Goal: Book appointment/travel/reservation

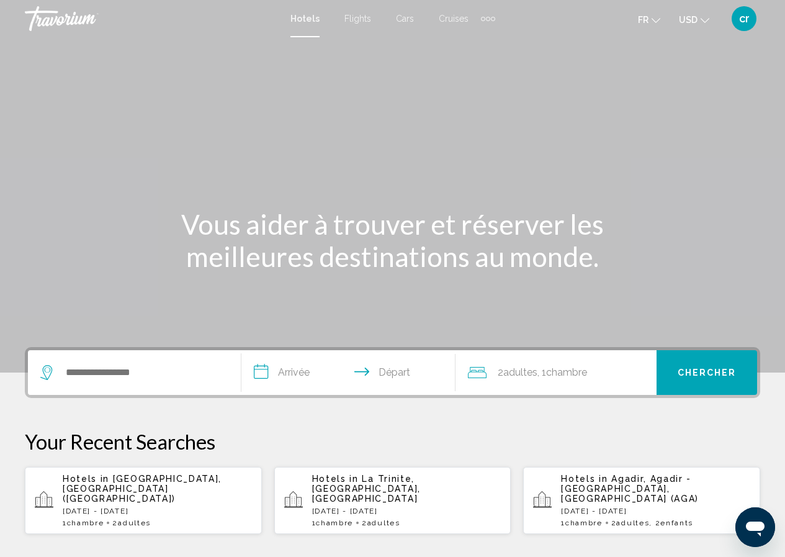
click at [178, 506] on p "Mon, 29 Dec - Mon, 12 Jan" at bounding box center [157, 510] width 189 height 9
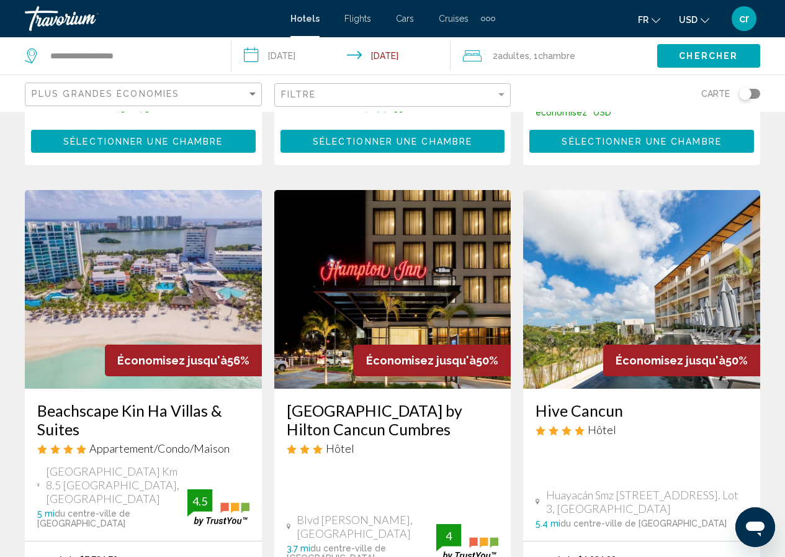
scroll to position [496, 0]
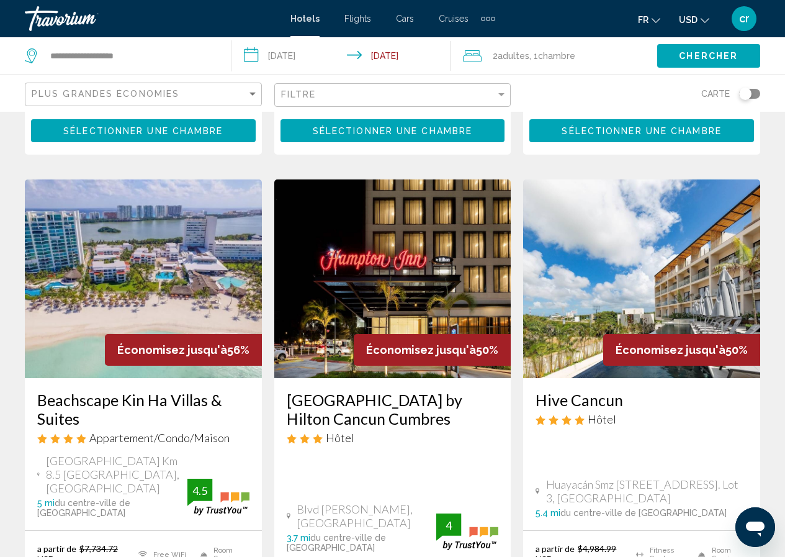
click at [701, 17] on icon "Change currency" at bounding box center [705, 20] width 9 height 9
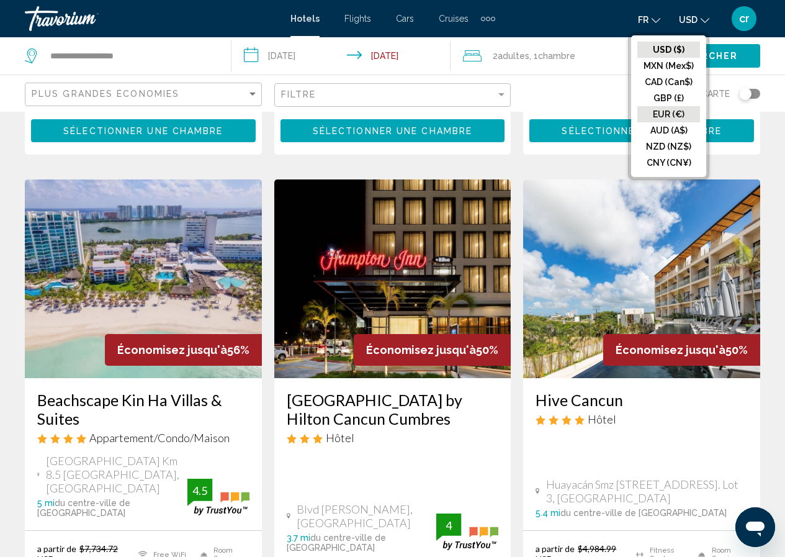
click at [669, 114] on button "EUR (€)" at bounding box center [668, 114] width 63 height 16
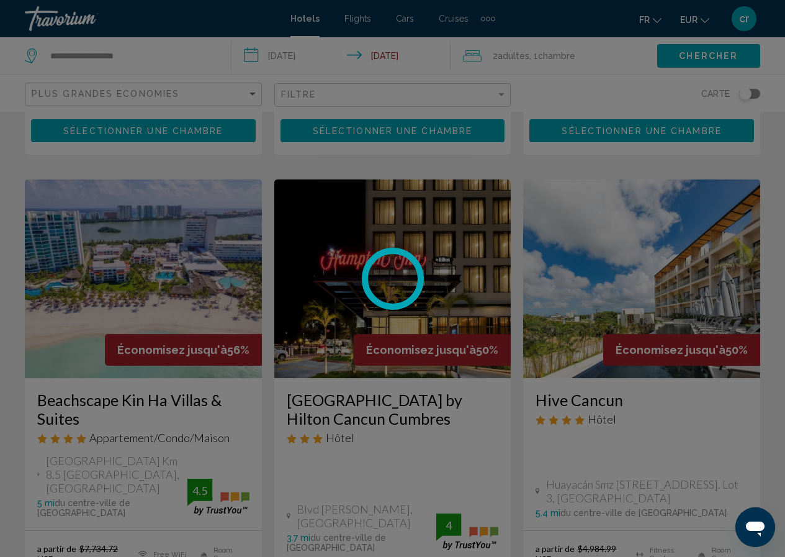
scroll to position [0, 0]
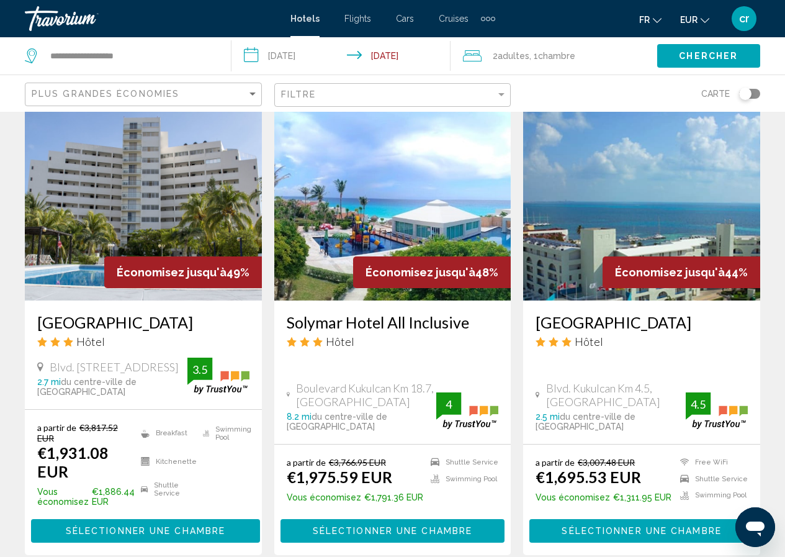
scroll to position [1117, 0]
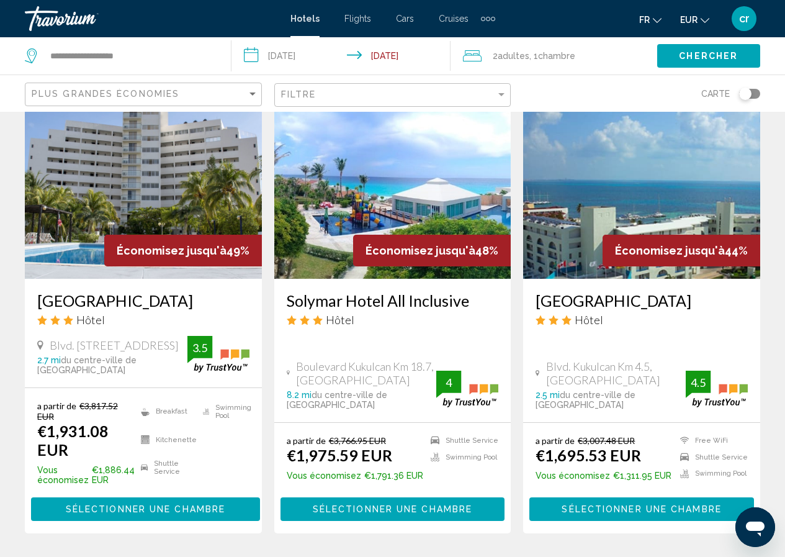
click at [605, 291] on h3 "[GEOGRAPHIC_DATA]" at bounding box center [642, 300] width 212 height 19
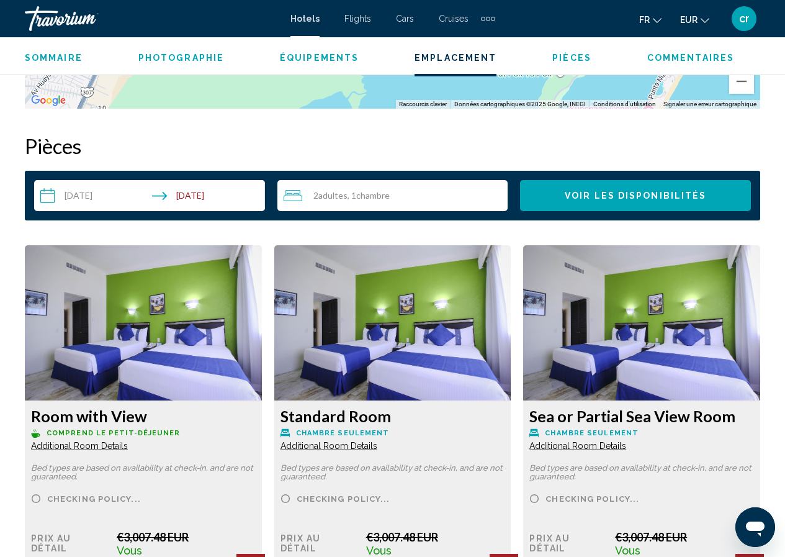
scroll to position [1792, 0]
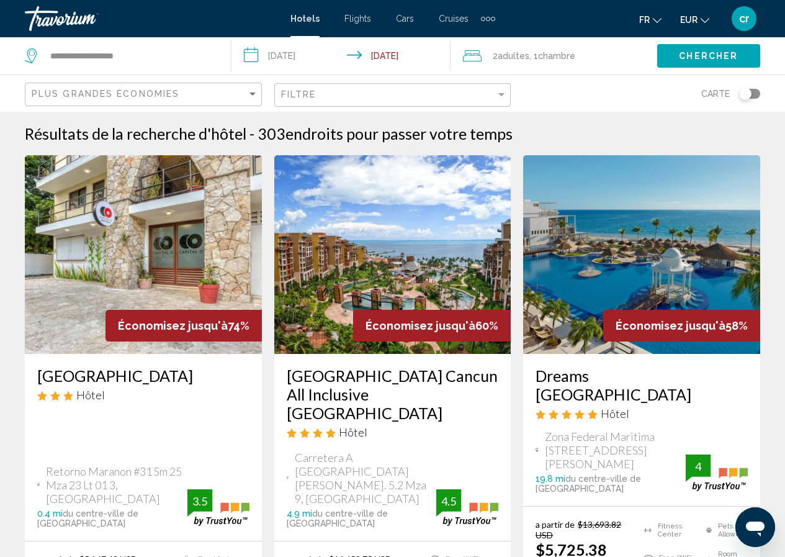
click at [694, 25] on button "EUR USD ($) MXN (Mex$) CAD (Can$) GBP (£) EUR (€) AUD (A$) NZD (NZ$) CNY (CN¥)" at bounding box center [694, 20] width 29 height 18
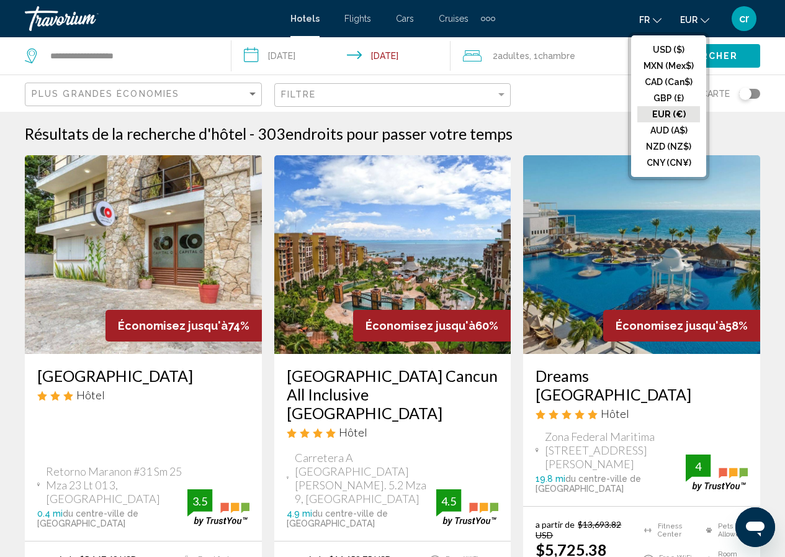
click at [673, 114] on button "EUR (€)" at bounding box center [668, 114] width 63 height 16
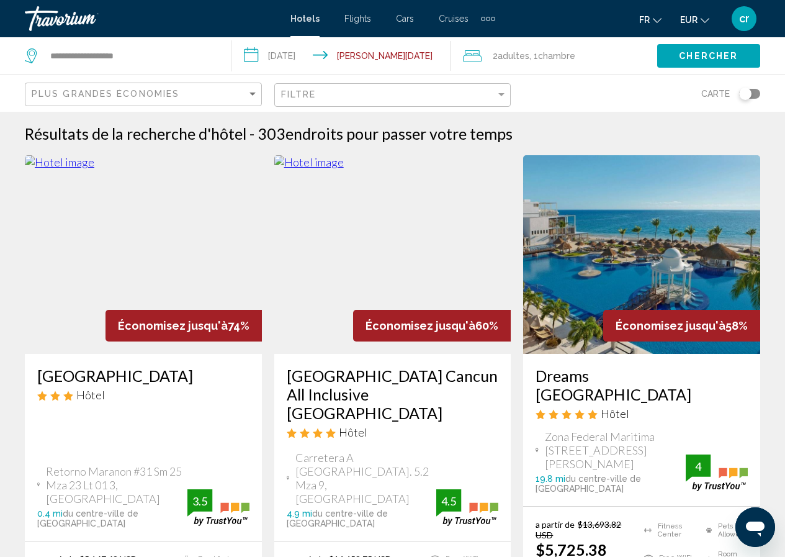
click at [691, 17] on span "EUR" at bounding box center [688, 20] width 17 height 10
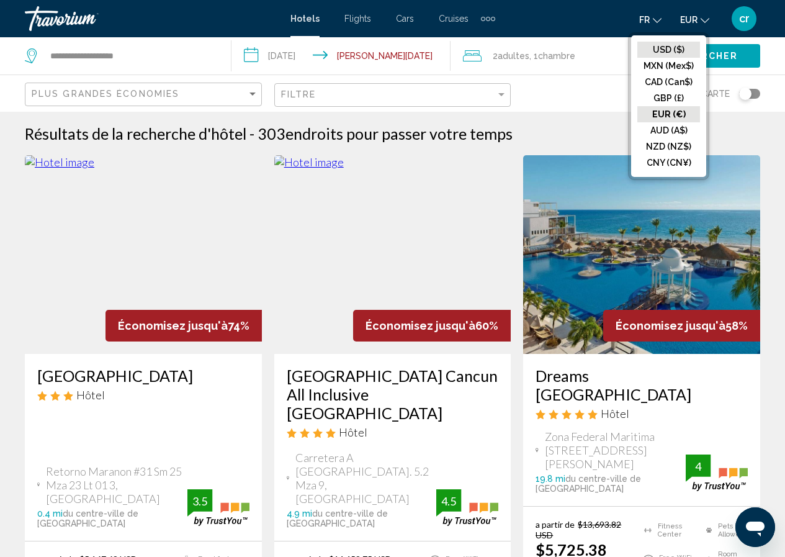
click at [676, 54] on button "USD ($)" at bounding box center [668, 50] width 63 height 16
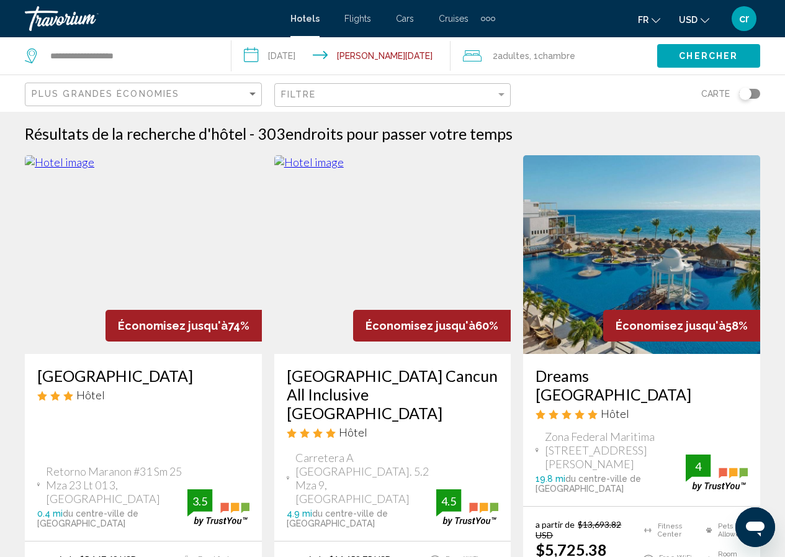
click at [706, 15] on mat-icon "Change currency" at bounding box center [705, 18] width 9 height 9
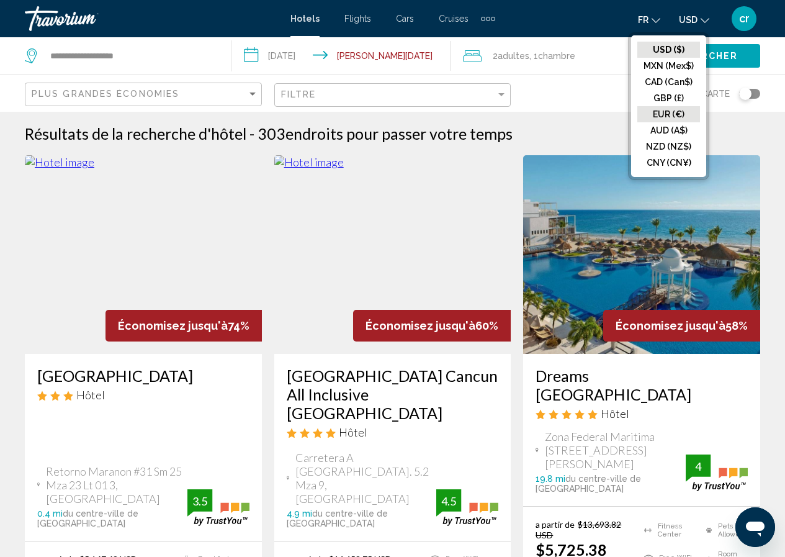
click at [681, 115] on button "EUR (€)" at bounding box center [668, 114] width 63 height 16
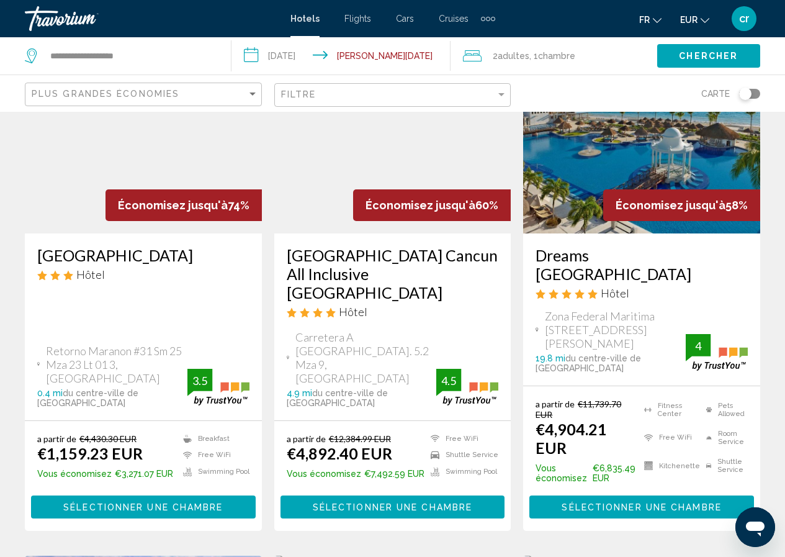
scroll to position [124, 0]
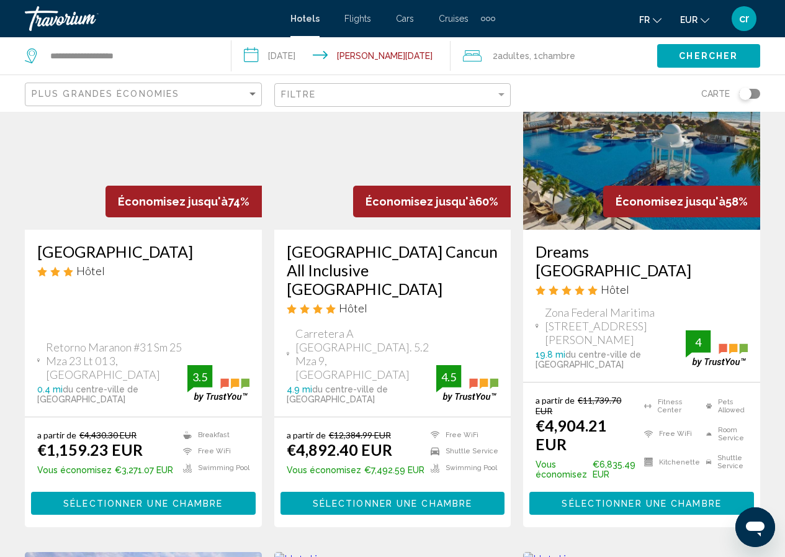
click at [386, 266] on h3 "[GEOGRAPHIC_DATA] Cancun All Inclusive [GEOGRAPHIC_DATA]" at bounding box center [393, 270] width 212 height 56
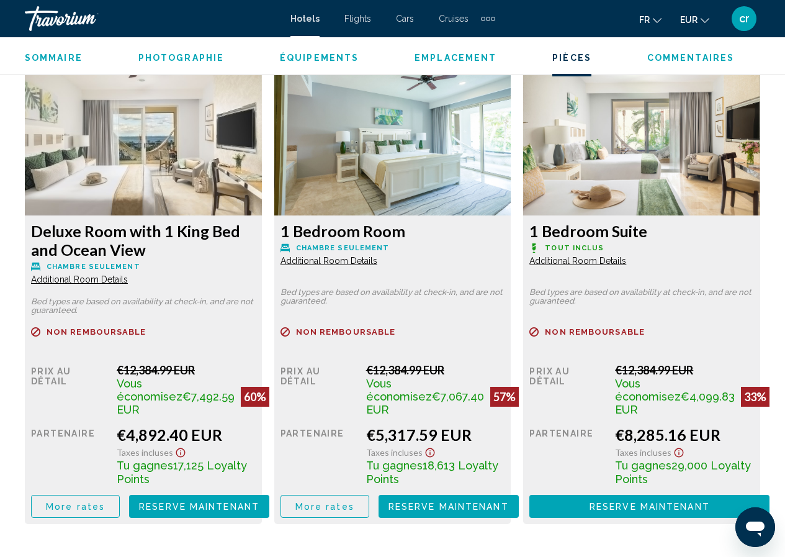
scroll to position [1916, 0]
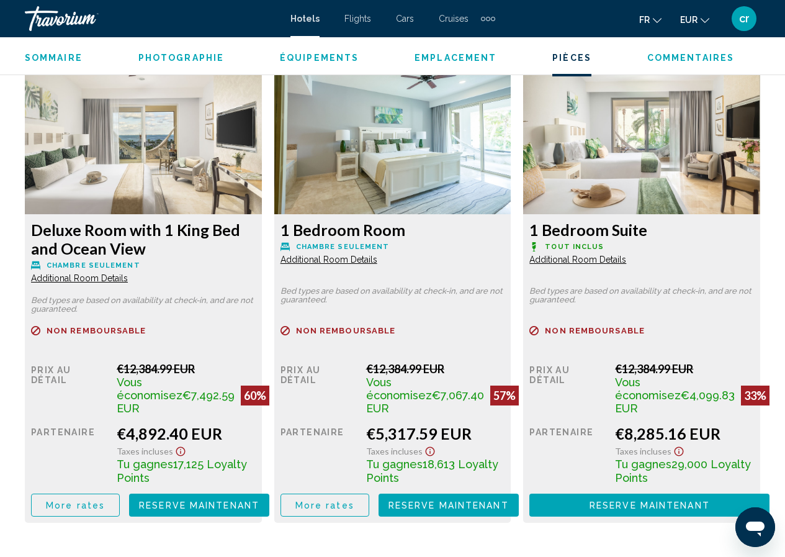
click at [82, 510] on span "More rates" at bounding box center [75, 505] width 59 height 10
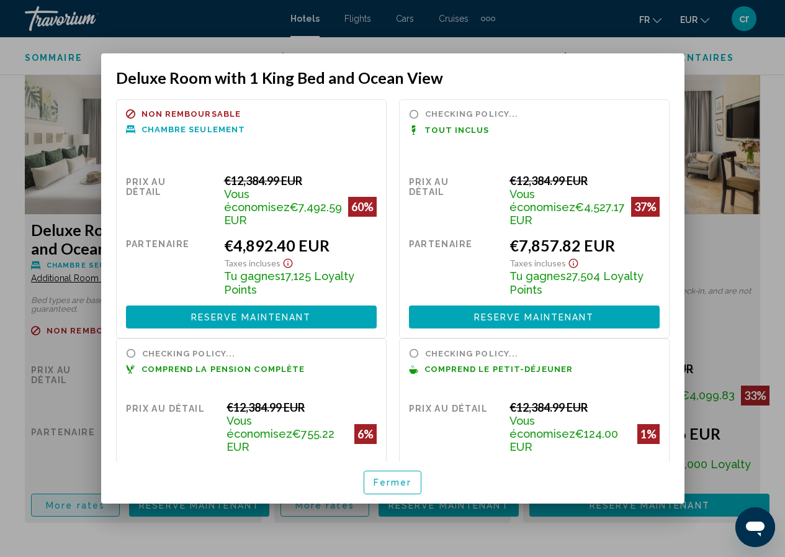
scroll to position [0, 0]
click at [0, 236] on div at bounding box center [392, 278] width 785 height 557
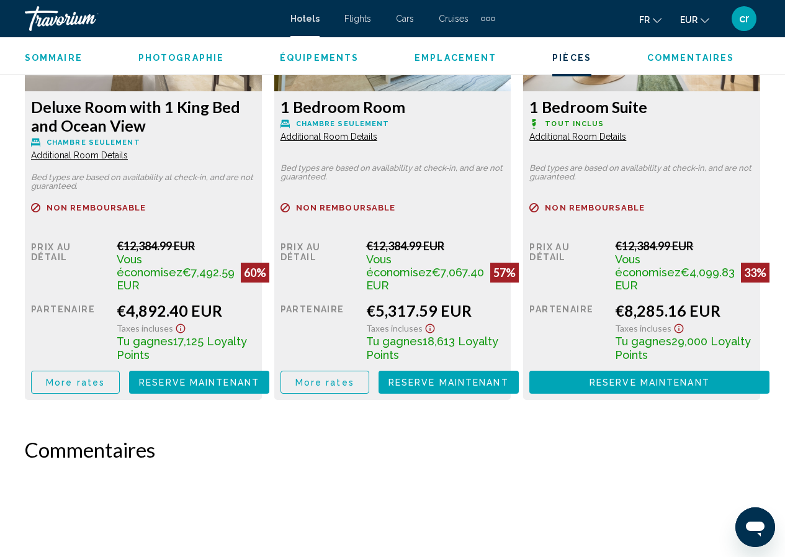
scroll to position [2040, 0]
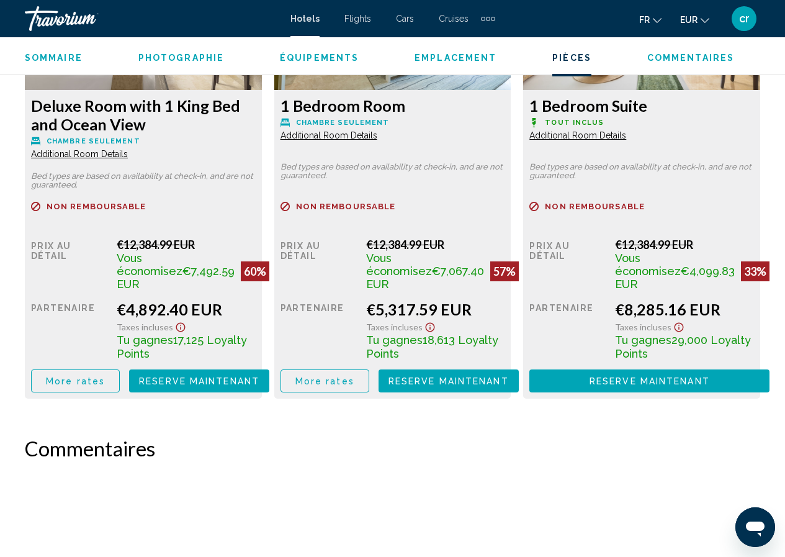
click at [79, 374] on button "More rates" at bounding box center [75, 380] width 89 height 23
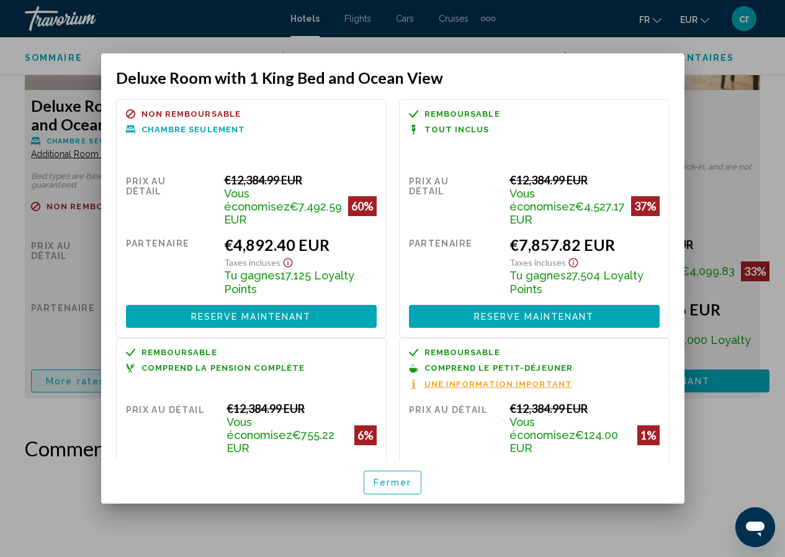
scroll to position [0, 0]
click at [0, 263] on div at bounding box center [392, 278] width 785 height 557
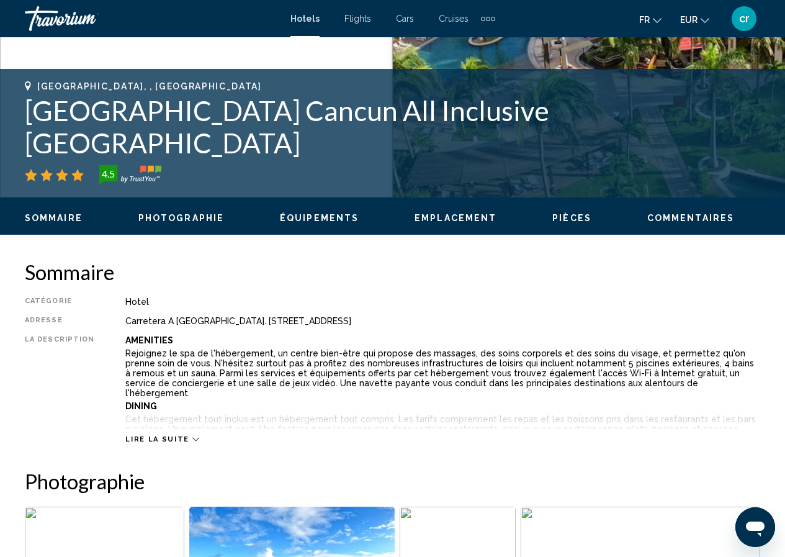
scroll to position [426, 0]
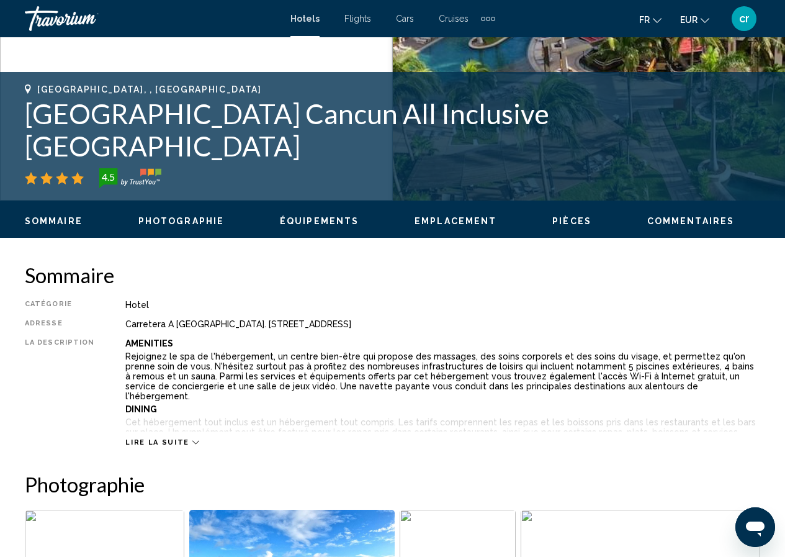
drag, startPoint x: 699, startPoint y: 148, endPoint x: 0, endPoint y: 146, distance: 698.8
click at [0, 146] on div "Cancun, , Mexico Villa del Palmar Cancun All Inclusive Beach Resort & Spa 4.5 A…" at bounding box center [392, 136] width 785 height 104
copy h1 "[GEOGRAPHIC_DATA] Cancun All Inclusive [GEOGRAPHIC_DATA]"
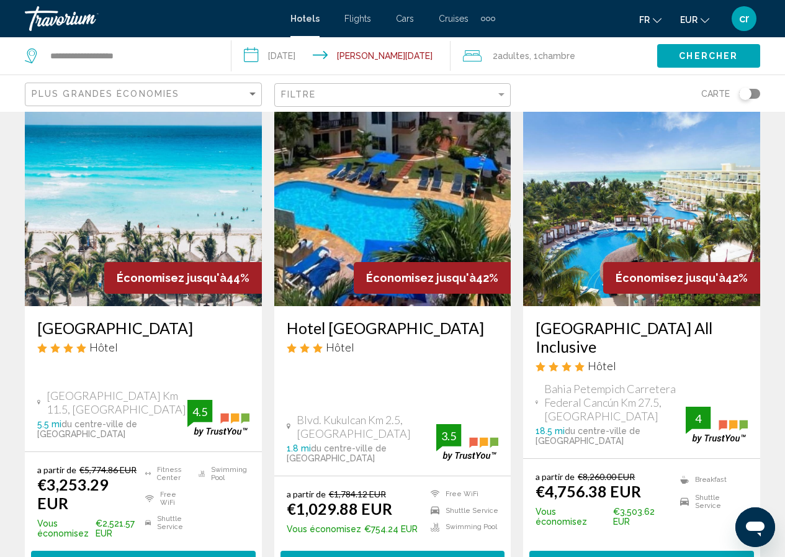
scroll to position [1614, 0]
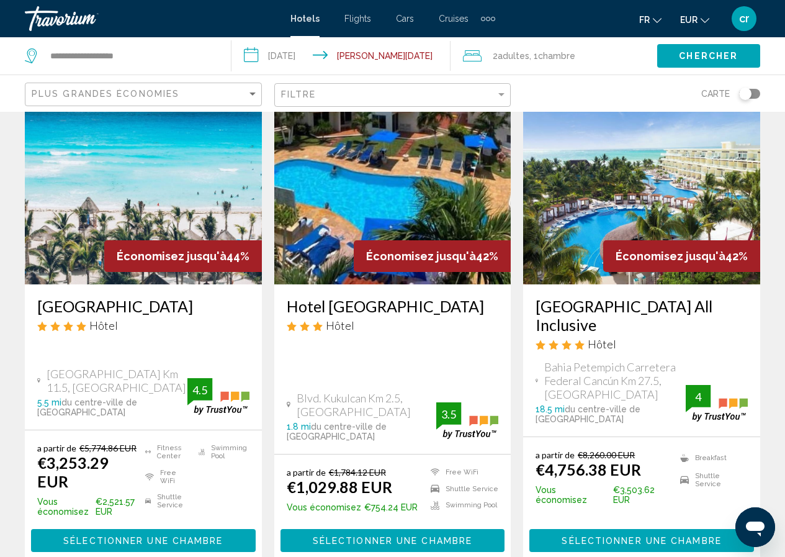
click at [626, 297] on h3 "Palmar Beach Resort and Spa Riviera Maya All Inclusive" at bounding box center [642, 315] width 212 height 37
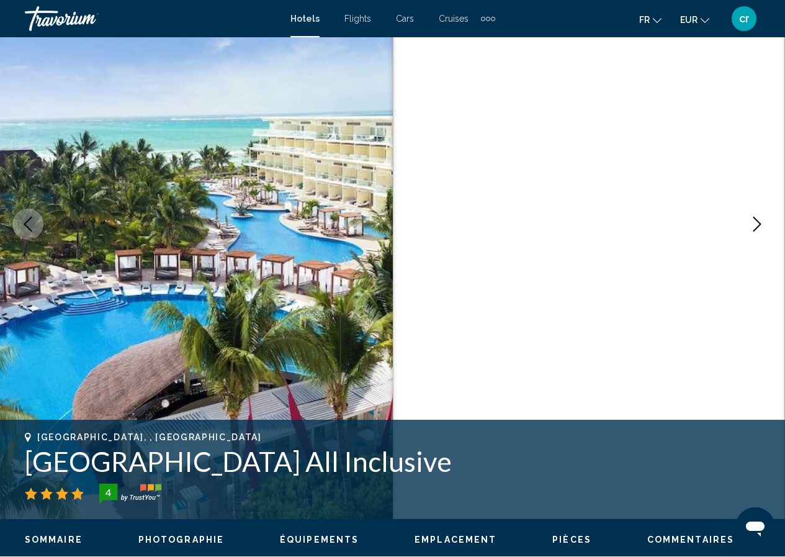
scroll to position [116, 0]
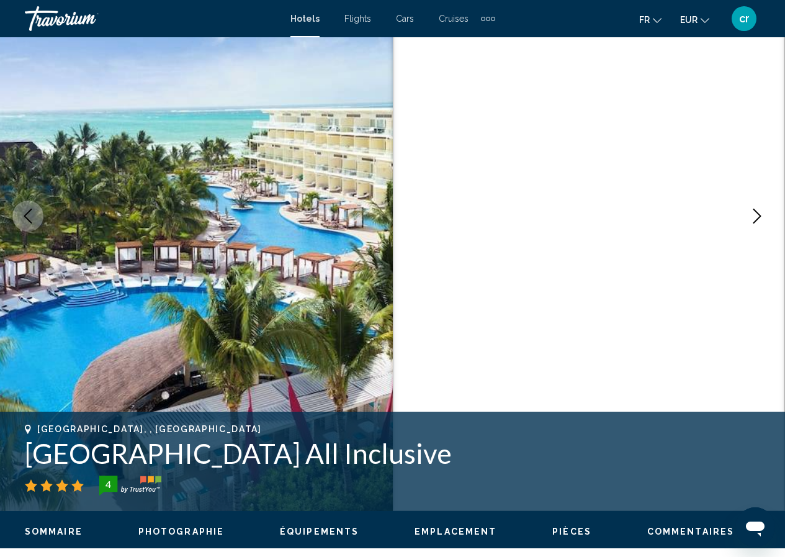
drag, startPoint x: 681, startPoint y: 452, endPoint x: 11, endPoint y: 452, distance: 670.2
click at [11, 452] on div "Puerto Morelos, , Mexico Palmar Beach Resort and Spa Riviera Maya All Inclusive…" at bounding box center [392, 461] width 785 height 74
copy h1 "Palmar Beach Resort and Spa Riviera Maya All Inclusive"
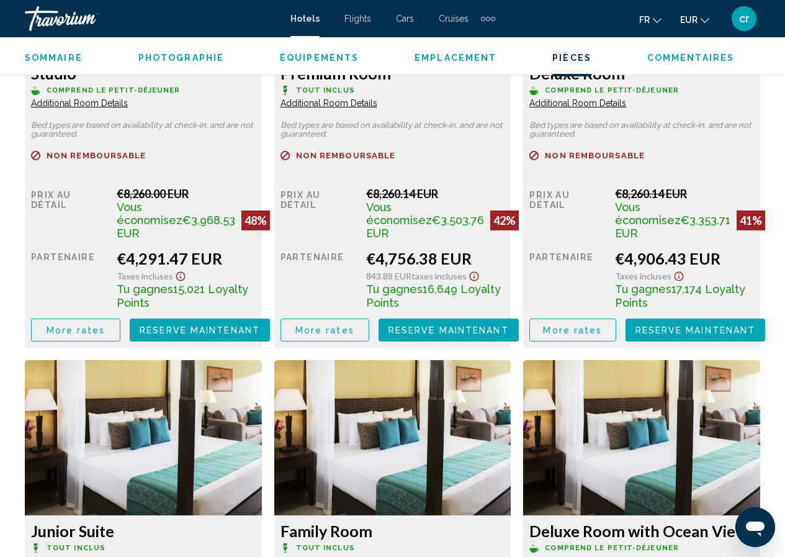
scroll to position [2164, 0]
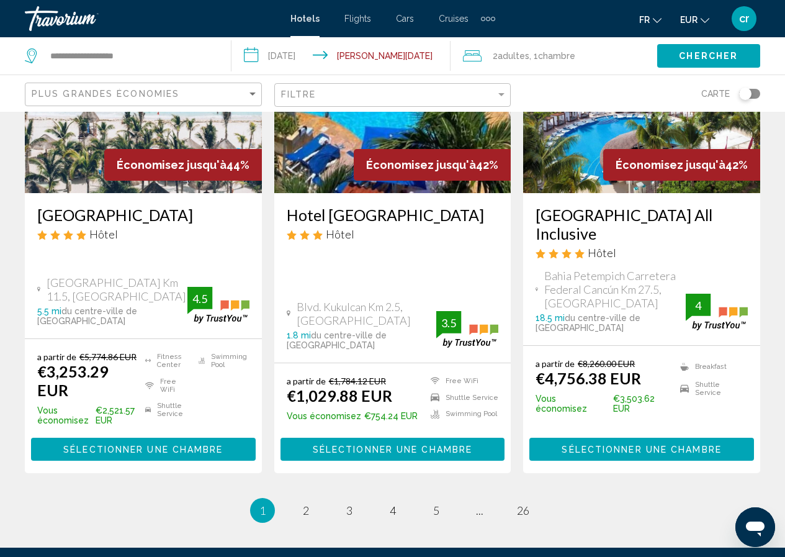
scroll to position [1741, 0]
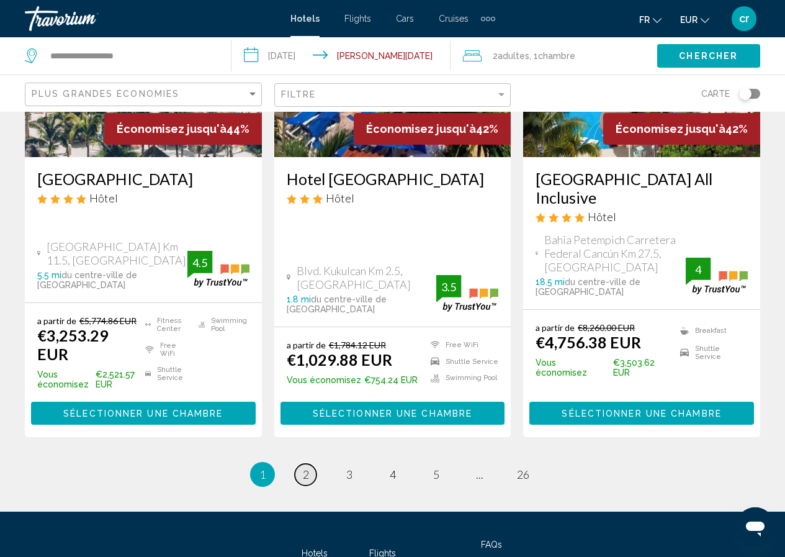
click at [298, 464] on link "page 2" at bounding box center [306, 475] width 22 height 22
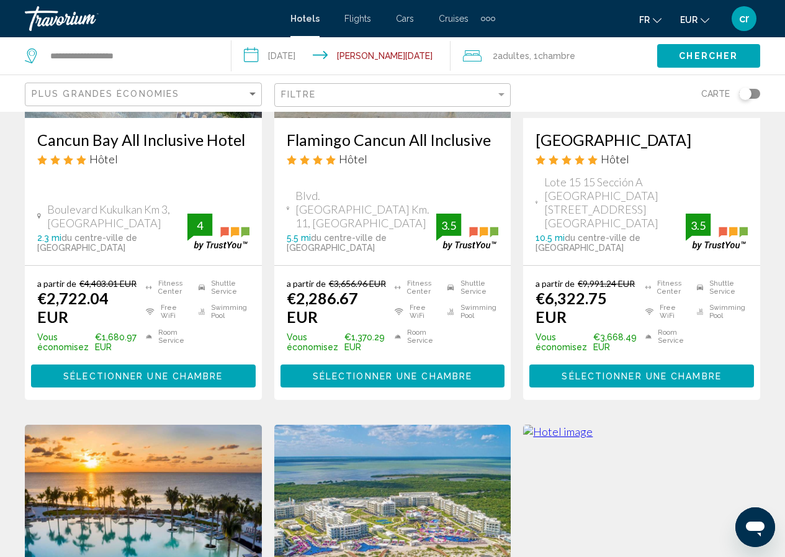
scroll to position [62, 0]
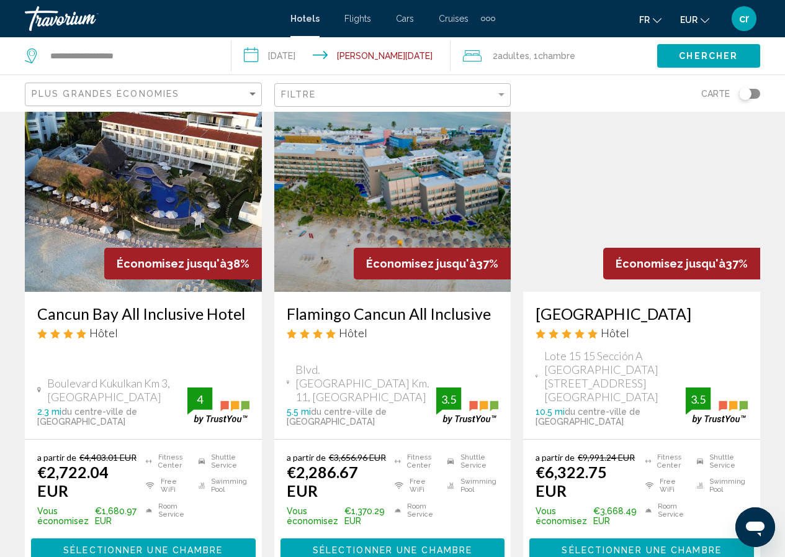
click at [135, 316] on h3 "Cancun Bay All Inclusive Hotel" at bounding box center [143, 313] width 212 height 19
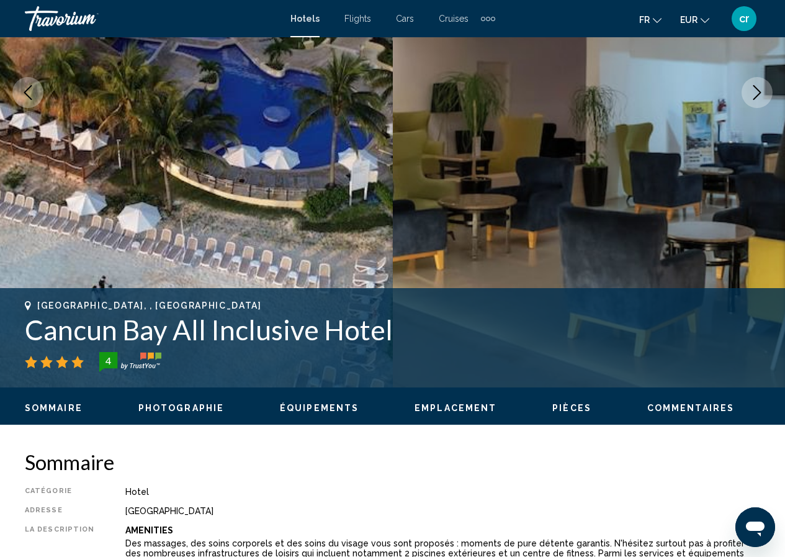
scroll to position [240, 0]
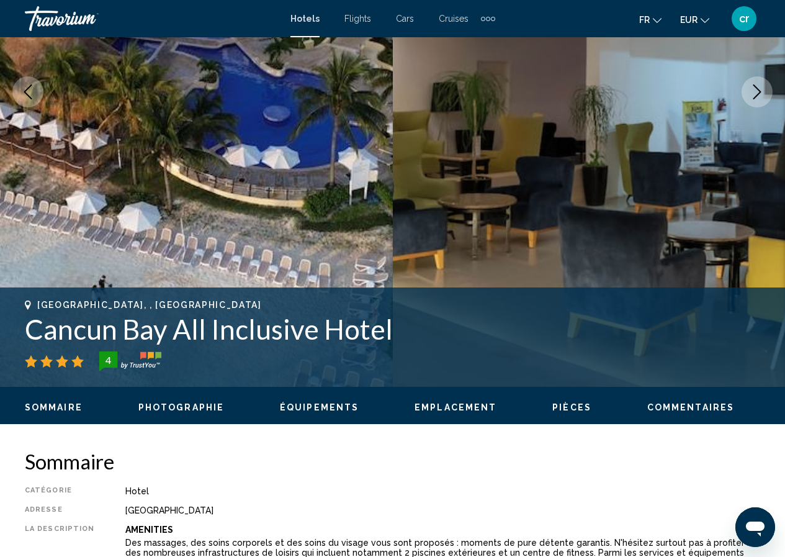
drag, startPoint x: 412, startPoint y: 338, endPoint x: 27, endPoint y: 333, distance: 384.8
click at [27, 333] on h1 "Cancun Bay All Inclusive Hotel" at bounding box center [392, 329] width 735 height 32
copy h1 "Cancun Bay All Inclusive Hotel"
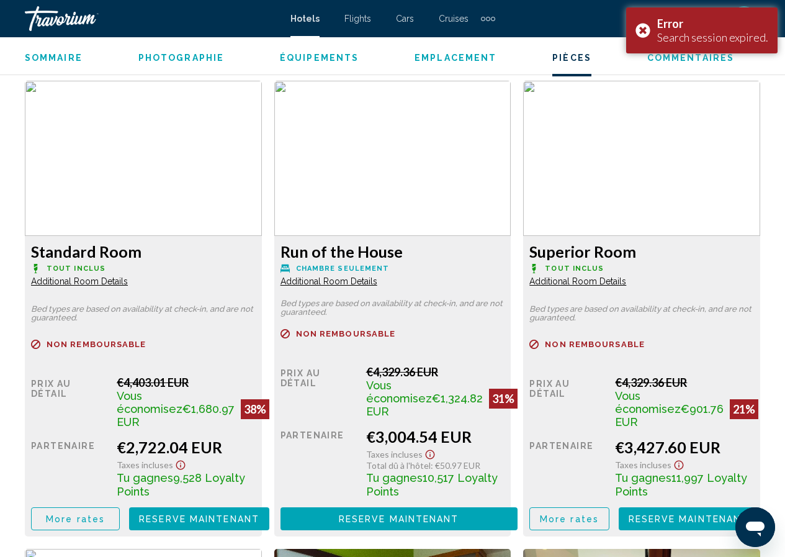
scroll to position [1916, 0]
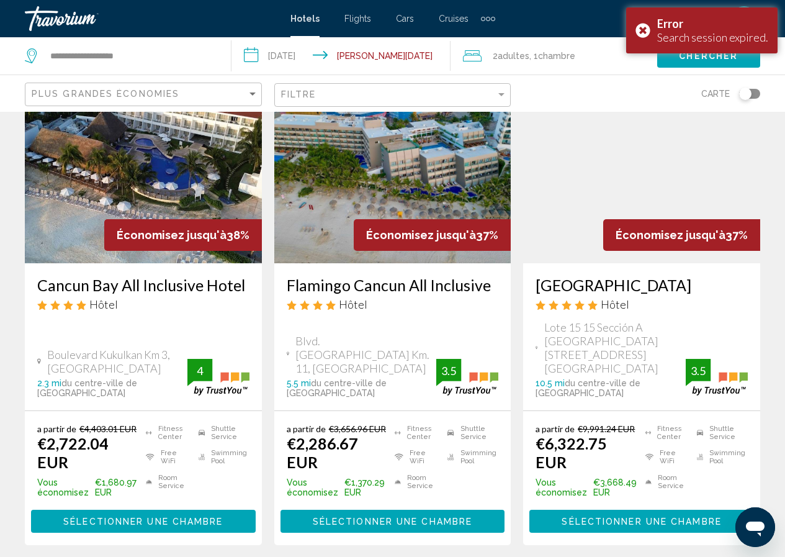
scroll to position [62, 0]
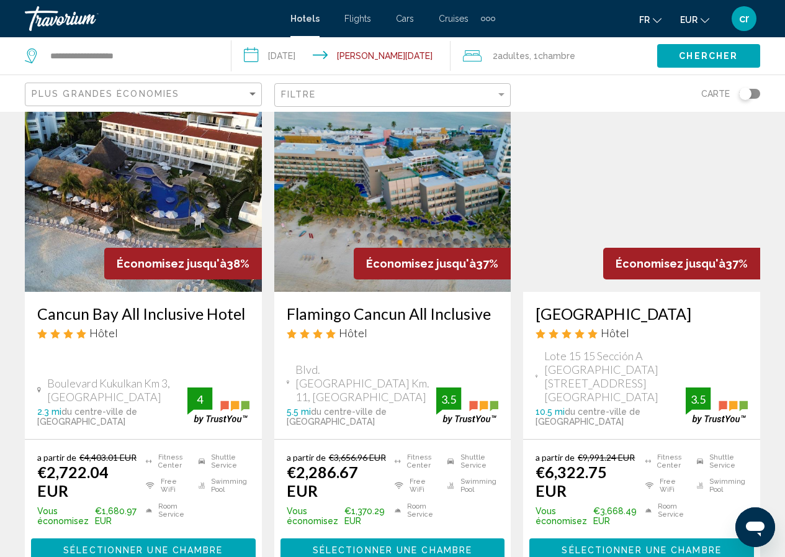
click at [488, 315] on h3 "Flamingo Cancun All Inclusive" at bounding box center [393, 313] width 212 height 19
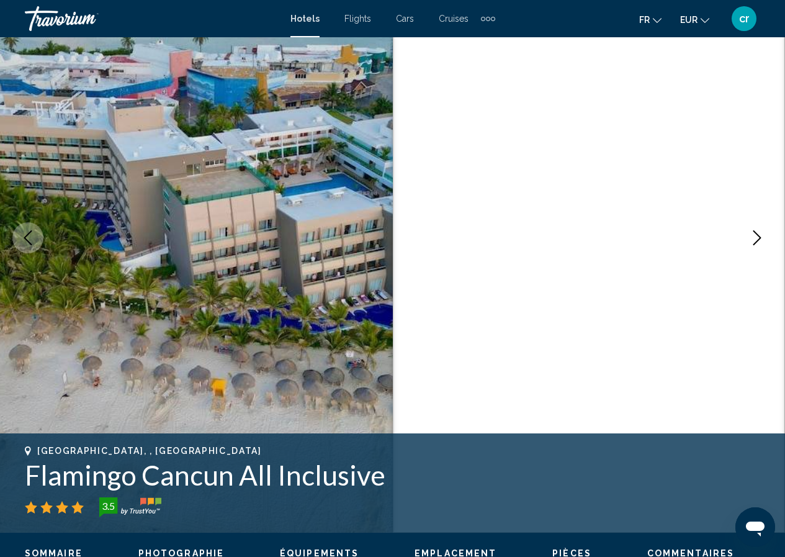
scroll to position [116, 0]
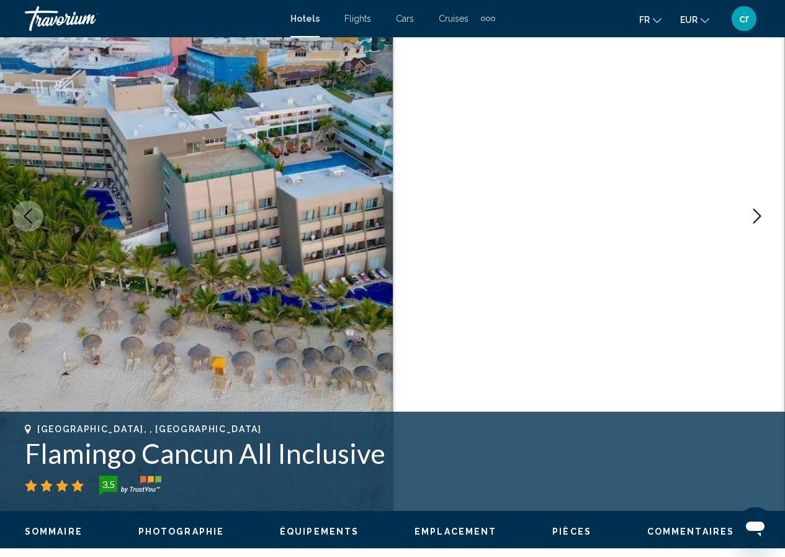
drag, startPoint x: 390, startPoint y: 460, endPoint x: 12, endPoint y: 439, distance: 378.6
click at [12, 439] on div "Cancun, , Mexico Flamingo Cancun All Inclusive 3.5 Adresse Blvd. Kukulcan Km. 1…" at bounding box center [392, 461] width 785 height 74
copy h1 "Flamingo Cancun All Inclusive"
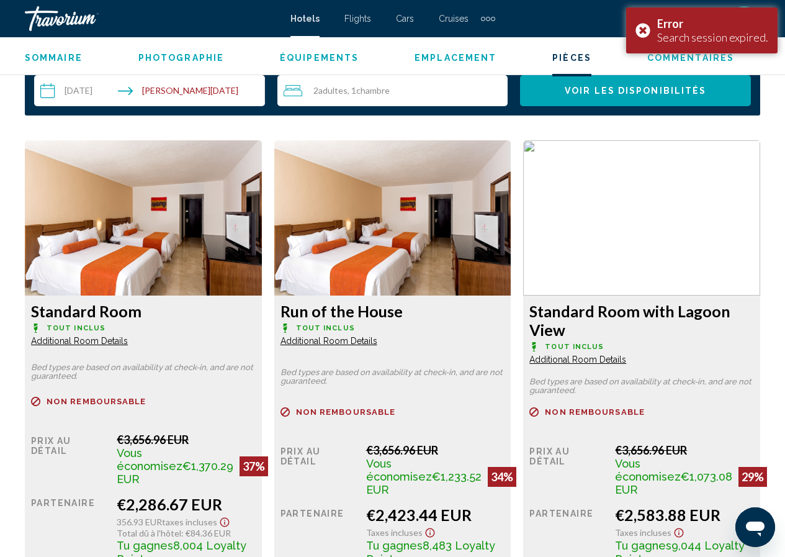
scroll to position [1854, 0]
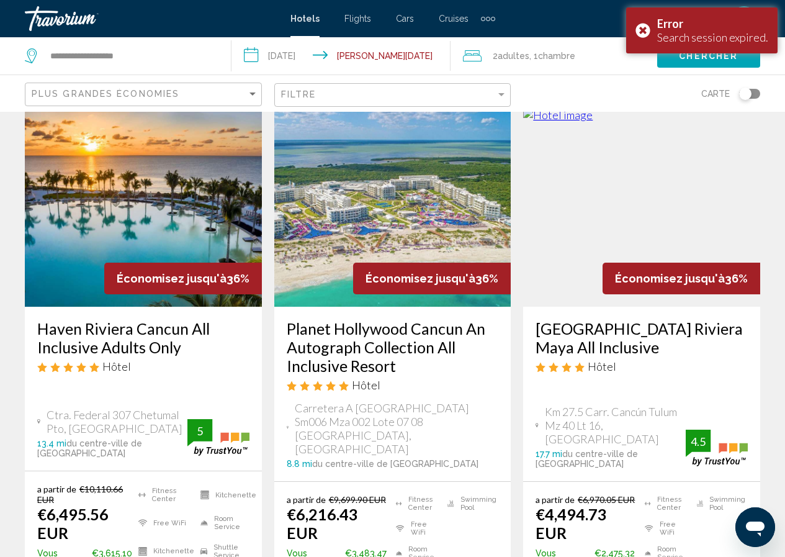
scroll to position [559, 0]
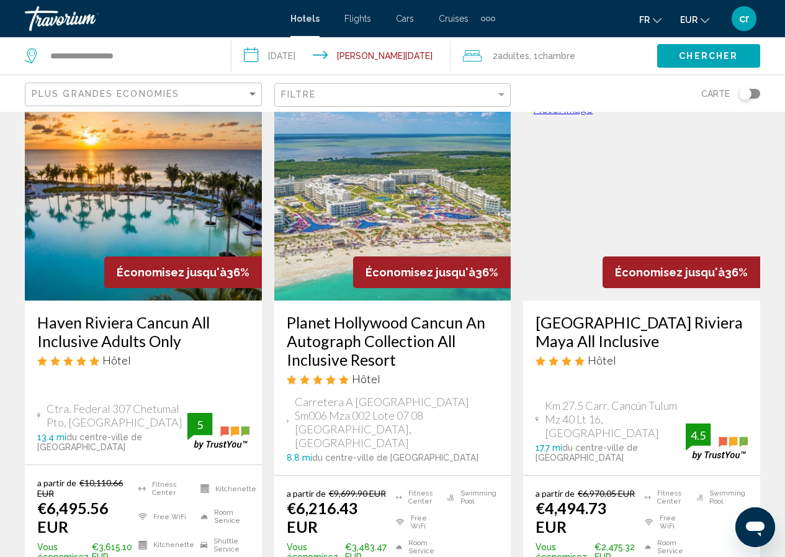
click at [106, 315] on h3 "Haven Riviera Cancun All Inclusive Adults Only" at bounding box center [143, 331] width 212 height 37
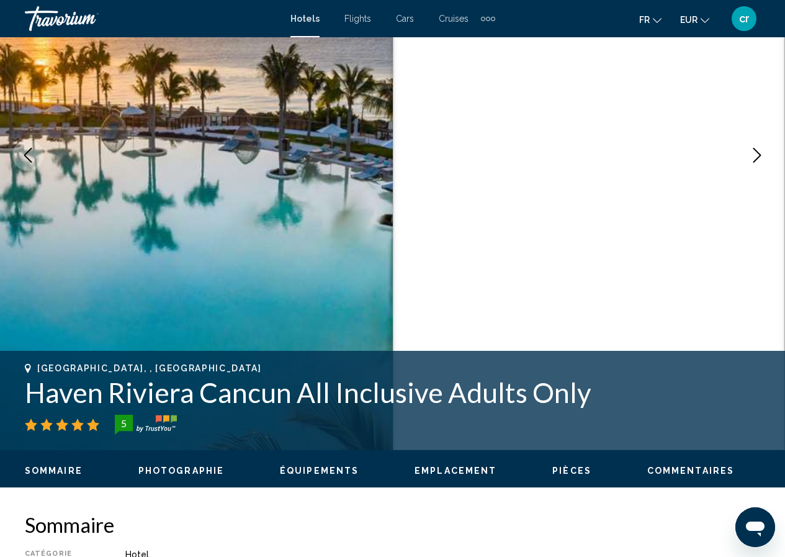
scroll to position [178, 0]
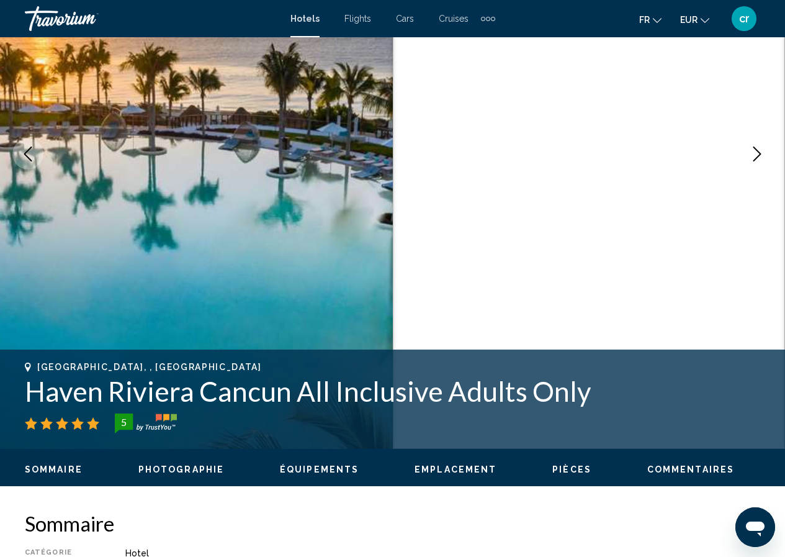
drag, startPoint x: 598, startPoint y: 380, endPoint x: 23, endPoint y: 399, distance: 575.6
click at [23, 399] on div "Cancun, , Mexico Haven Riviera Cancun All Inclusive Adults Only 5 Adresse Ctra.…" at bounding box center [392, 399] width 785 height 74
copy h1 "Haven Riviera Cancun All Inclusive Adults Only"
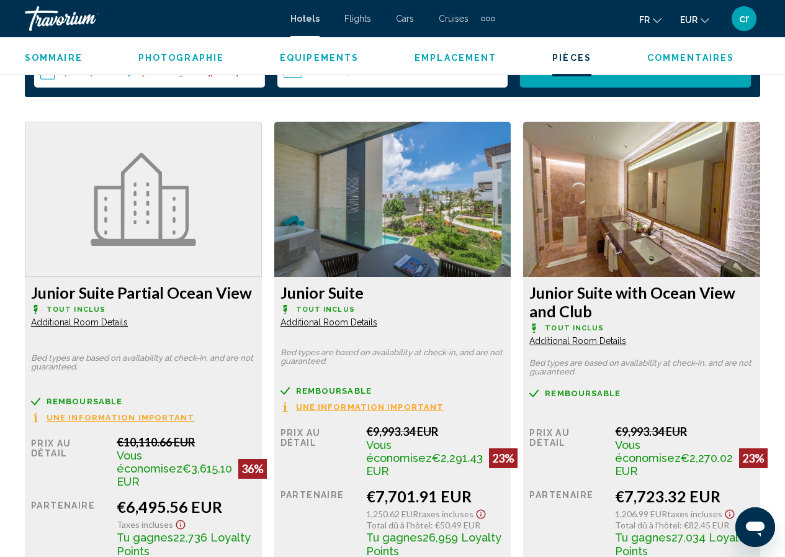
scroll to position [1854, 0]
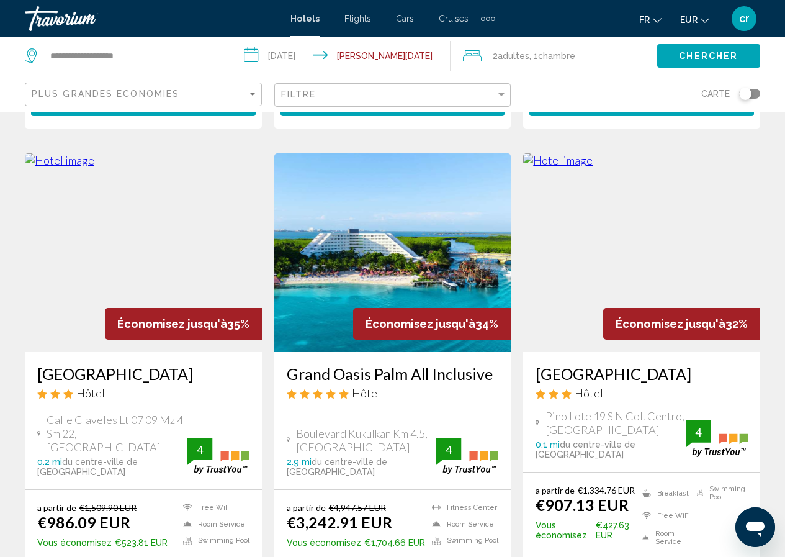
scroll to position [1766, 0]
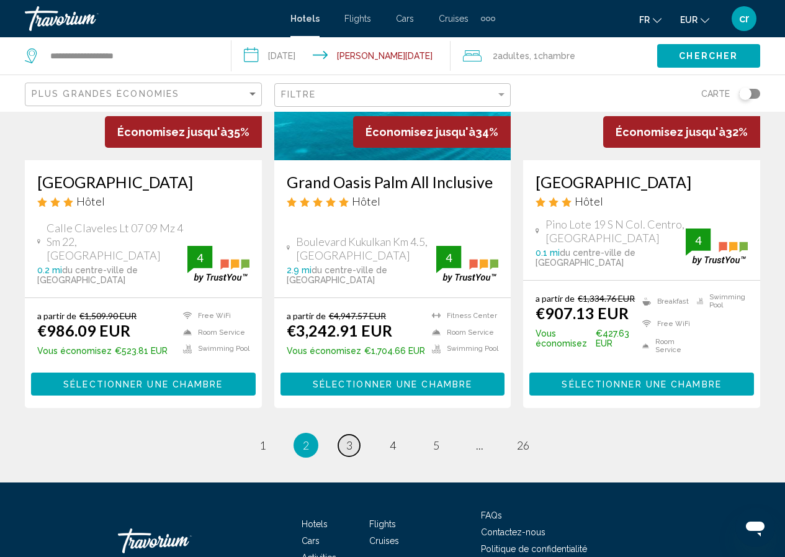
click at [341, 434] on link "page 3" at bounding box center [349, 445] width 22 height 22
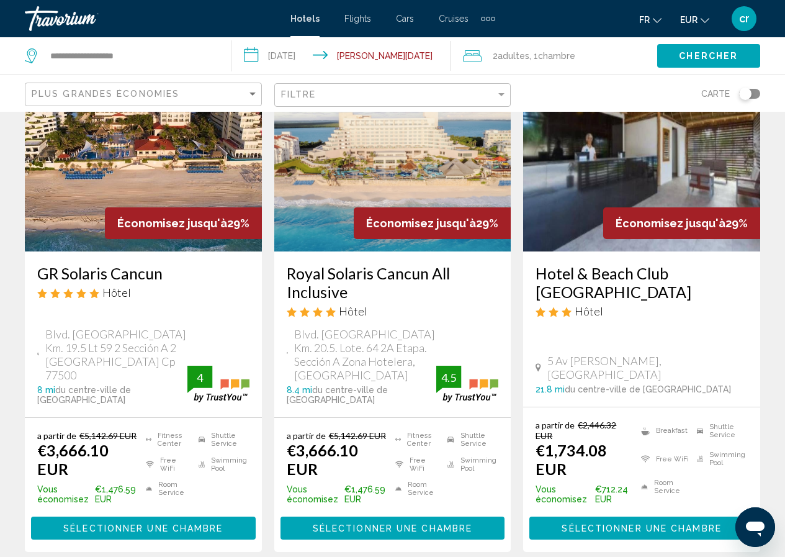
scroll to position [1771, 0]
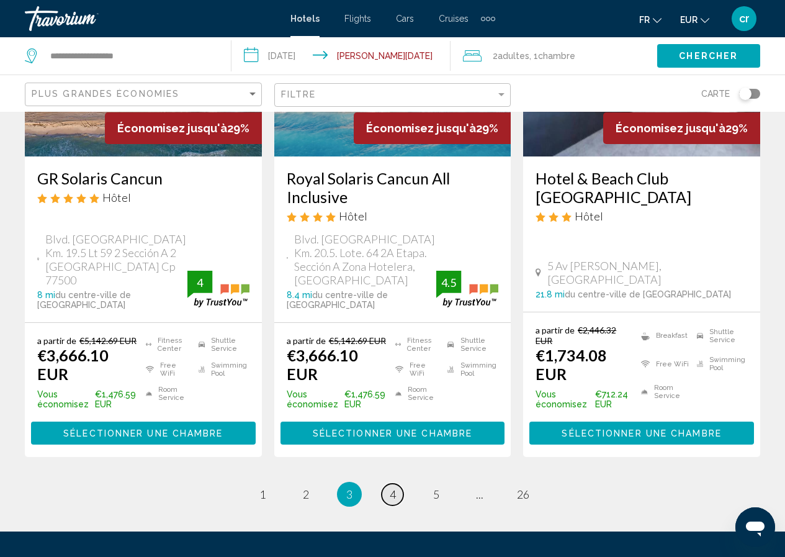
click at [392, 487] on span "4" at bounding box center [393, 494] width 6 height 14
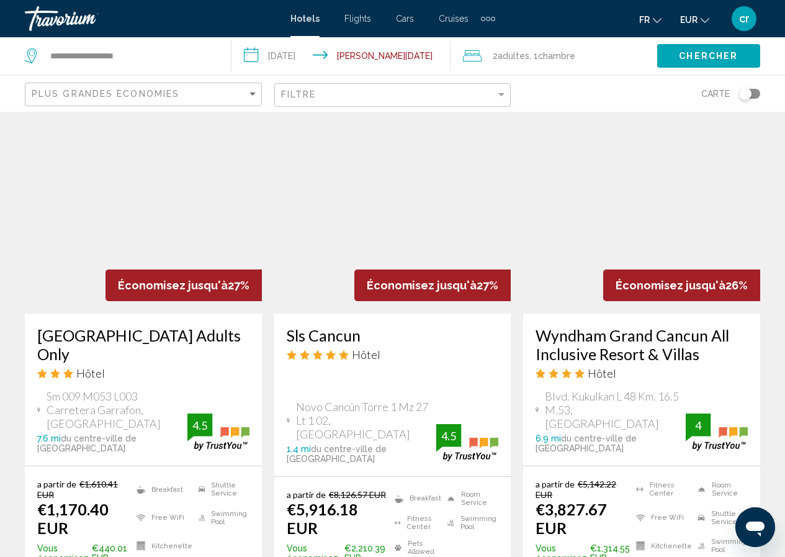
scroll to position [1117, 0]
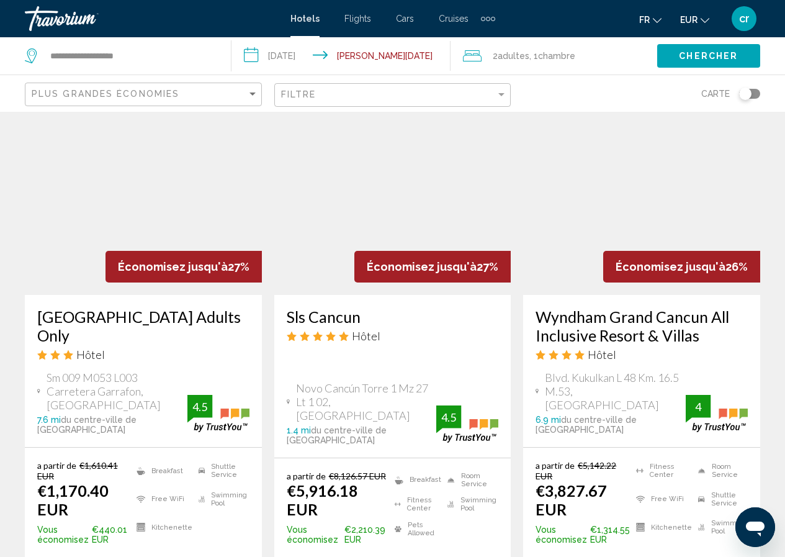
click at [643, 307] on h3 "Wyndham Grand Cancun All Inclusive Resort & Villas" at bounding box center [642, 325] width 212 height 37
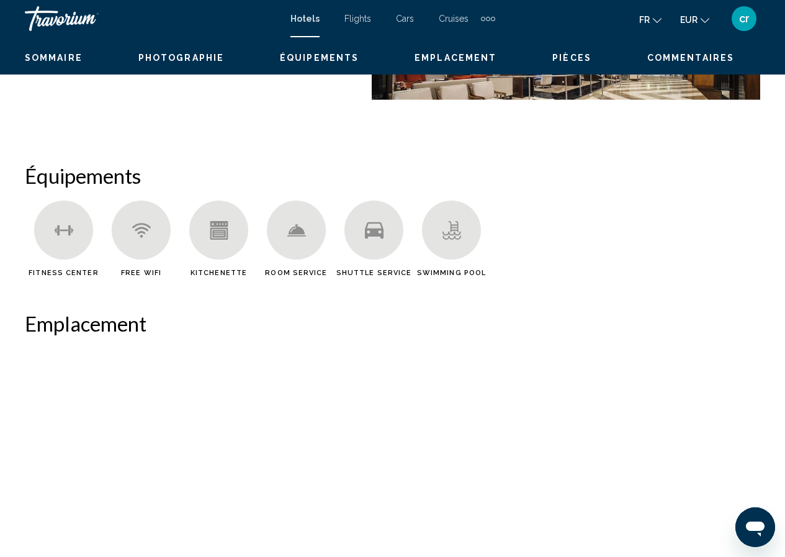
scroll to position [54, 0]
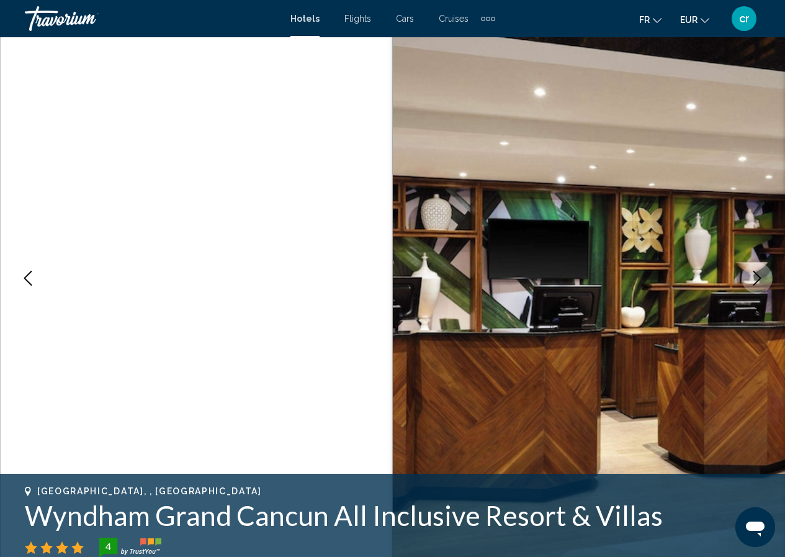
click at [760, 266] on button "Next image" at bounding box center [757, 278] width 31 height 31
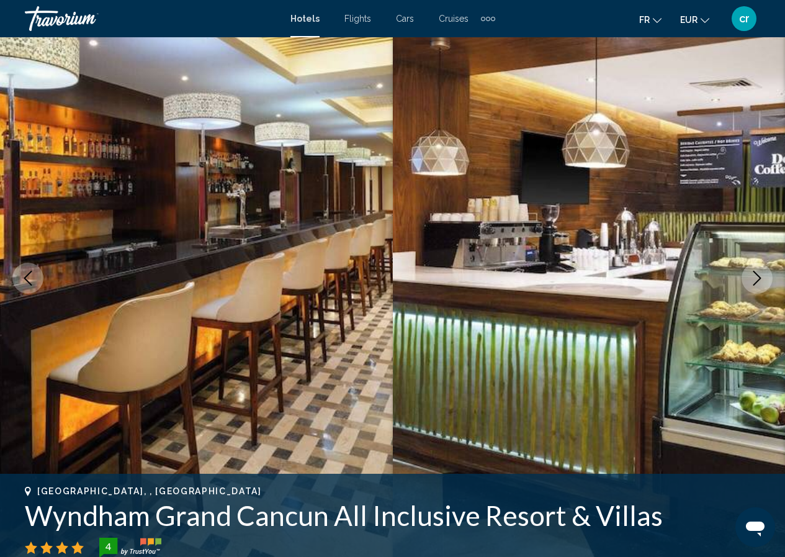
click at [760, 266] on button "Next image" at bounding box center [757, 278] width 31 height 31
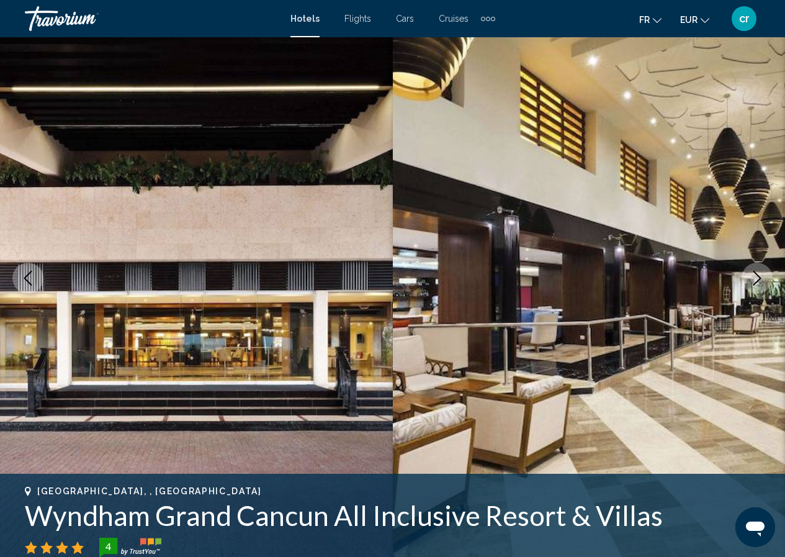
click at [760, 266] on button "Next image" at bounding box center [757, 278] width 31 height 31
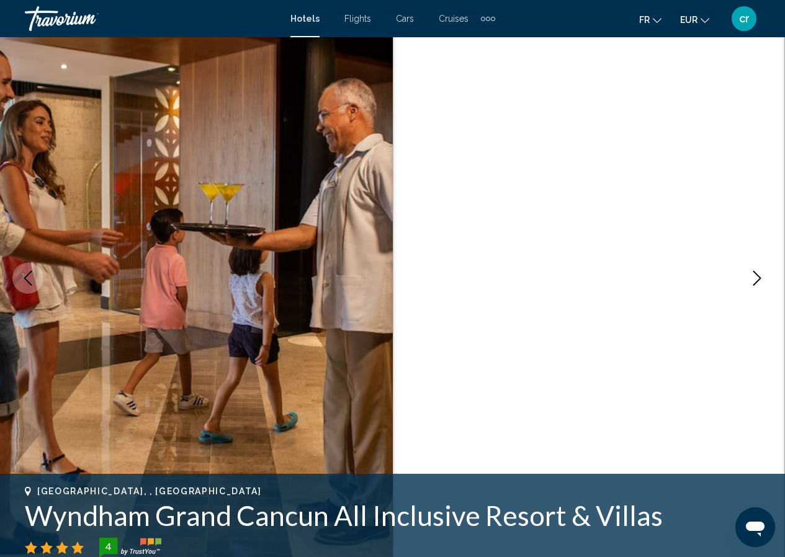
click at [760, 266] on button "Next image" at bounding box center [757, 278] width 31 height 31
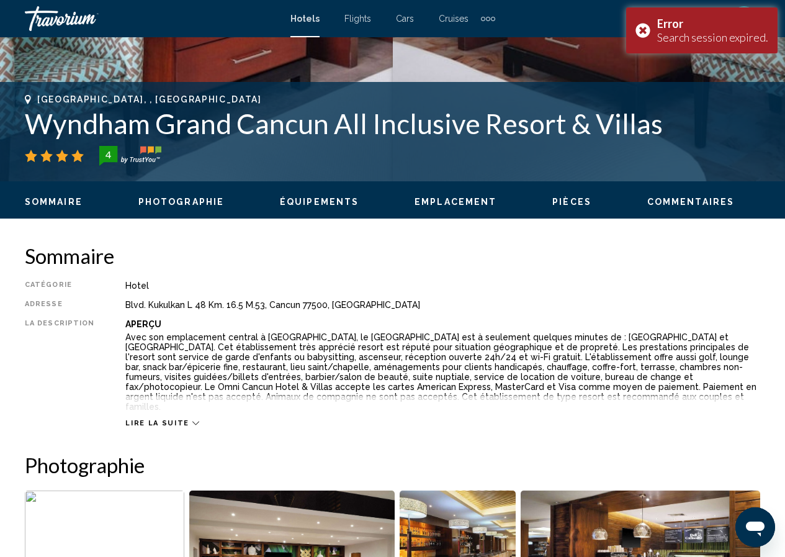
scroll to position [427, 0]
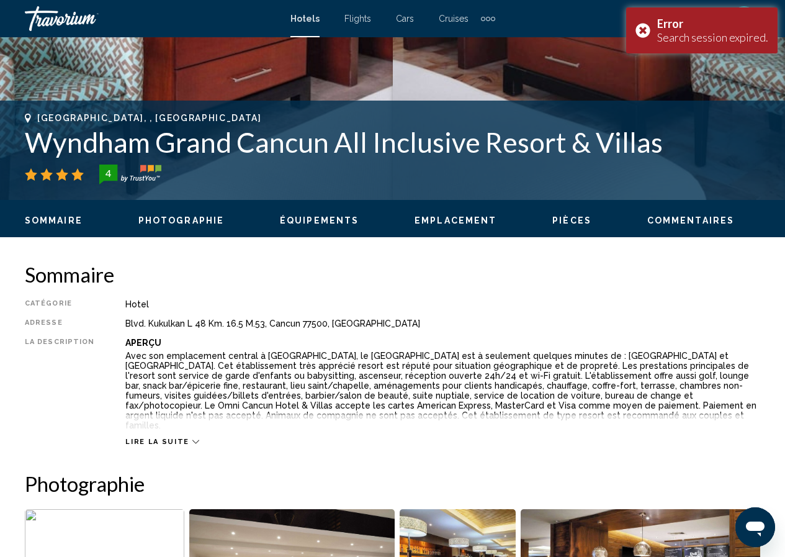
drag, startPoint x: 670, startPoint y: 138, endPoint x: 35, endPoint y: 151, distance: 635.0
click at [35, 151] on h1 "Wyndham Grand Cancun All Inclusive Resort & Villas" at bounding box center [392, 142] width 735 height 32
copy h1 "Wyndham Grand Cancun All Inclusive Resort & Villas"
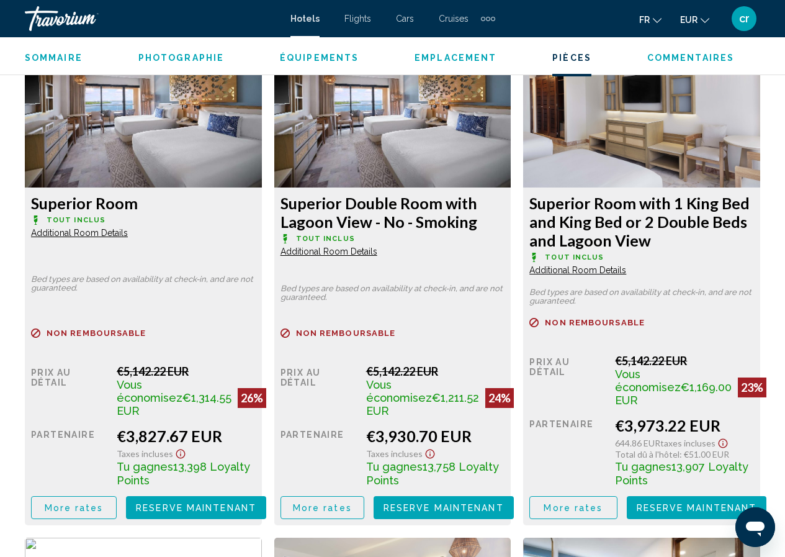
scroll to position [1978, 0]
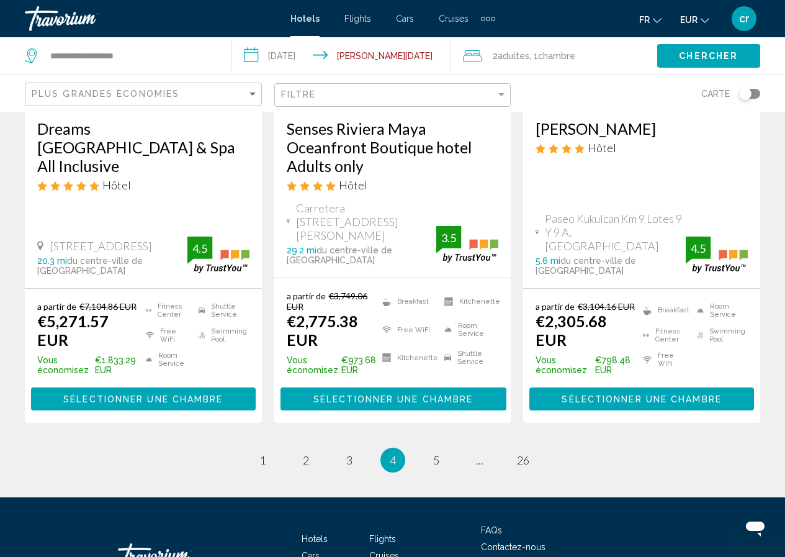
scroll to position [1705, 0]
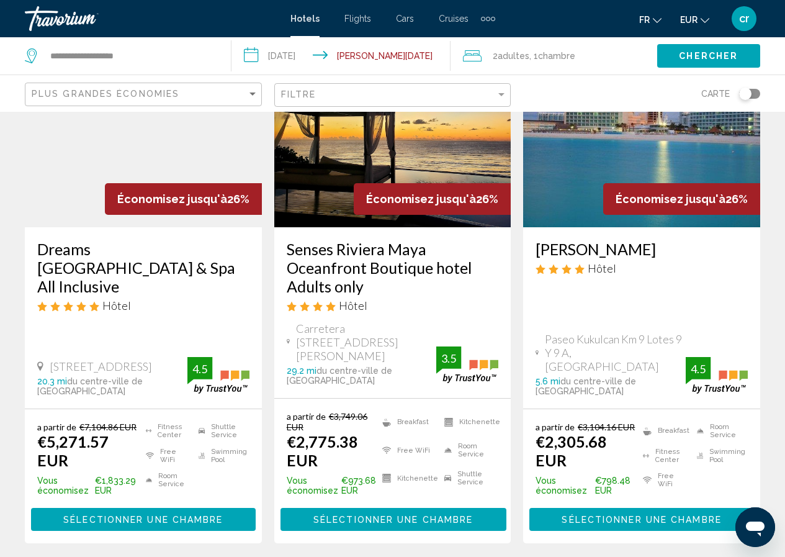
click at [119, 240] on h3 "Dreams Riviera Cancun Resort & Spa All Inclusive" at bounding box center [143, 268] width 212 height 56
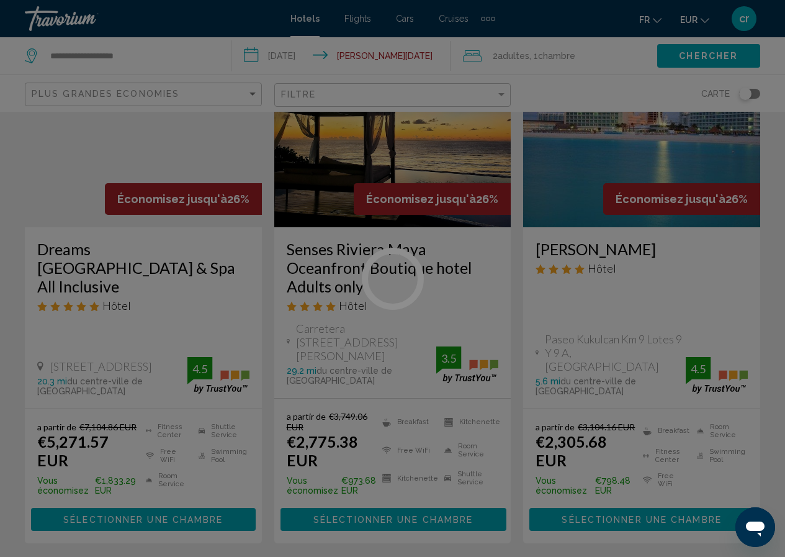
scroll to position [54, 0]
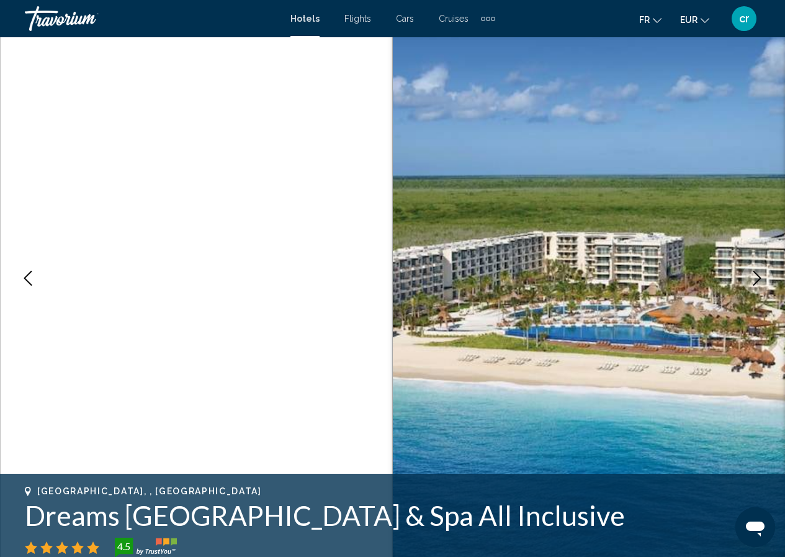
click at [753, 284] on icon "Next image" at bounding box center [757, 278] width 15 height 15
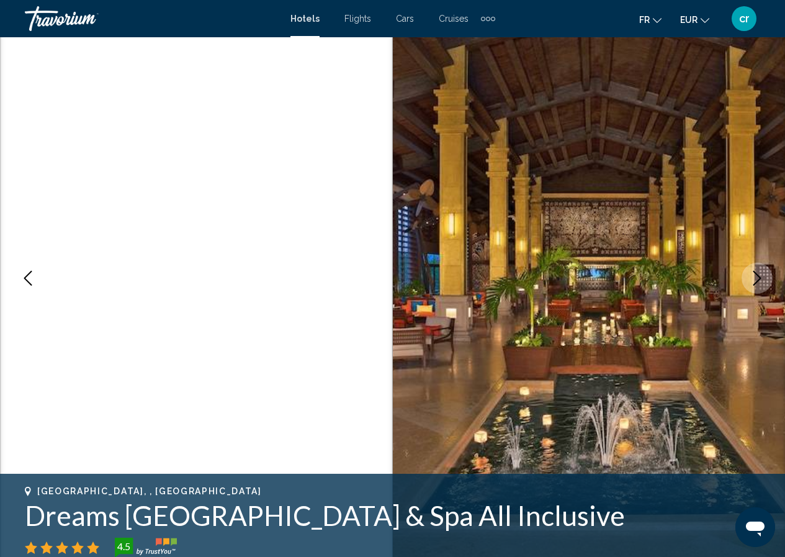
click at [753, 284] on icon "Next image" at bounding box center [757, 278] width 15 height 15
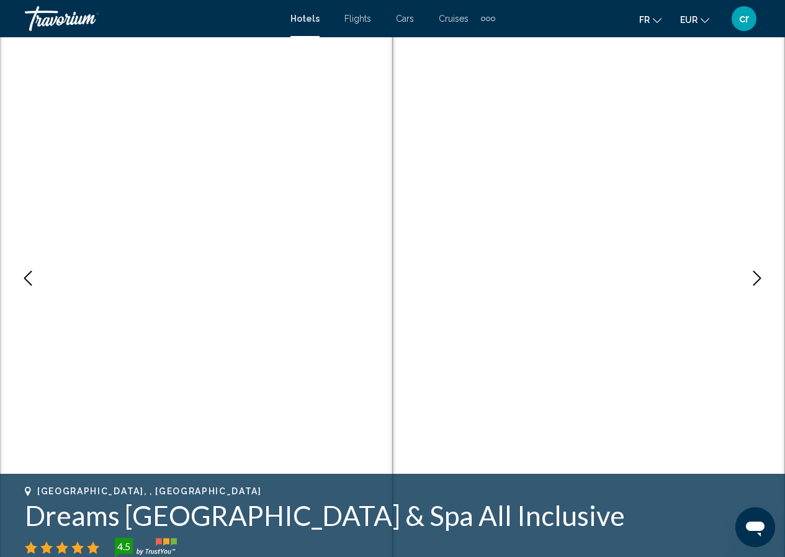
click at [753, 284] on icon "Next image" at bounding box center [757, 278] width 15 height 15
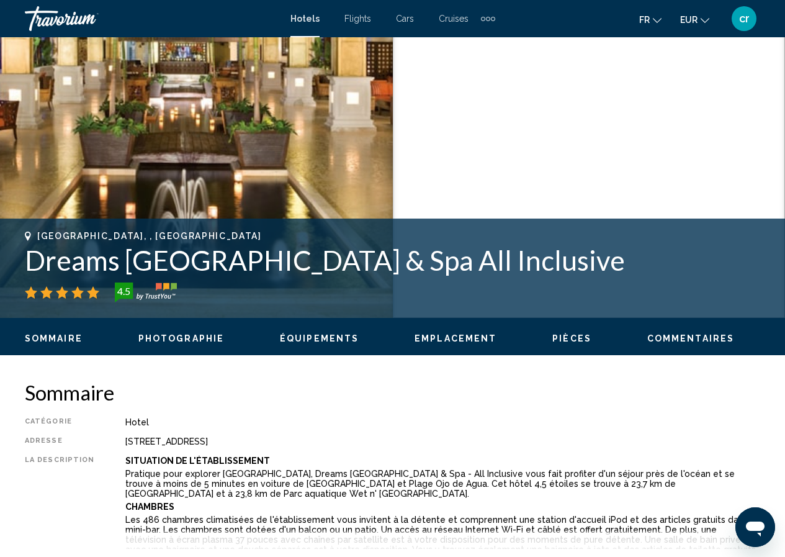
scroll to position [302, 0]
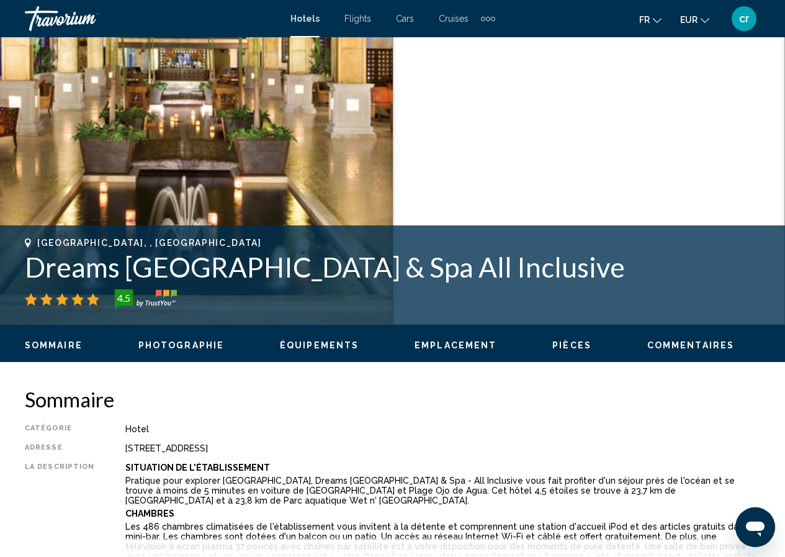
drag, startPoint x: 630, startPoint y: 261, endPoint x: 0, endPoint y: 274, distance: 630.0
click at [0, 274] on div "Puerto Morelos, , Mexico Dreams Riviera Cancun Resort & Spa All Inclusive 4.5 A…" at bounding box center [392, 275] width 785 height 74
copy h1 "Dreams Riviera Cancun Resort & Spa All Inclusive"
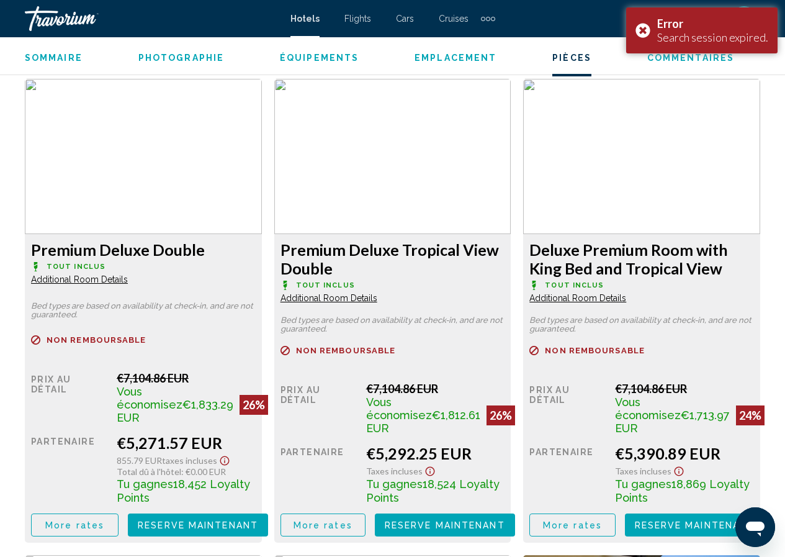
scroll to position [1916, 0]
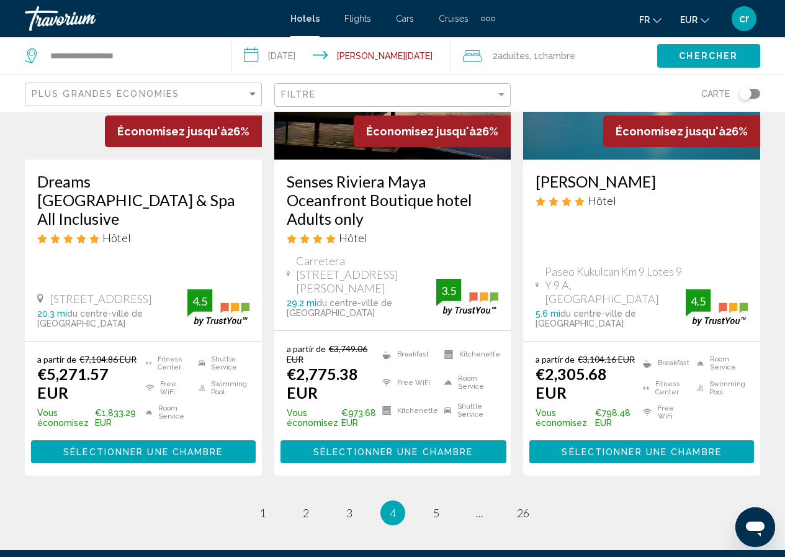
scroll to position [1830, 0]
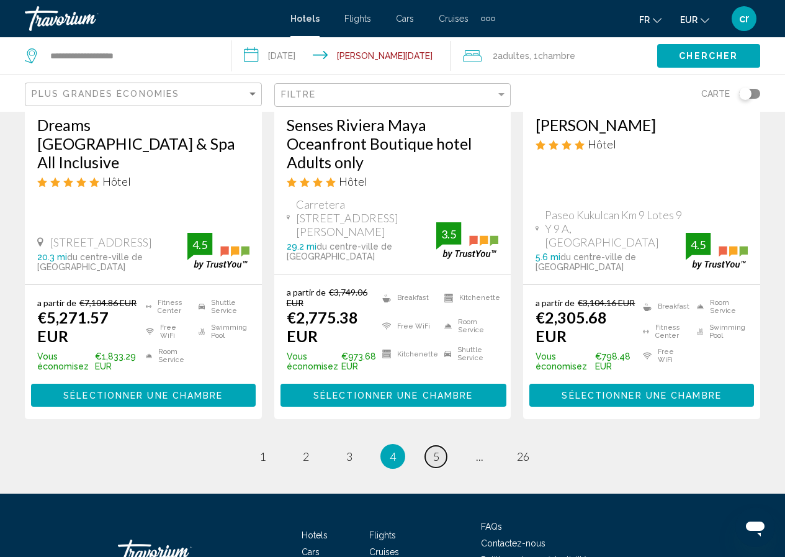
click at [442, 446] on link "page 5" at bounding box center [436, 457] width 22 height 22
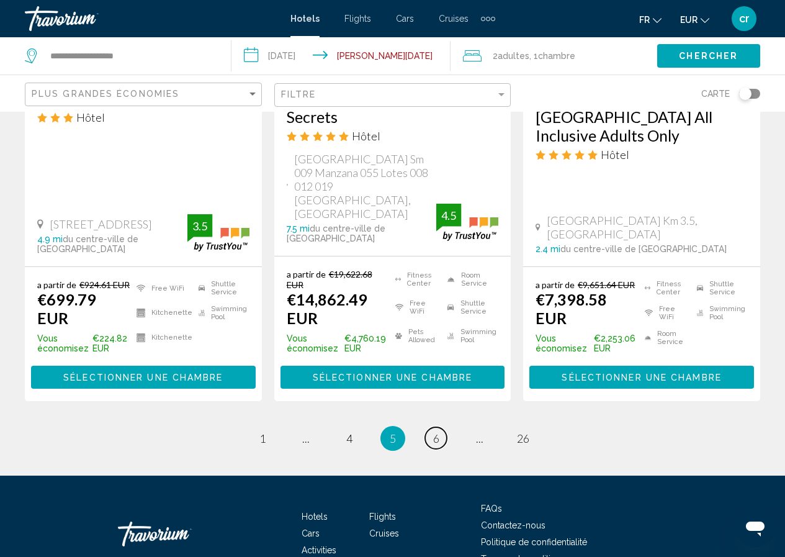
scroll to position [1846, 0]
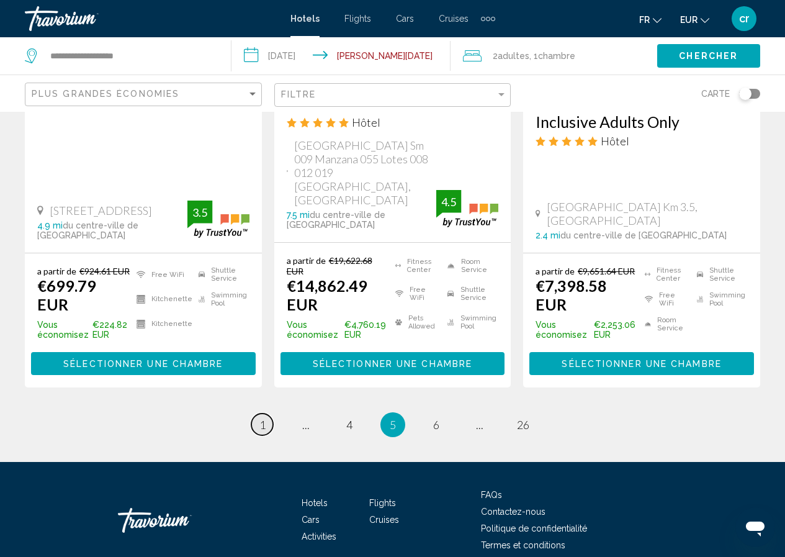
click at [263, 418] on span "1" at bounding box center [262, 425] width 6 height 14
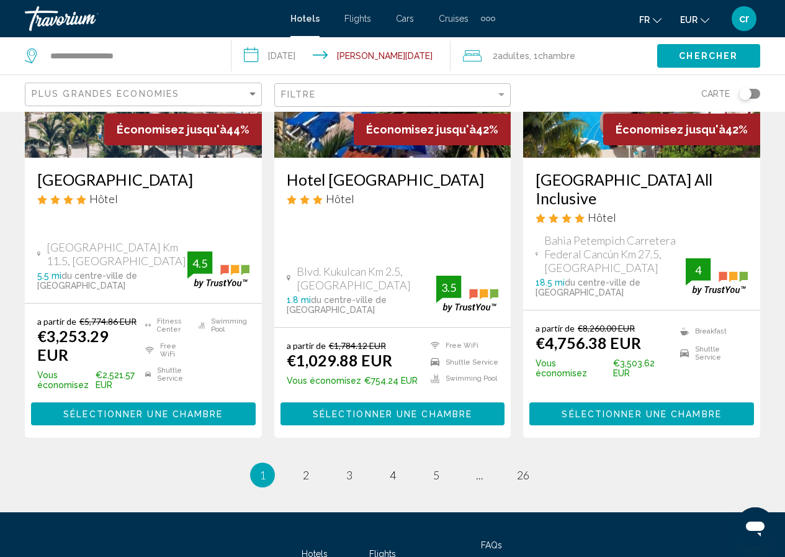
scroll to position [1741, 0]
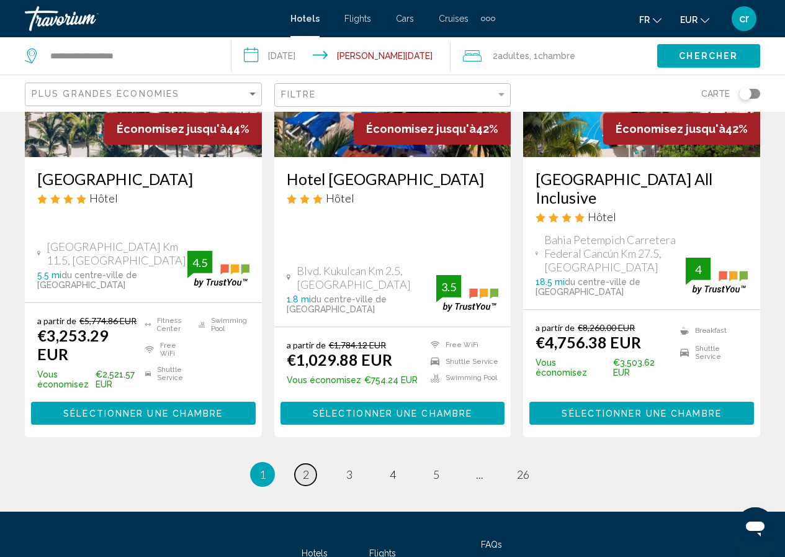
click at [300, 464] on link "page 2" at bounding box center [306, 475] width 22 height 22
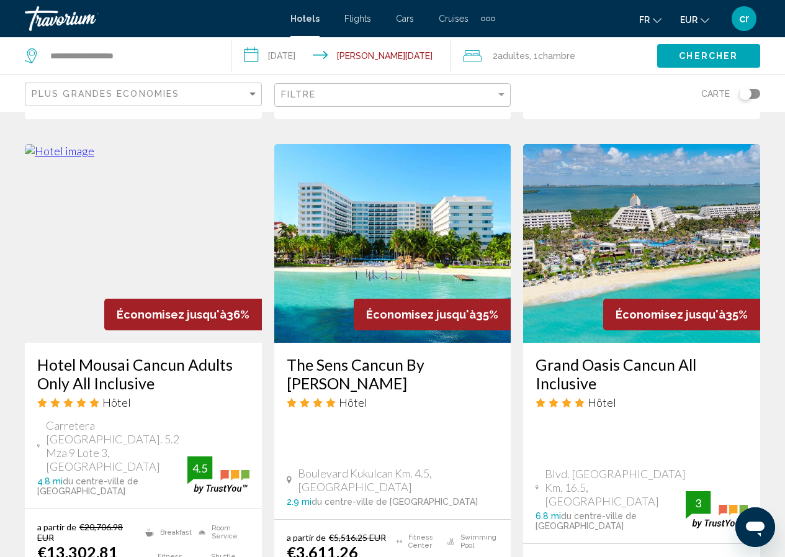
scroll to position [1055, 0]
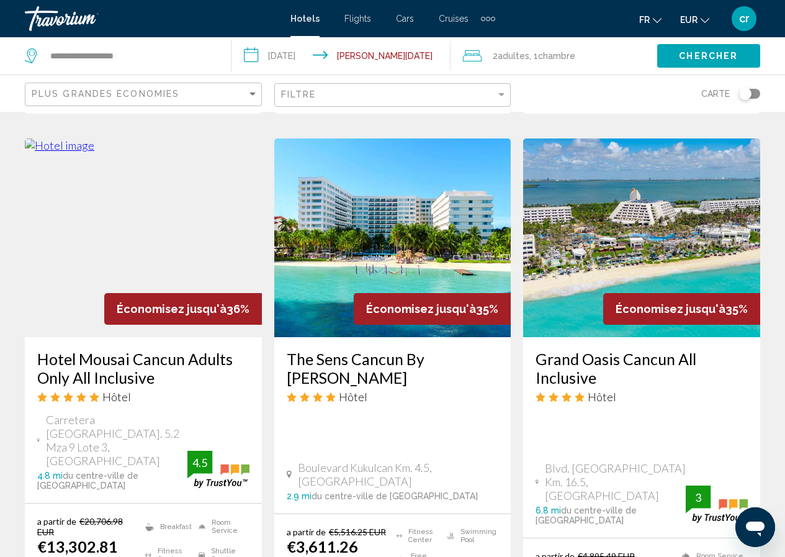
click at [102, 349] on h3 "Hotel Mousai Cancun Adults Only All Inclusive" at bounding box center [143, 367] width 212 height 37
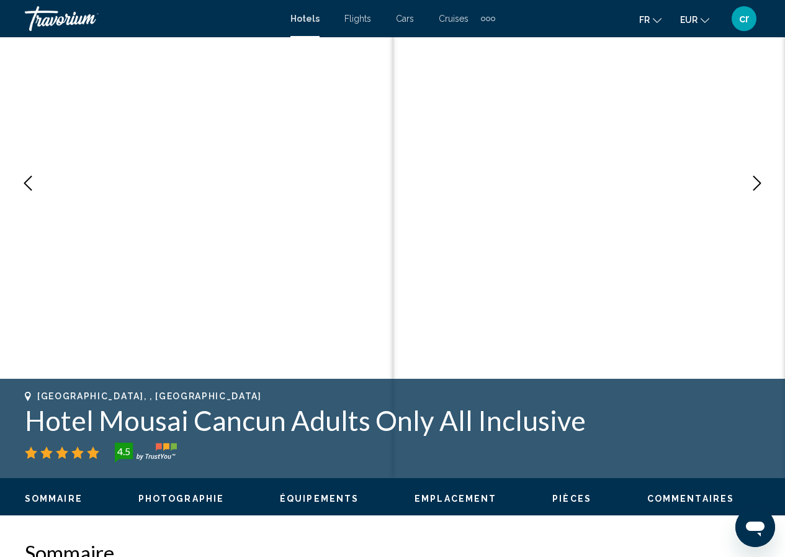
scroll to position [240, 0]
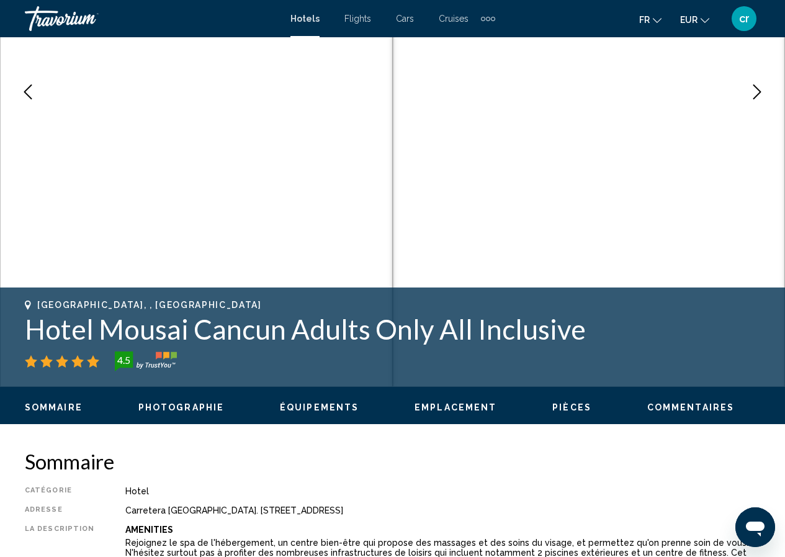
drag, startPoint x: 595, startPoint y: 321, endPoint x: 28, endPoint y: 323, distance: 567.2
click at [28, 323] on h1 "Hotel Mousai Cancun Adults Only All Inclusive" at bounding box center [392, 329] width 735 height 32
copy h1 "Hotel Mousai Cancun Adults Only All Inclusive"
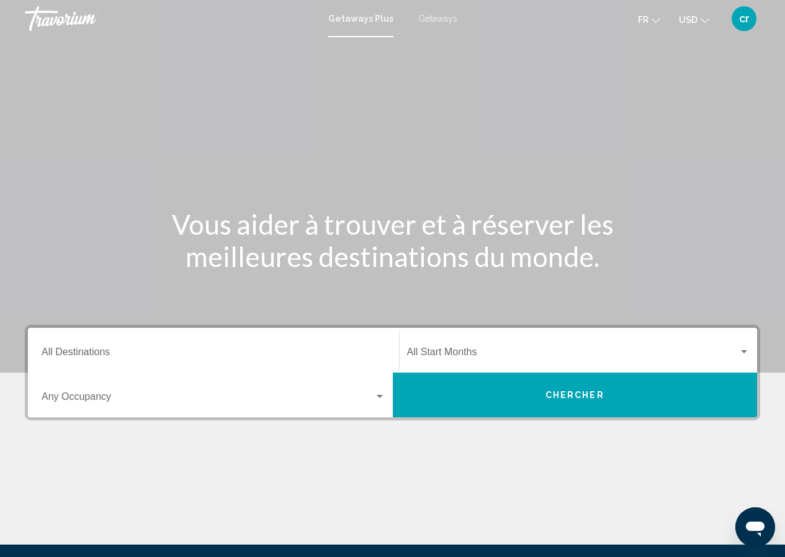
click at [129, 365] on div "Destination All Destinations" at bounding box center [214, 350] width 344 height 39
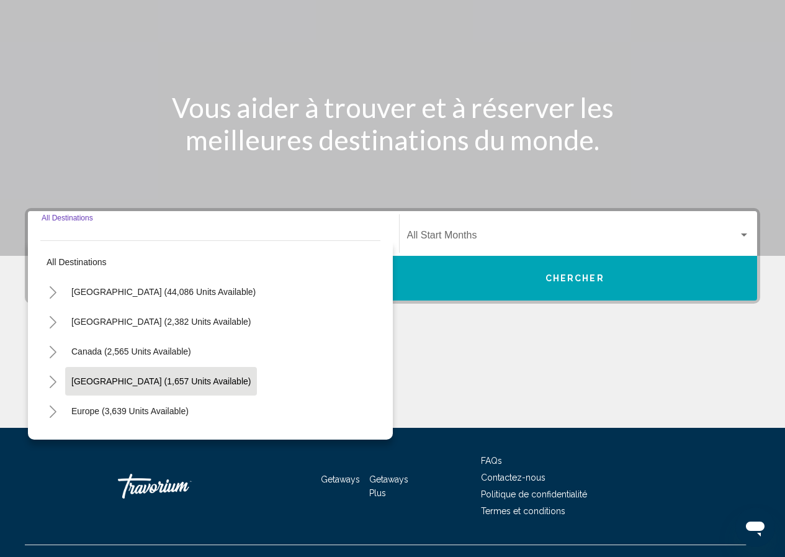
scroll to position [140, 0]
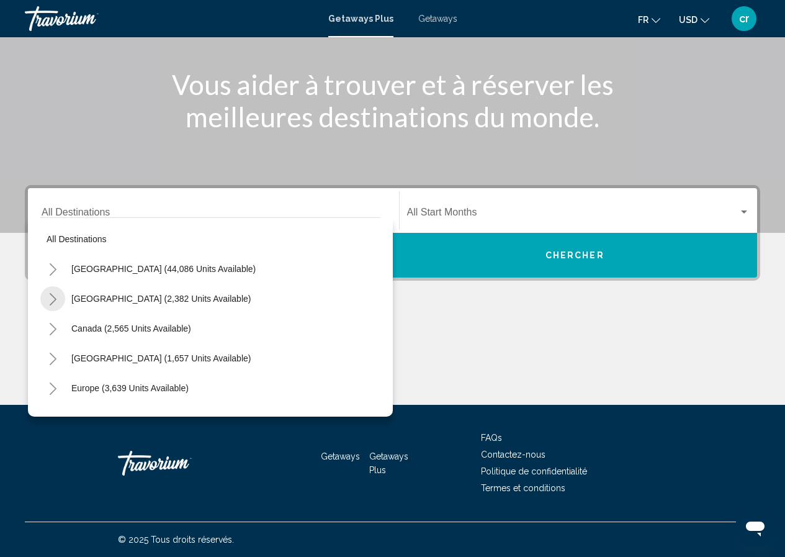
click at [58, 299] on button "Toggle Mexico (2,382 units available)" at bounding box center [52, 298] width 25 height 25
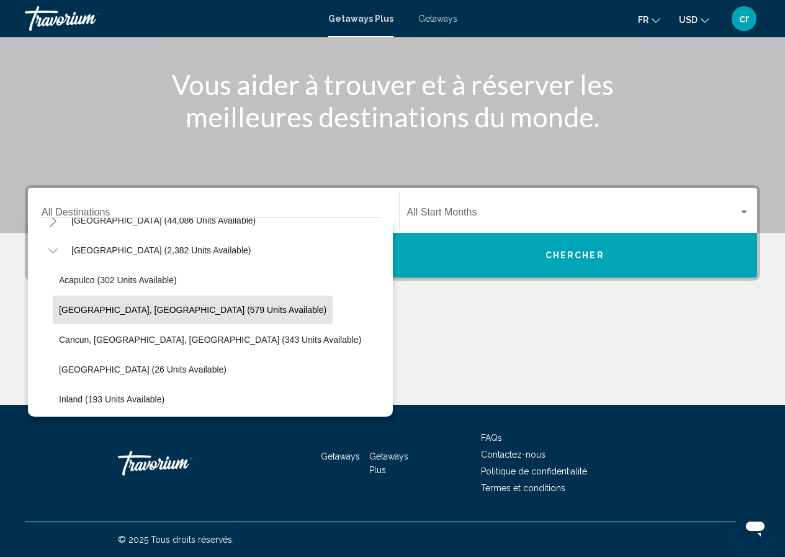
scroll to position [62, 0]
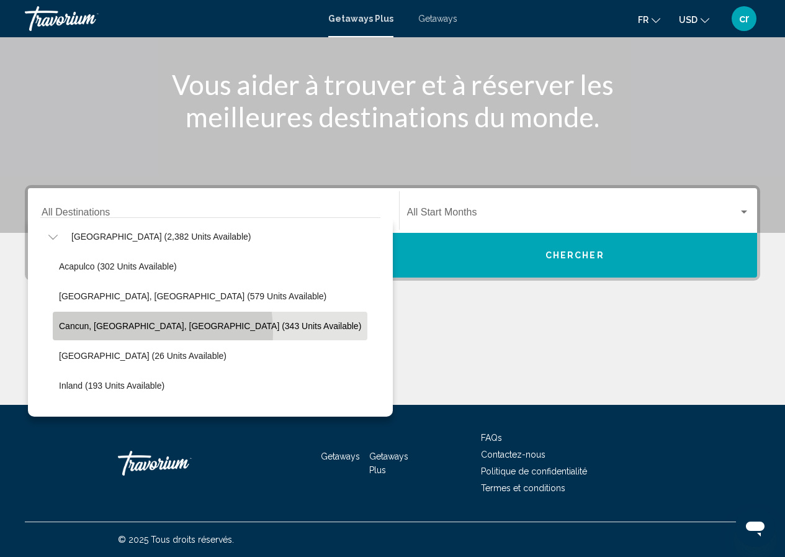
click at [120, 332] on button "Cancun, Cozumel, Riviera Maya (343 units available)" at bounding box center [210, 326] width 315 height 29
type input "**********"
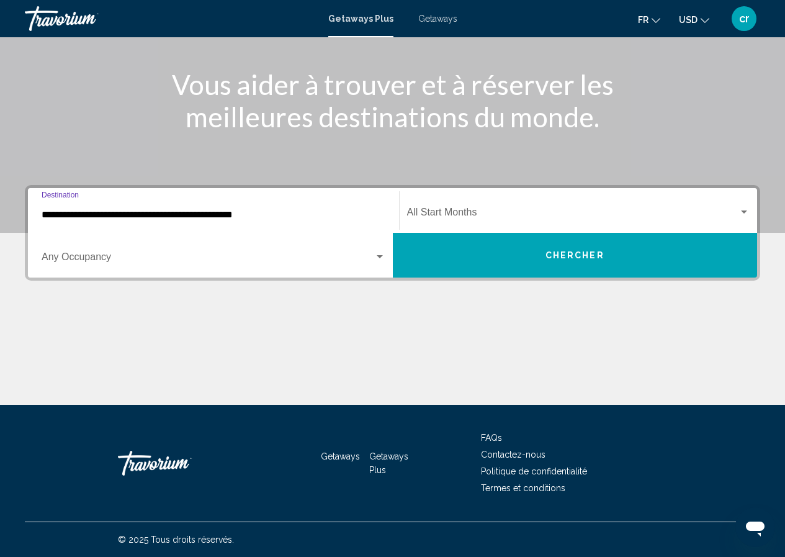
click at [145, 263] on span "Search widget" at bounding box center [208, 259] width 333 height 11
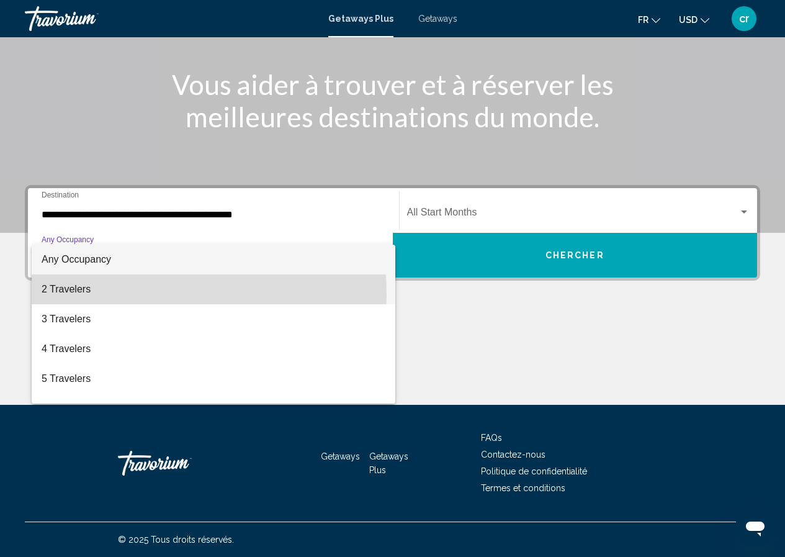
click at [117, 295] on span "2 Travelers" at bounding box center [214, 289] width 344 height 30
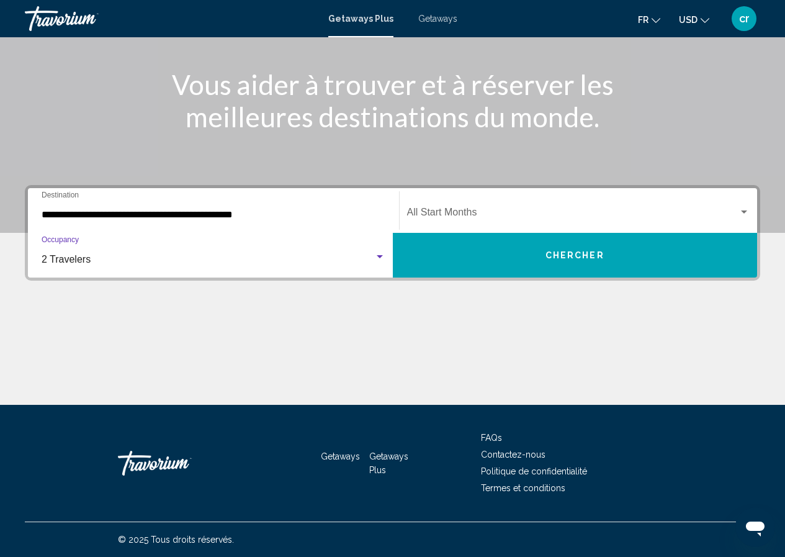
click at [541, 204] on div "Start Month All Start Months" at bounding box center [578, 210] width 343 height 39
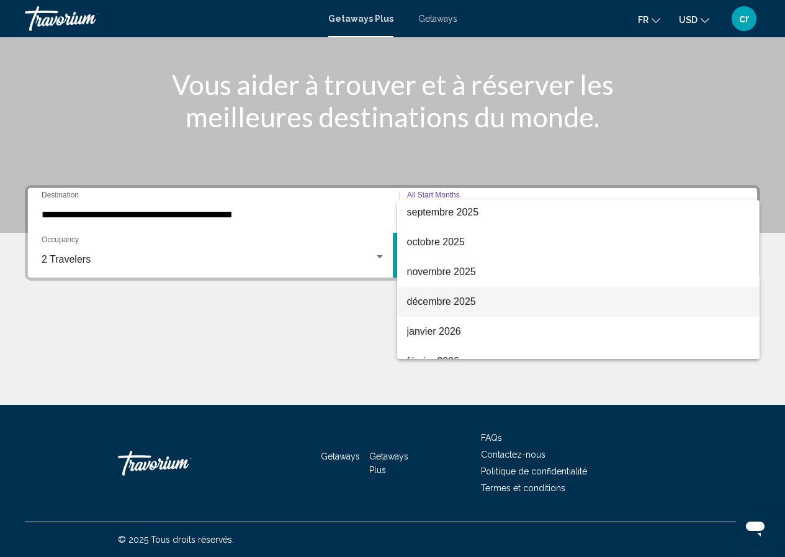
click at [477, 302] on span "décembre 2025" at bounding box center [578, 302] width 343 height 30
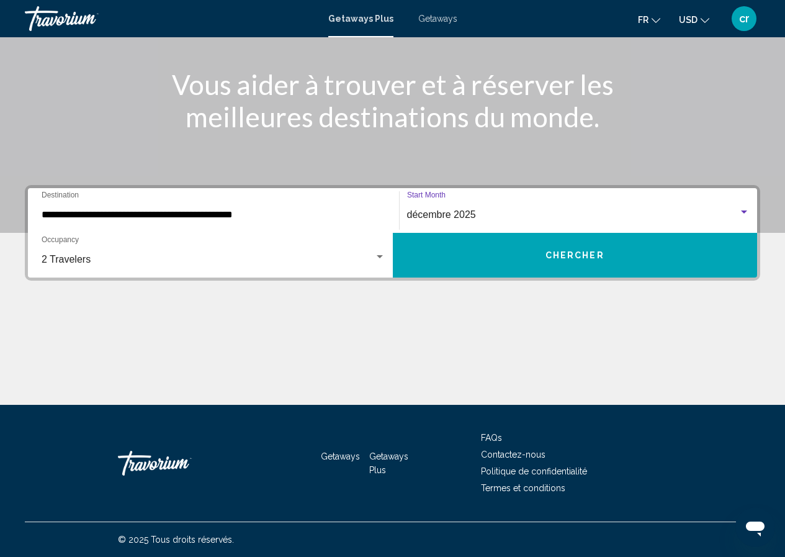
click at [492, 261] on button "Chercher" at bounding box center [575, 255] width 365 height 45
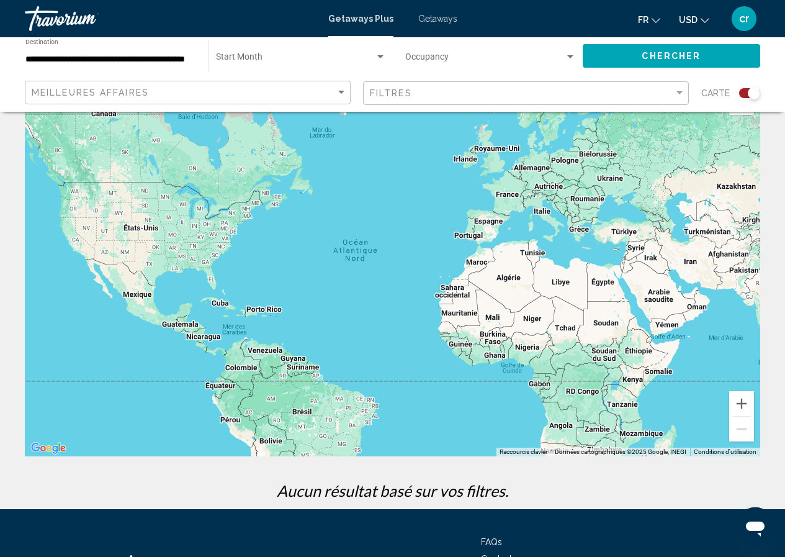
scroll to position [62, 0]
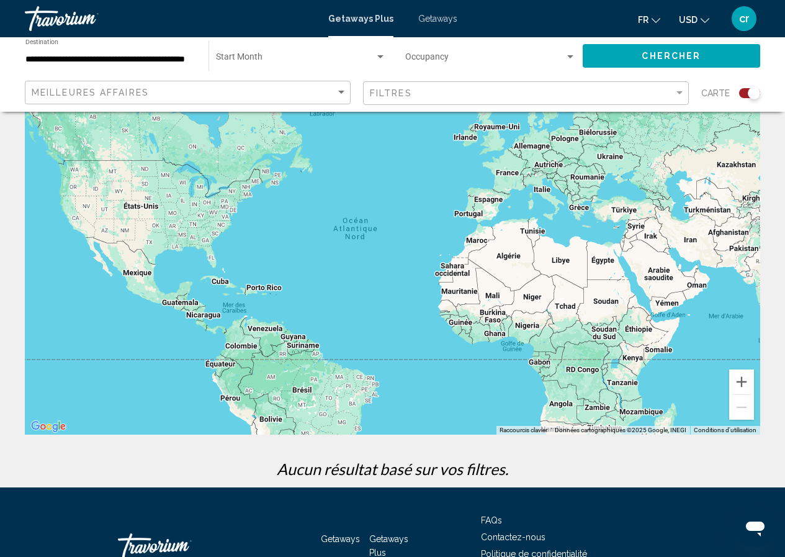
click at [426, 18] on span "Getaways" at bounding box center [437, 19] width 39 height 10
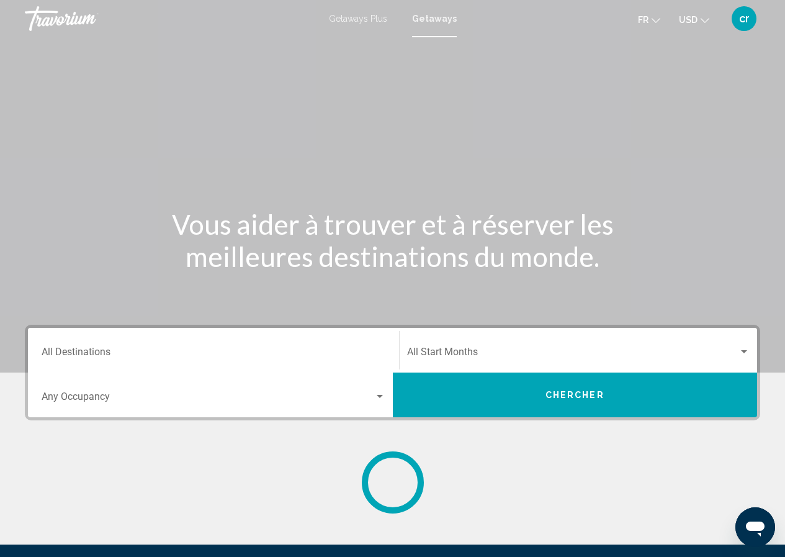
scroll to position [124, 0]
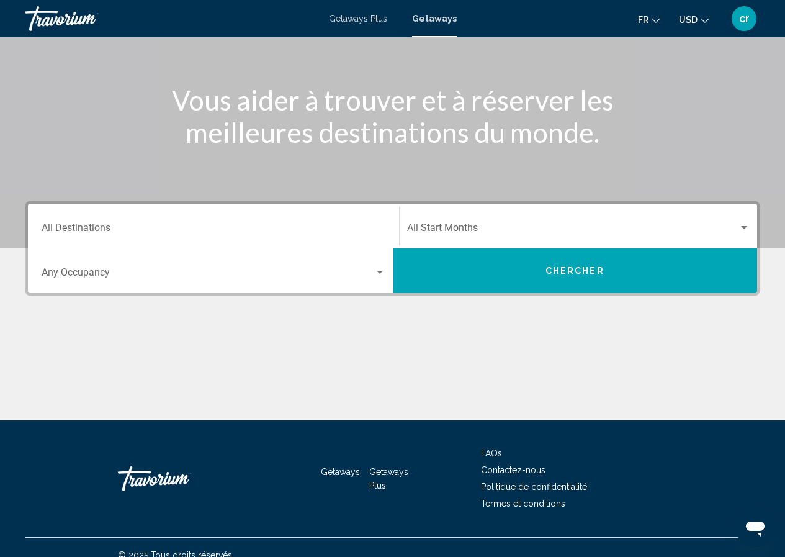
click at [158, 209] on div "Destination All Destinations" at bounding box center [214, 226] width 344 height 39
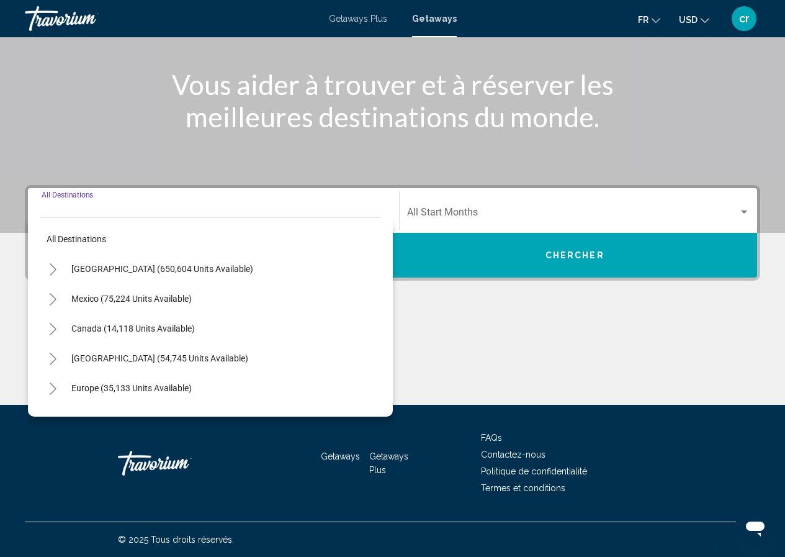
click at [46, 297] on button "Toggle Mexico (75,224 units available)" at bounding box center [52, 298] width 25 height 25
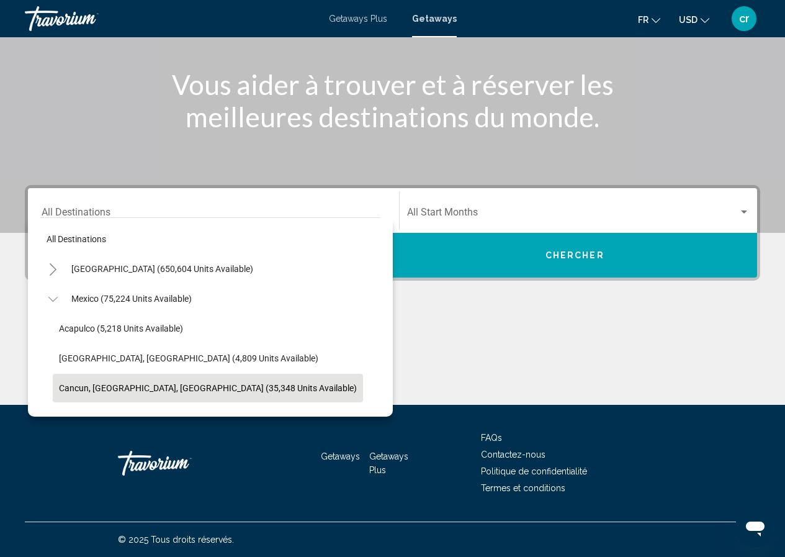
click at [120, 389] on span "Cancun, Cozumel, Riviera Maya (35,348 units available)" at bounding box center [208, 388] width 298 height 10
type input "**********"
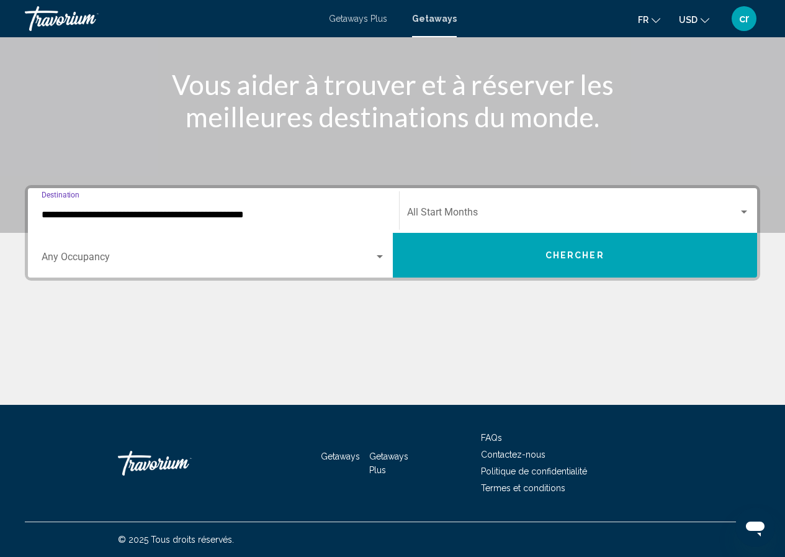
click at [90, 258] on span "Search widget" at bounding box center [208, 259] width 333 height 11
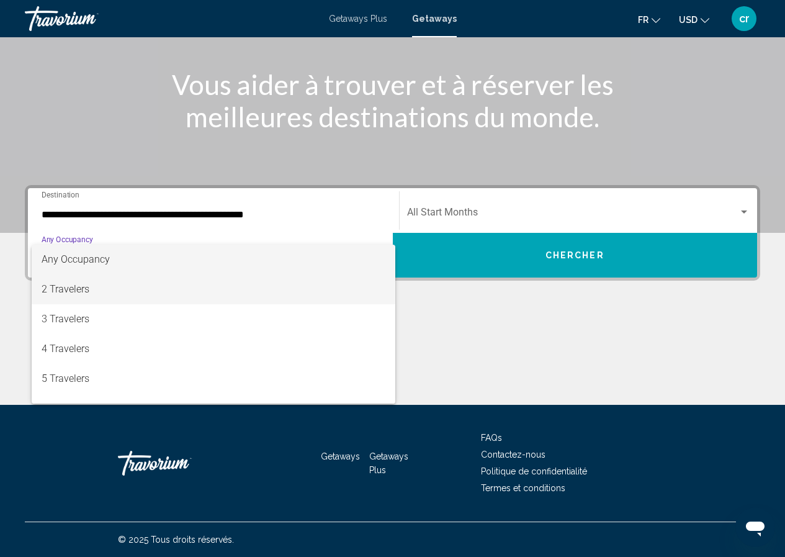
click at [86, 281] on span "2 Travelers" at bounding box center [214, 289] width 344 height 30
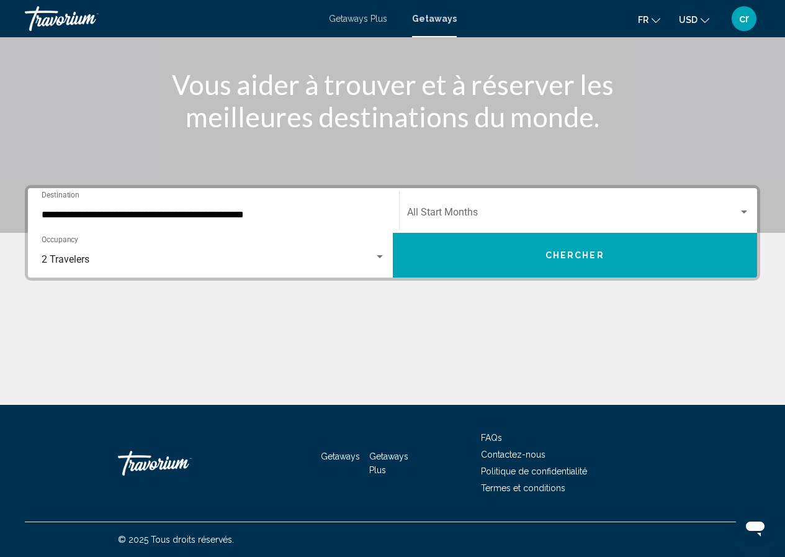
click at [539, 195] on div "Start Month All Start Months" at bounding box center [578, 210] width 343 height 39
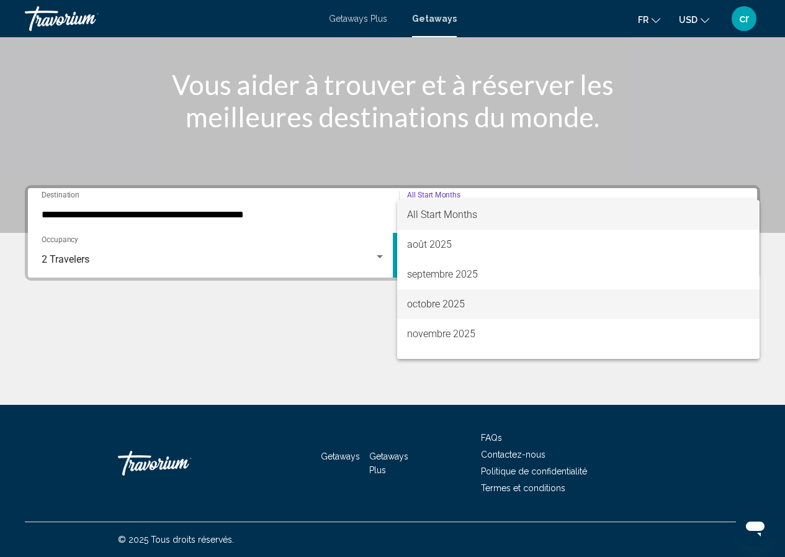
scroll to position [62, 0]
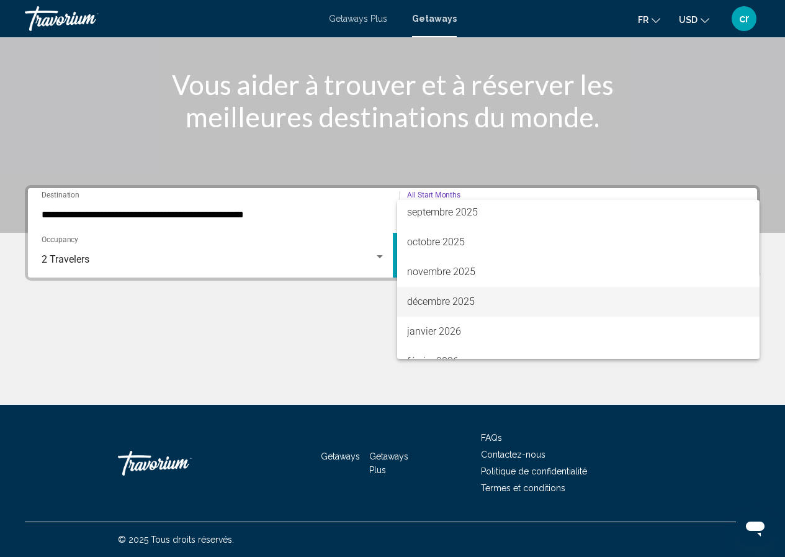
click at [452, 305] on span "décembre 2025" at bounding box center [578, 302] width 343 height 30
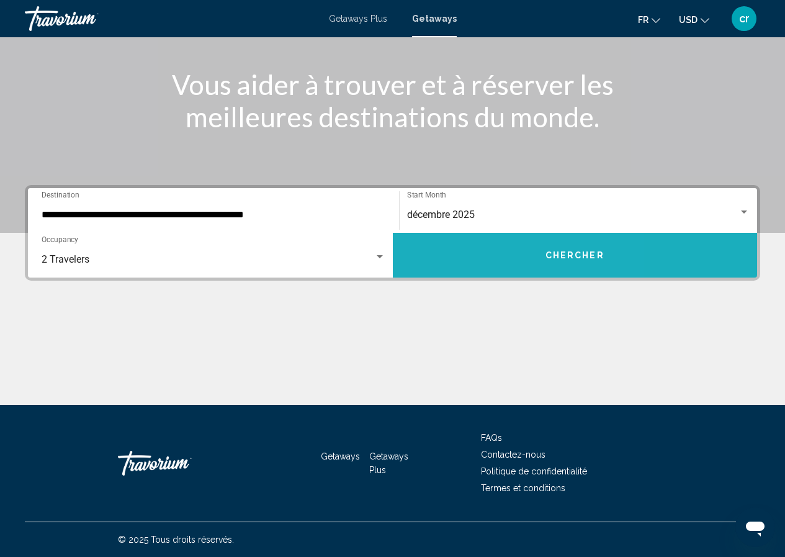
click at [464, 260] on button "Chercher" at bounding box center [575, 255] width 365 height 45
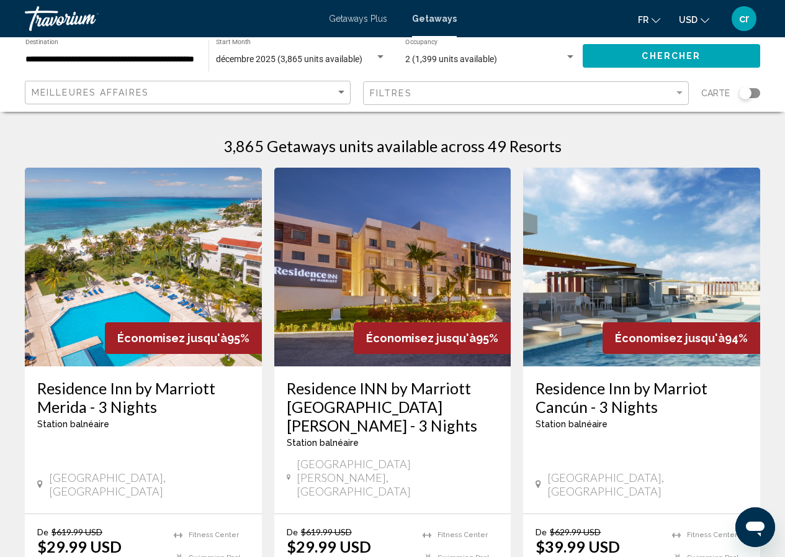
click at [679, 27] on button "USD USD ($) MXN (Mex$) CAD (Can$) GBP (£) EUR (€) AUD (A$) NZD (NZ$) CNY (CN¥)" at bounding box center [694, 20] width 30 height 18
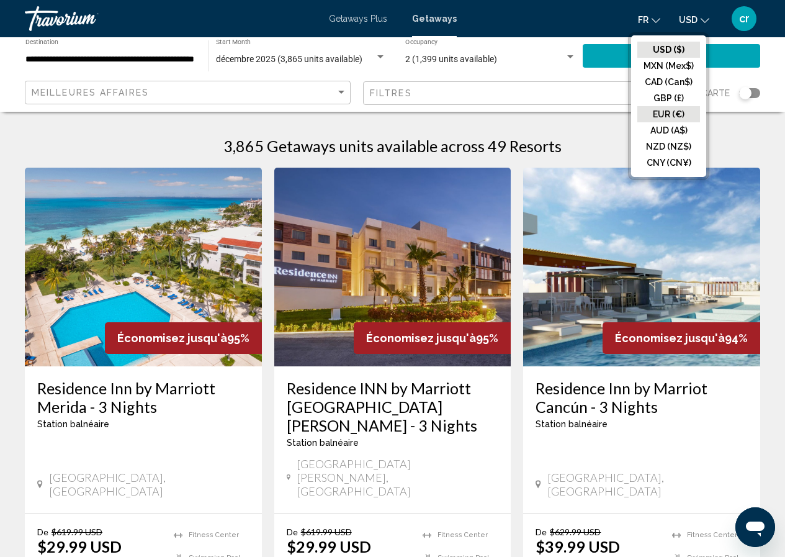
click at [660, 114] on button "EUR (€)" at bounding box center [668, 114] width 63 height 16
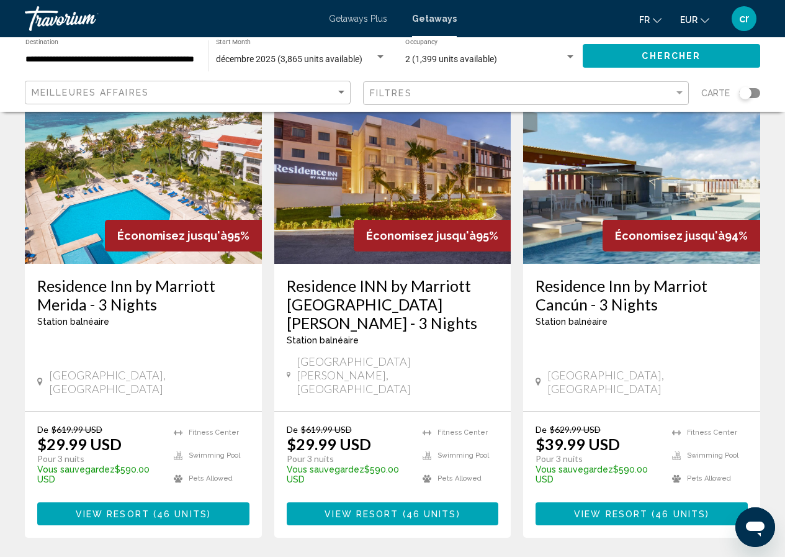
scroll to position [124, 0]
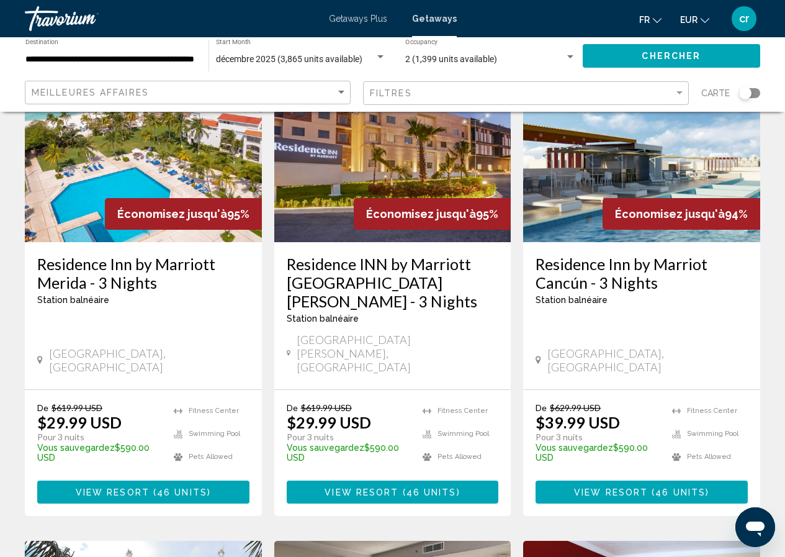
click at [77, 263] on h3 "Residence Inn by Marriott Merida - 3 Nights" at bounding box center [143, 272] width 212 height 37
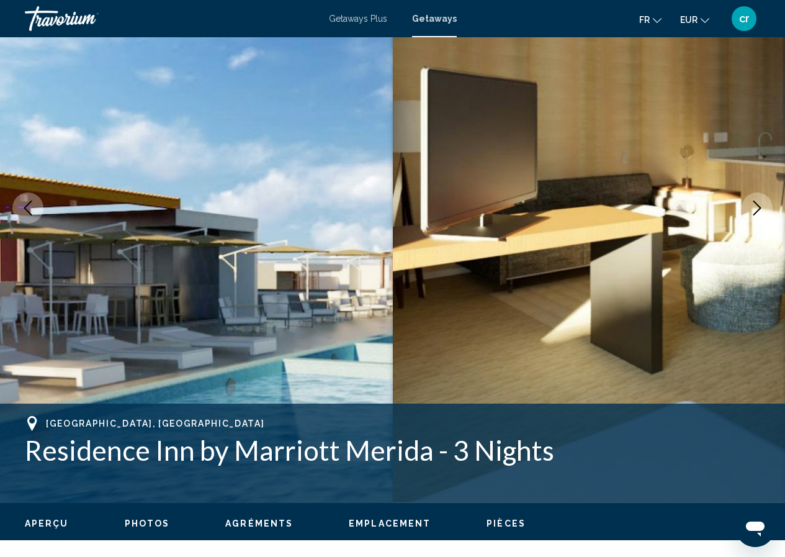
scroll to position [54, 0]
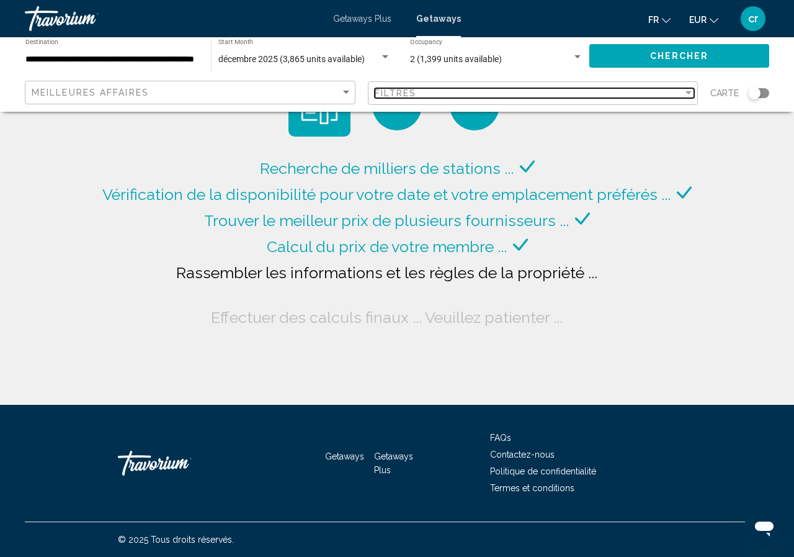
click at [514, 94] on div "Filtres" at bounding box center [529, 93] width 309 height 10
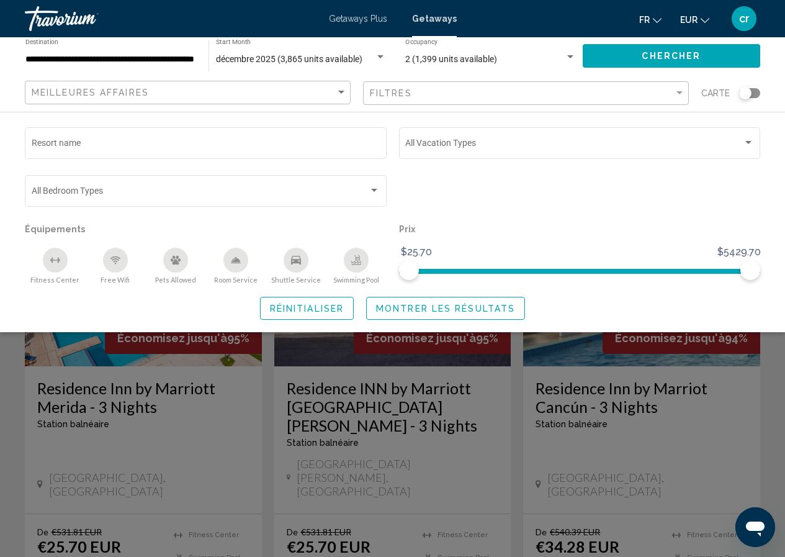
click at [678, 87] on div "Filtres" at bounding box center [527, 93] width 315 height 23
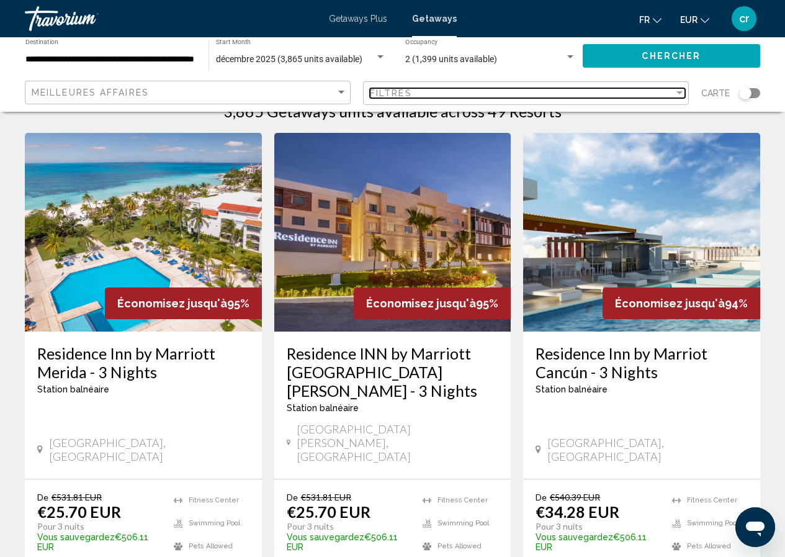
scroll to position [124, 0]
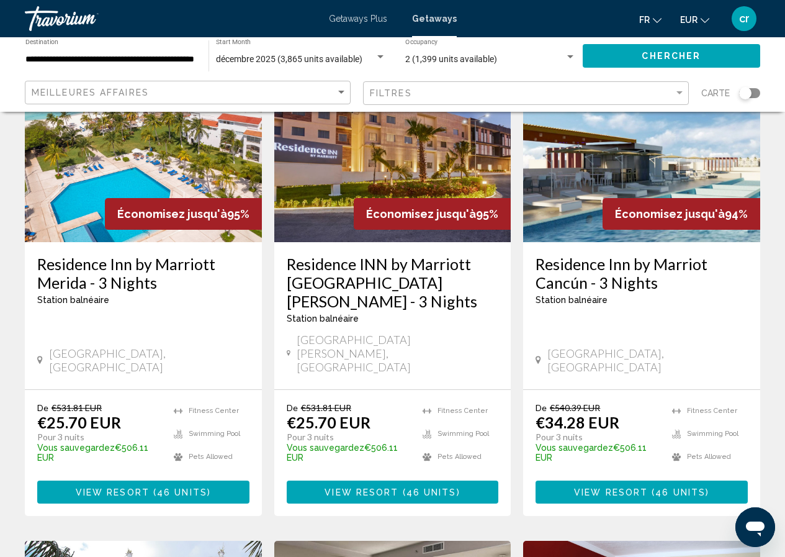
click at [730, 92] on div "Search widget" at bounding box center [745, 93] width 30 height 10
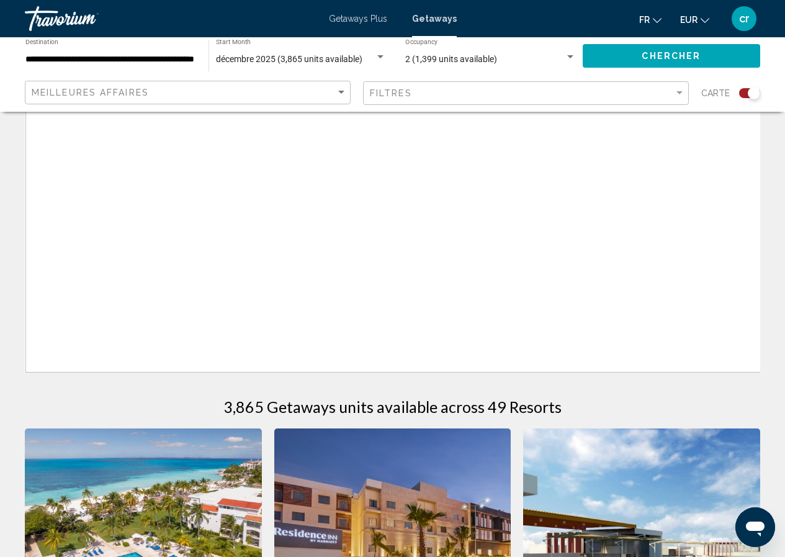
scroll to position [509, 0]
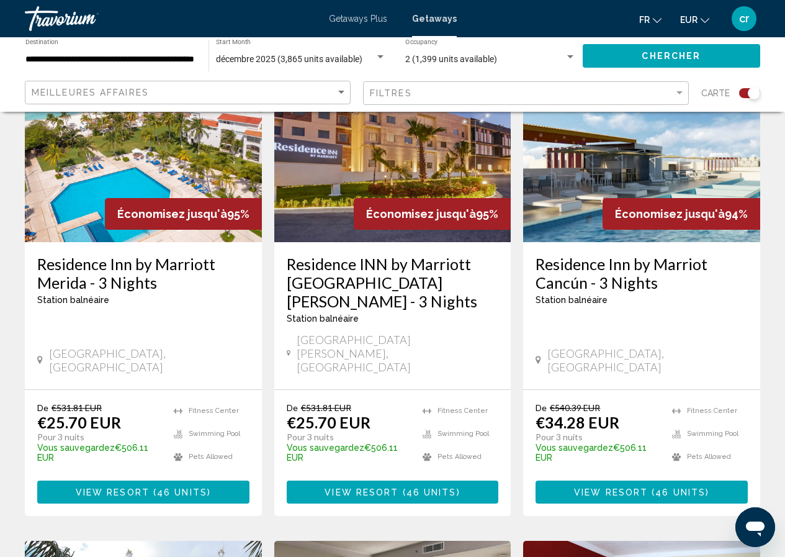
click at [753, 91] on div "Search widget" at bounding box center [754, 93] width 12 height 12
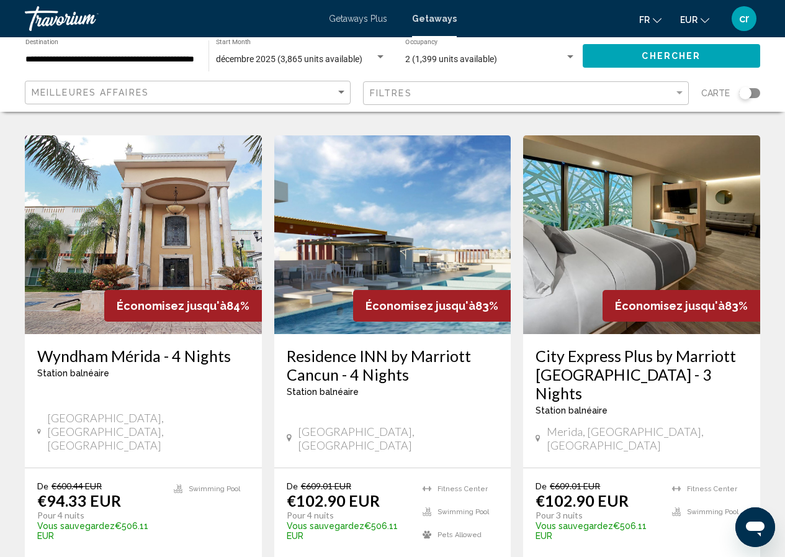
scroll to position [1055, 0]
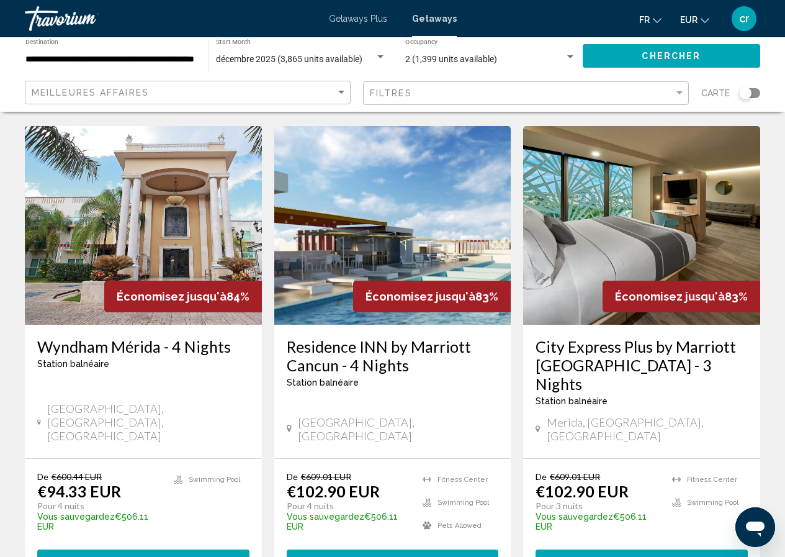
click at [362, 337] on h3 "Residence INN by Marriott Cancun - 4 Nights" at bounding box center [393, 355] width 212 height 37
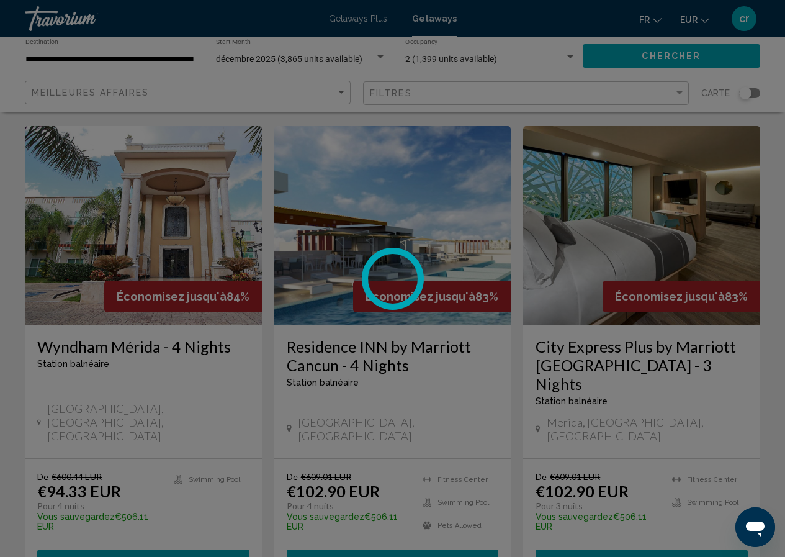
scroll to position [54, 0]
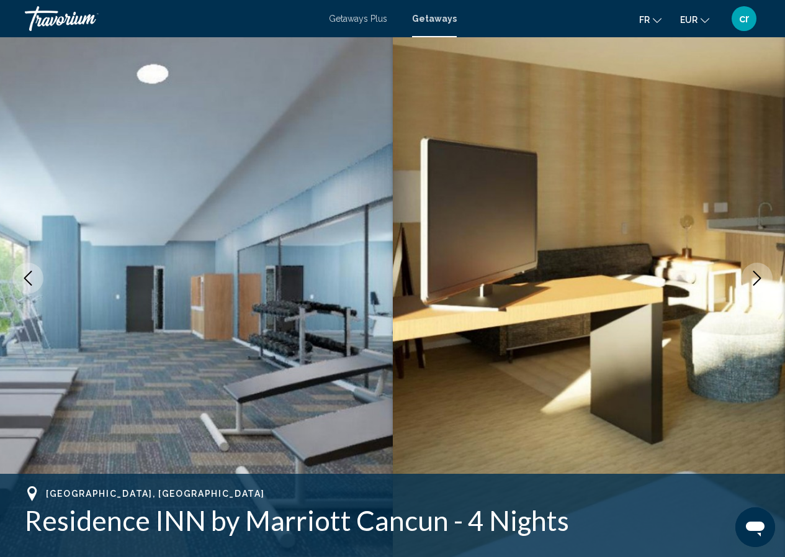
click at [755, 285] on icon "Next image" at bounding box center [757, 278] width 15 height 15
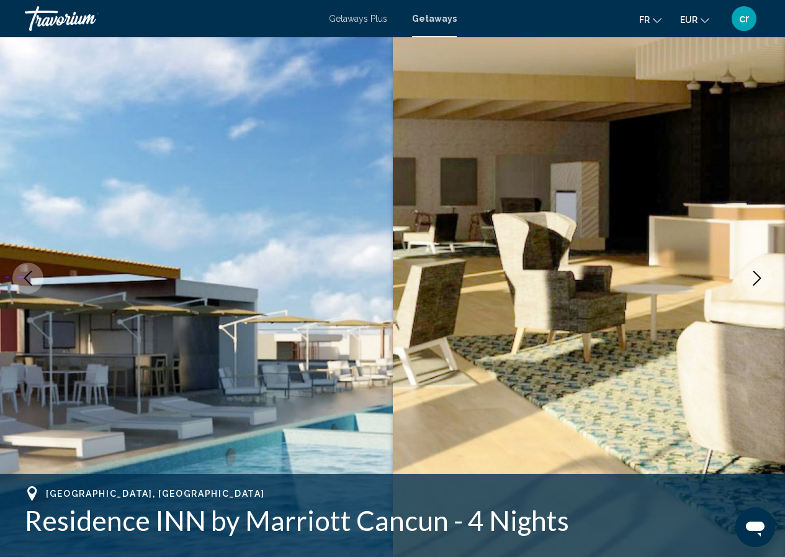
click at [755, 285] on icon "Next image" at bounding box center [757, 278] width 15 height 15
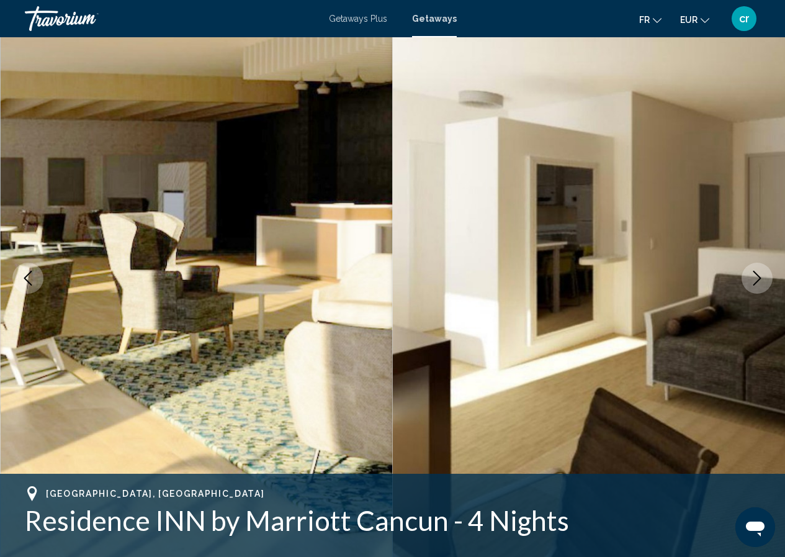
click at [755, 285] on icon "Next image" at bounding box center [757, 278] width 15 height 15
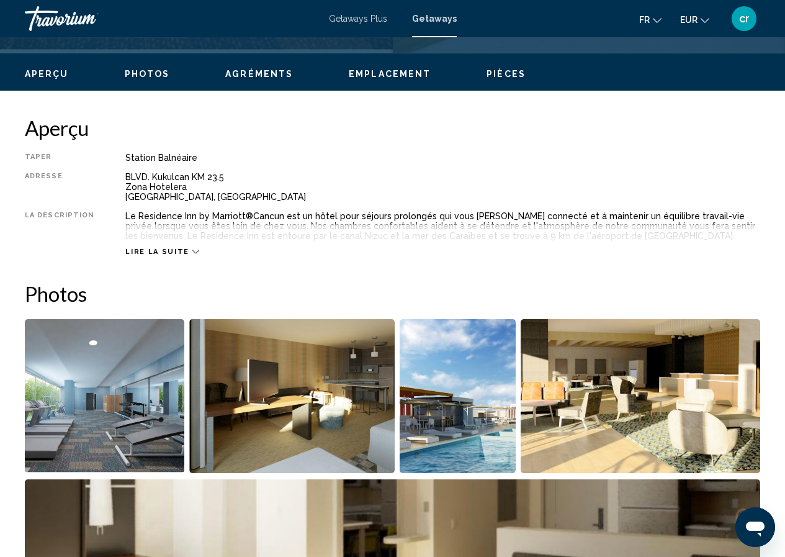
scroll to position [387, 0]
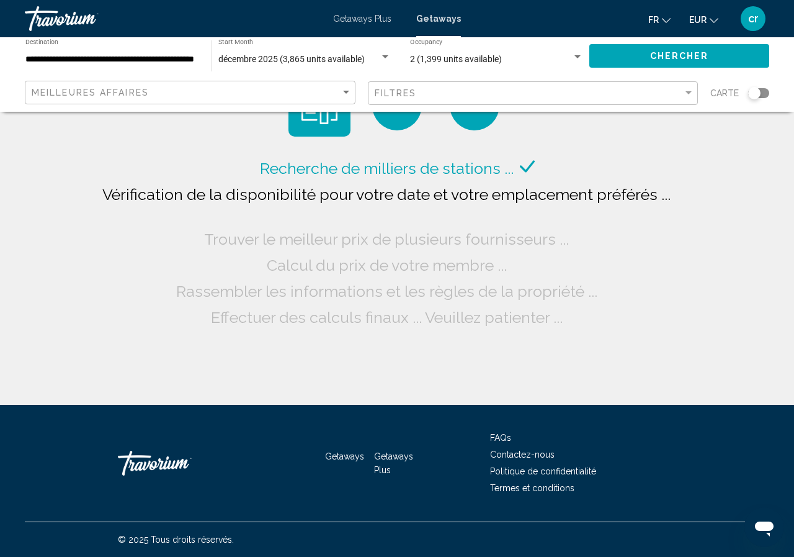
click at [316, 63] on span "décembre 2025 (3,865 units available)" at bounding box center [291, 59] width 146 height 10
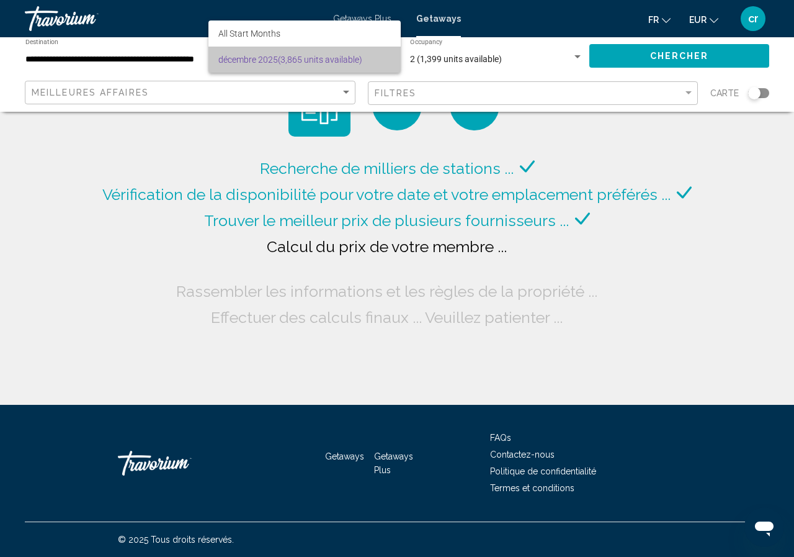
click at [279, 53] on span "décembre 2025 (3,865 units available)" at bounding box center [304, 60] width 173 height 26
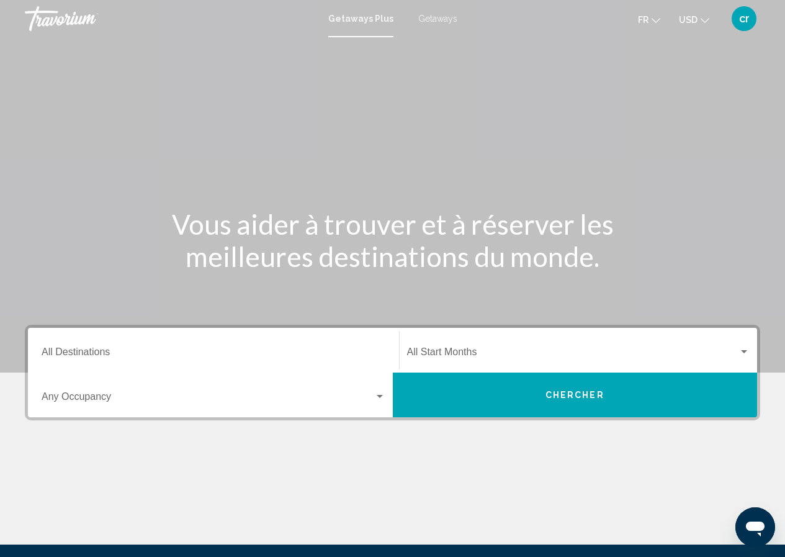
click at [434, 22] on span "Getaways" at bounding box center [437, 19] width 39 height 10
click at [287, 343] on div "Destination All Destinations" at bounding box center [214, 350] width 344 height 39
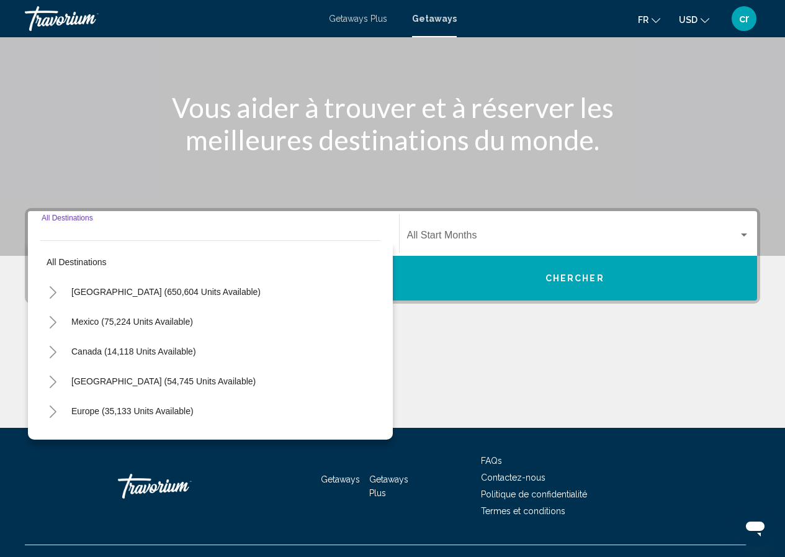
click at [51, 367] on div "Caribbean & Atlantic Islands (54,745 units available)" at bounding box center [151, 381] width 222 height 29
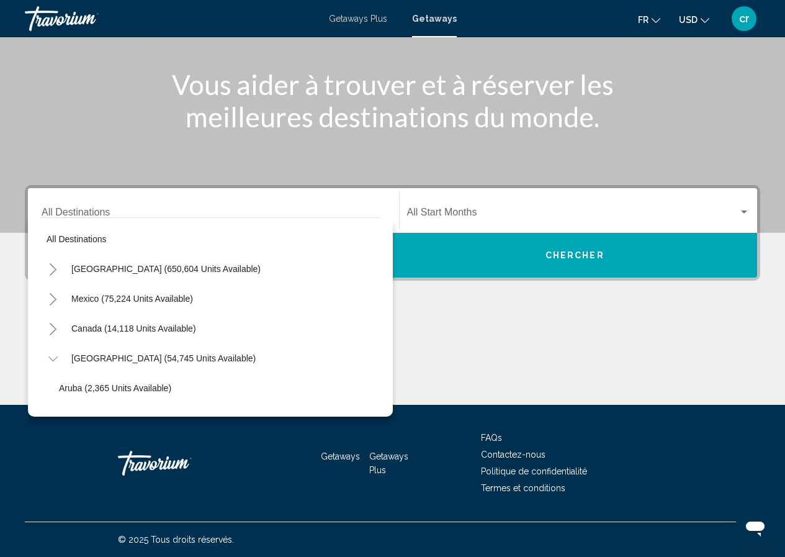
click at [53, 310] on button "Toggle Mexico (75,224 units available)" at bounding box center [52, 298] width 25 height 25
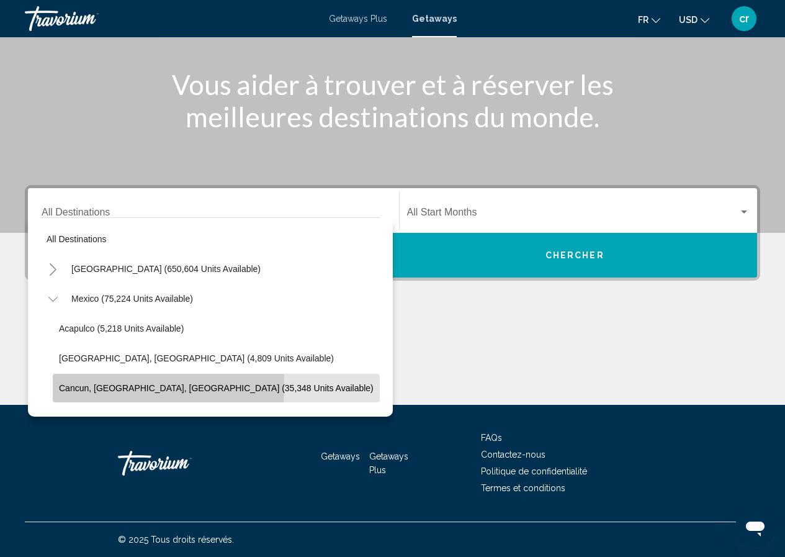
click at [84, 386] on span "Cancun, Cozumel, Riviera Maya (35,348 units available)" at bounding box center [216, 388] width 315 height 10
type input "**********"
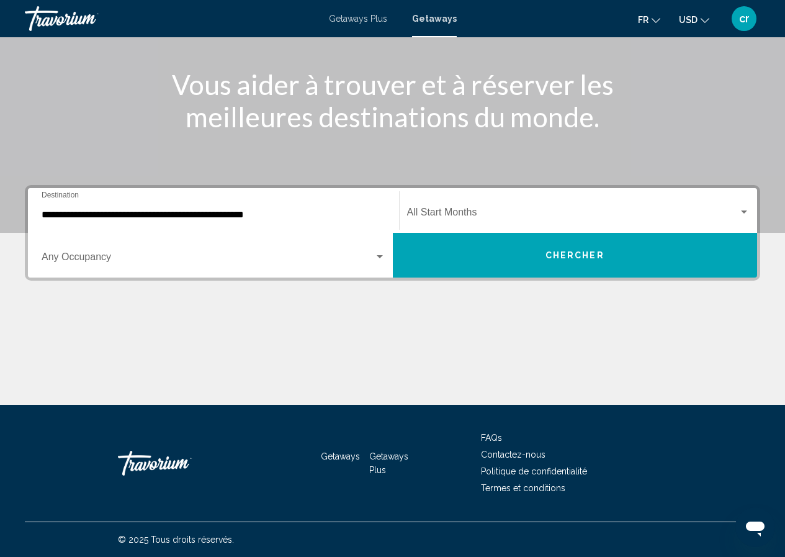
click at [188, 266] on div "Occupancy Any Occupancy" at bounding box center [214, 255] width 344 height 39
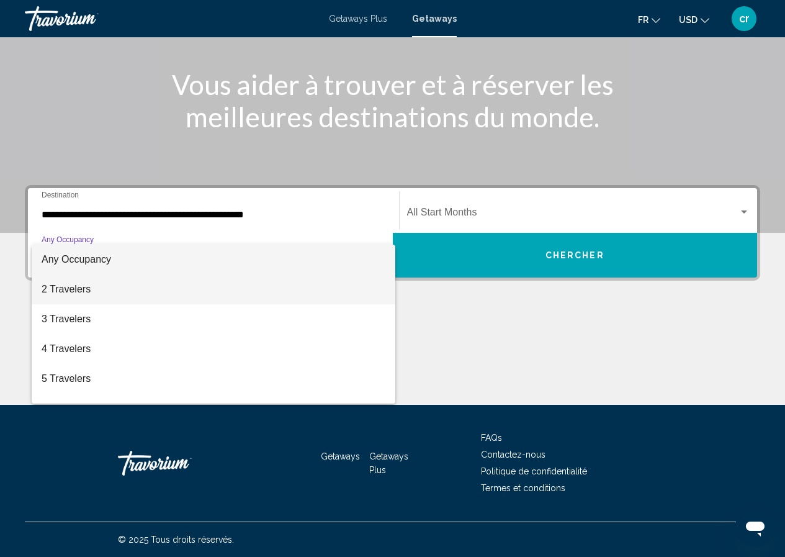
click at [99, 298] on span "2 Travelers" at bounding box center [214, 289] width 344 height 30
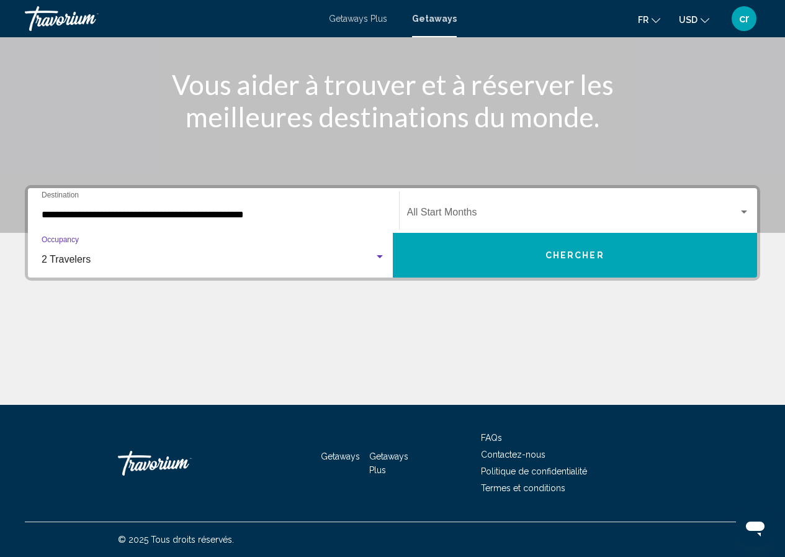
click at [479, 204] on div "Start Month All Start Months" at bounding box center [578, 210] width 343 height 39
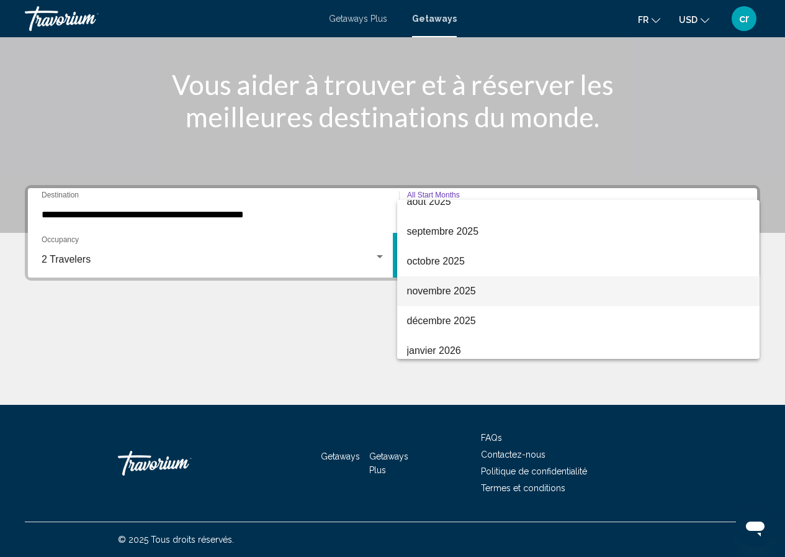
scroll to position [62, 0]
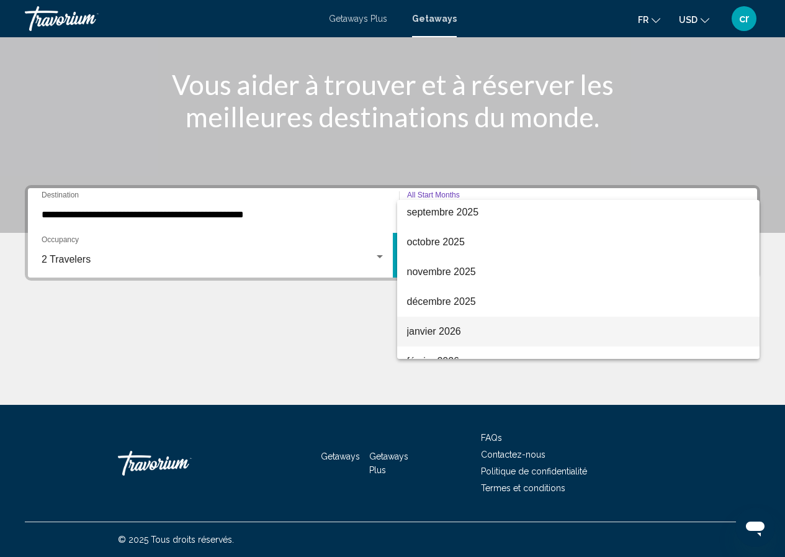
click at [459, 326] on span "janvier 2026" at bounding box center [578, 332] width 343 height 30
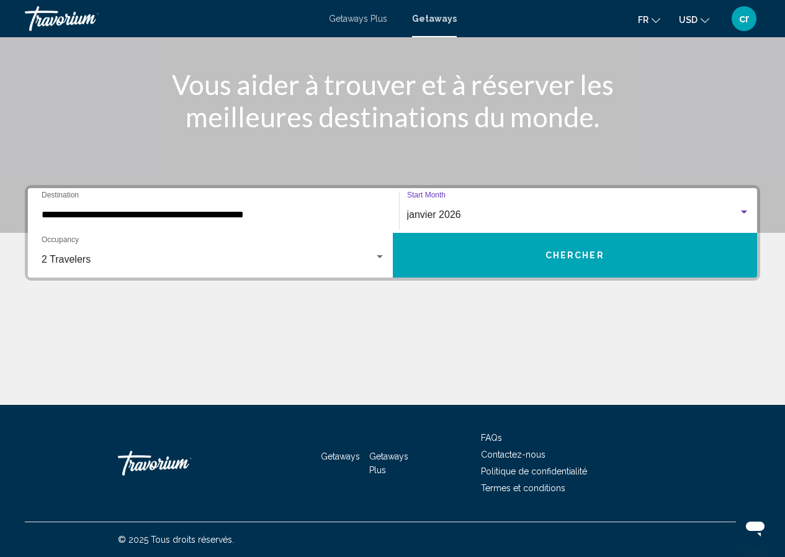
click at [449, 258] on button "Chercher" at bounding box center [575, 255] width 365 height 45
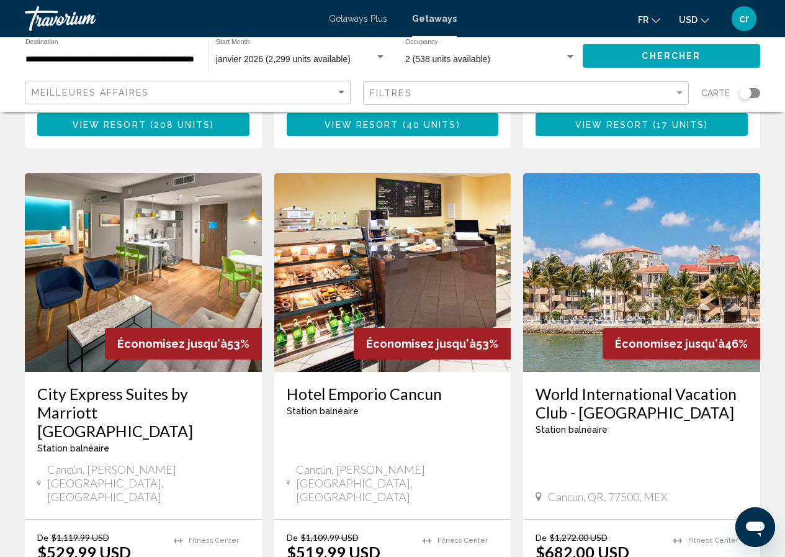
scroll to position [1489, 0]
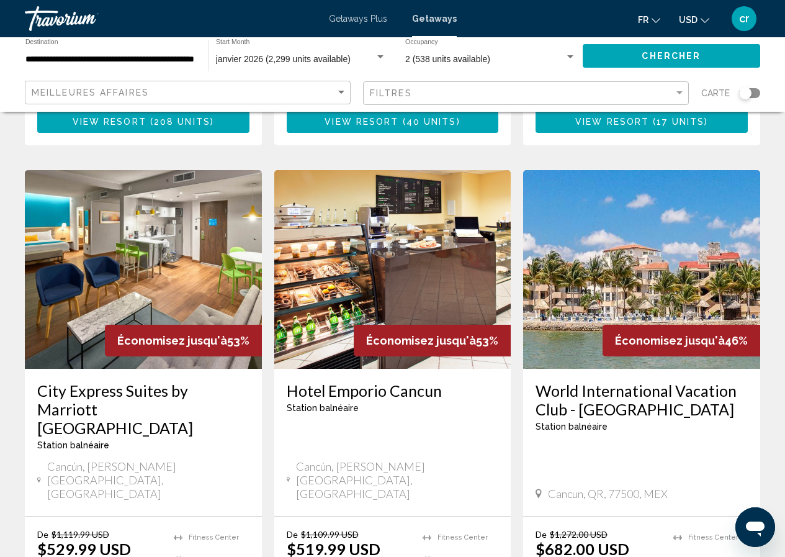
click at [689, 13] on button "USD USD ($) MXN (Mex$) CAD (Can$) GBP (£) EUR (€) AUD (A$) NZD (NZ$) CNY (CN¥)" at bounding box center [694, 20] width 30 height 18
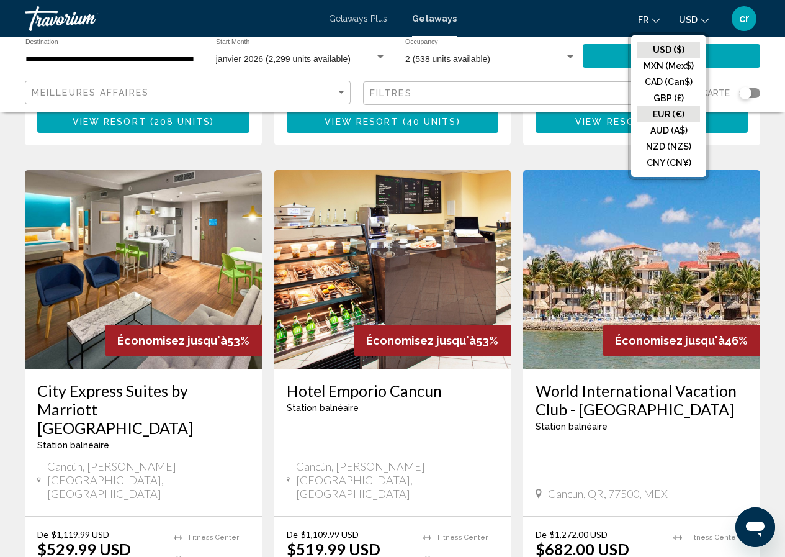
click at [652, 114] on button "EUR (€)" at bounding box center [668, 114] width 63 height 16
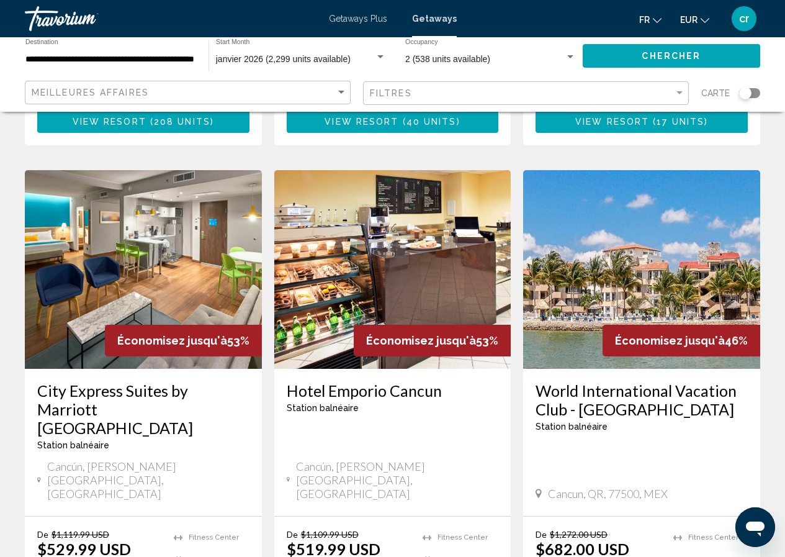
click at [586, 381] on h3 "World International Vacation Club - Coral Mar" at bounding box center [642, 399] width 212 height 37
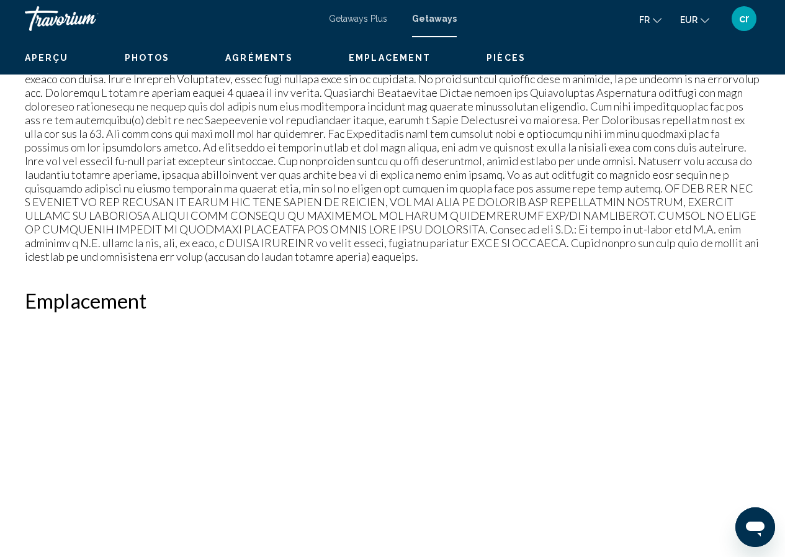
scroll to position [54, 0]
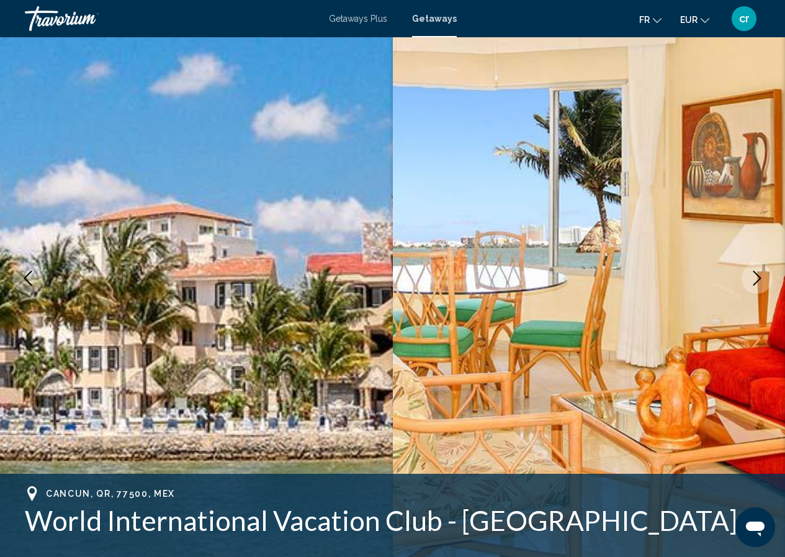
click at [755, 276] on icon "Next image" at bounding box center [757, 278] width 15 height 15
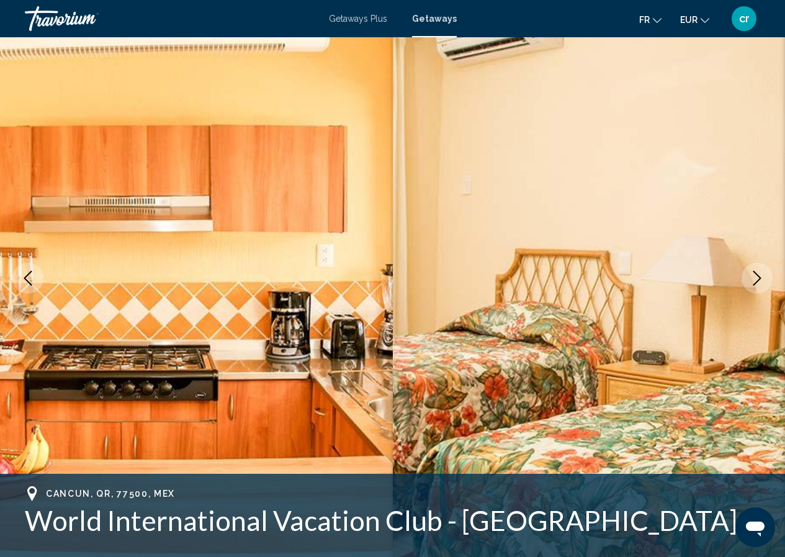
click at [774, 279] on img "Main content" at bounding box center [589, 278] width 393 height 590
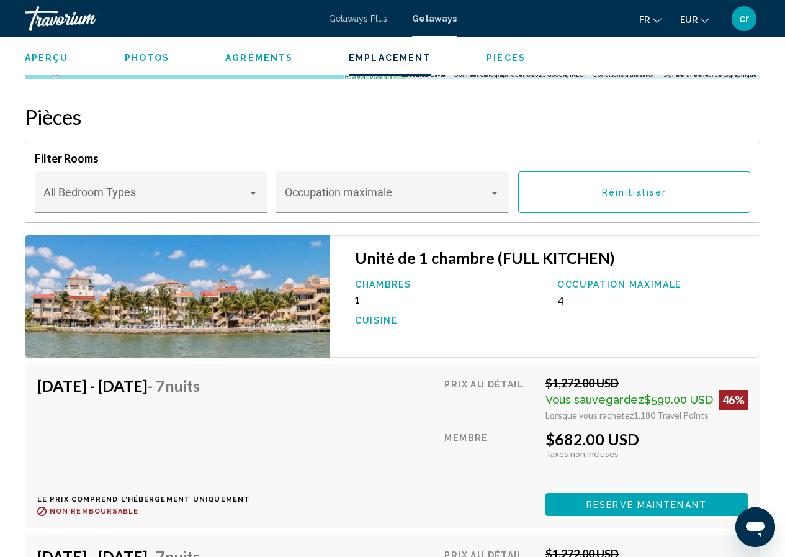
scroll to position [2164, 0]
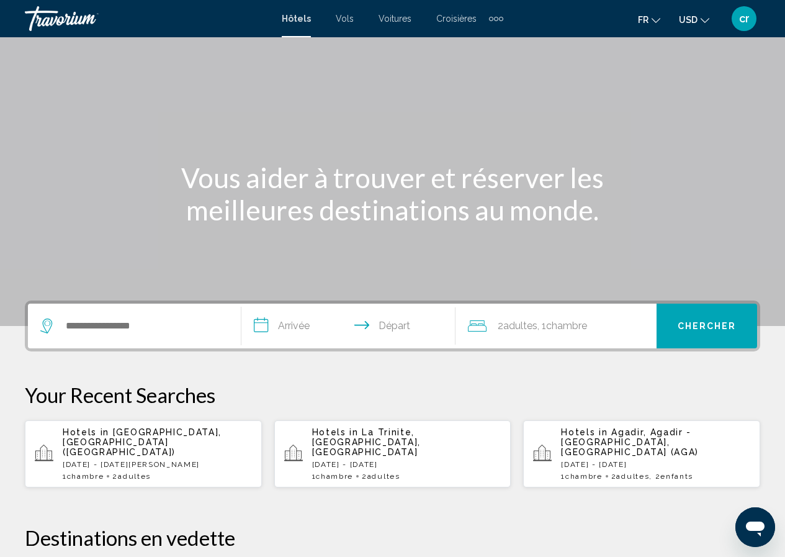
scroll to position [124, 0]
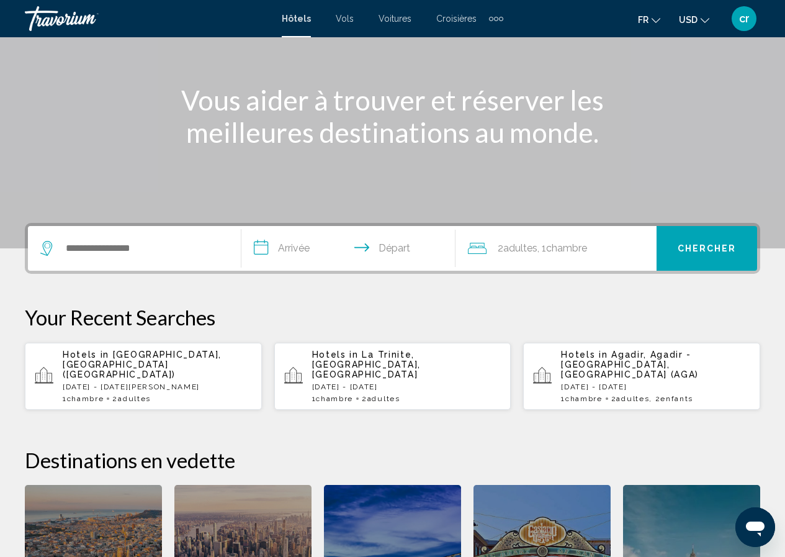
click at [143, 394] on span "Adultes" at bounding box center [134, 398] width 33 height 9
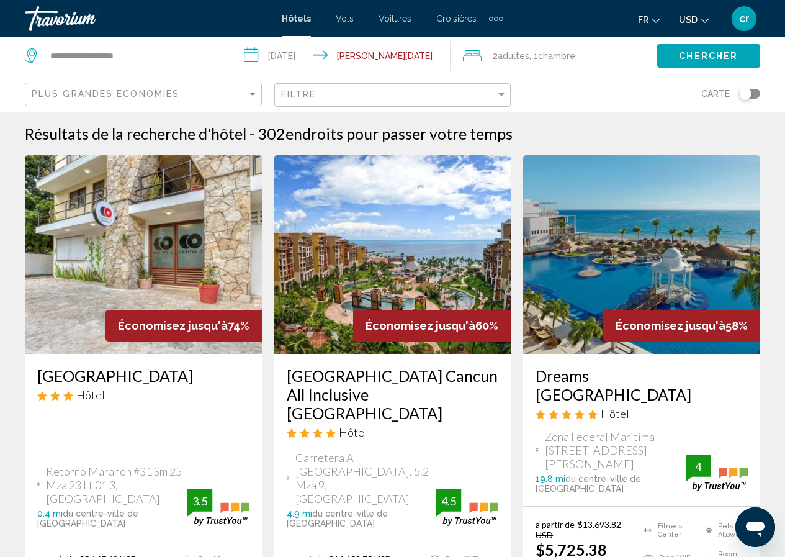
click at [296, 57] on input "**********" at bounding box center [343, 57] width 224 height 41
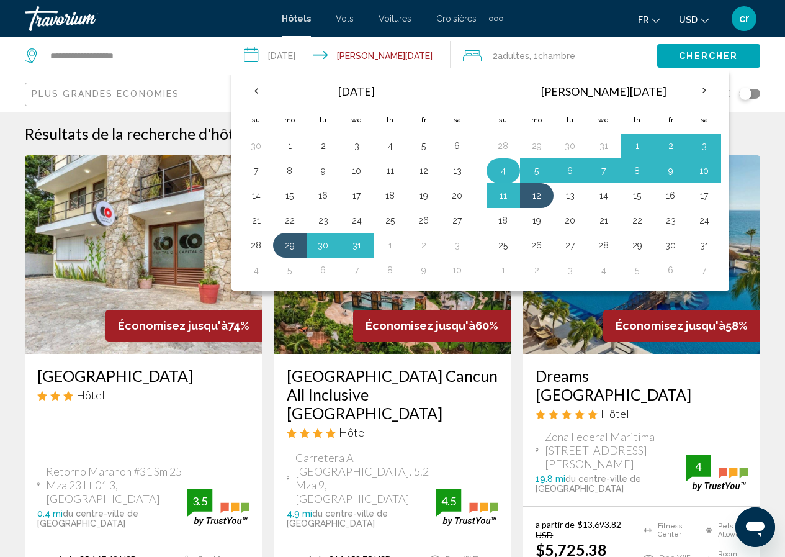
click at [501, 169] on button "4" at bounding box center [503, 170] width 20 height 17
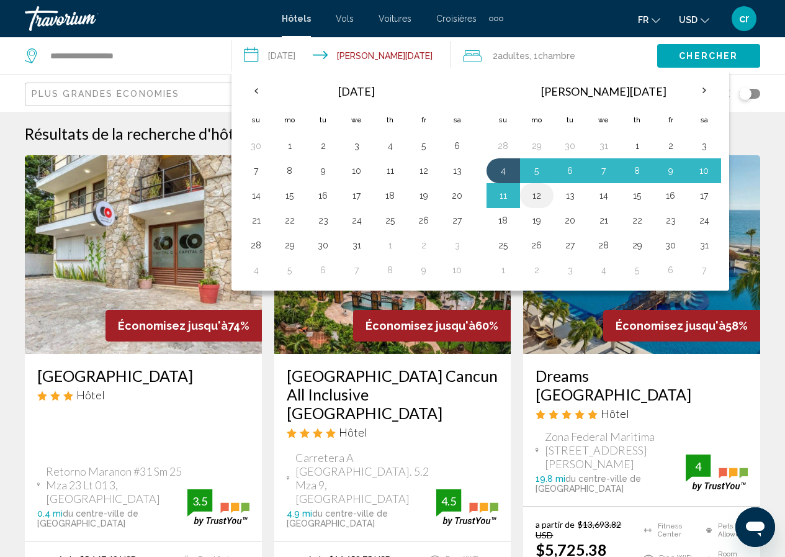
click at [532, 194] on button "12" at bounding box center [537, 195] width 20 height 17
type input "**********"
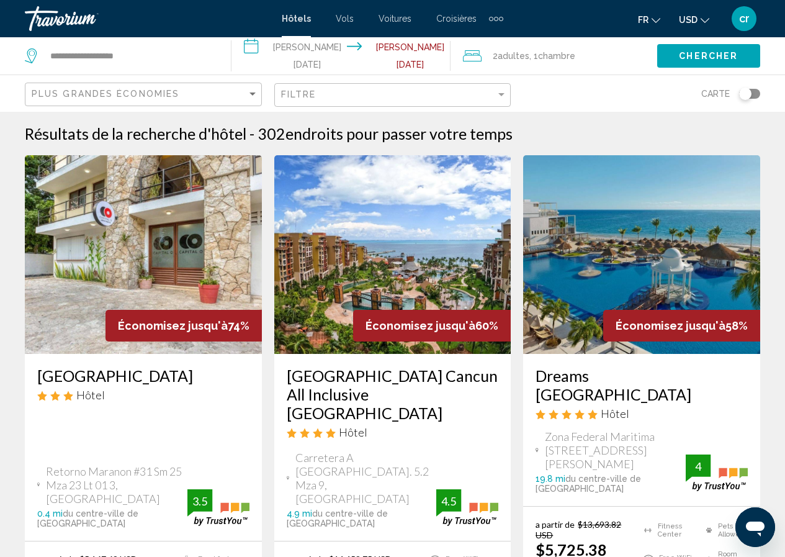
click at [695, 62] on button "Chercher" at bounding box center [708, 55] width 103 height 23
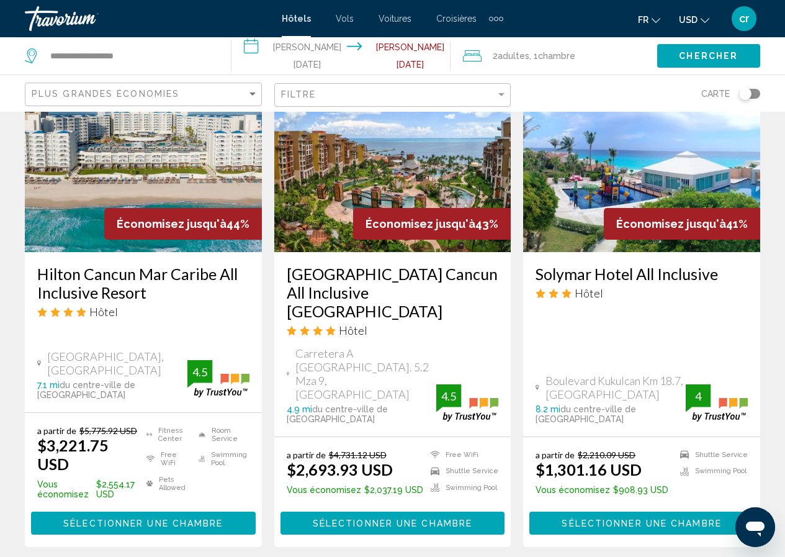
scroll to position [1117, 0]
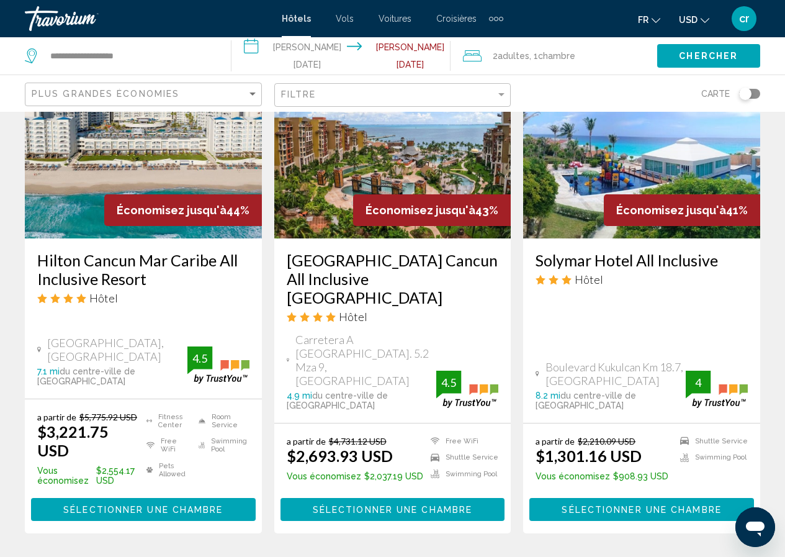
click at [692, 19] on span "USD" at bounding box center [688, 20] width 19 height 10
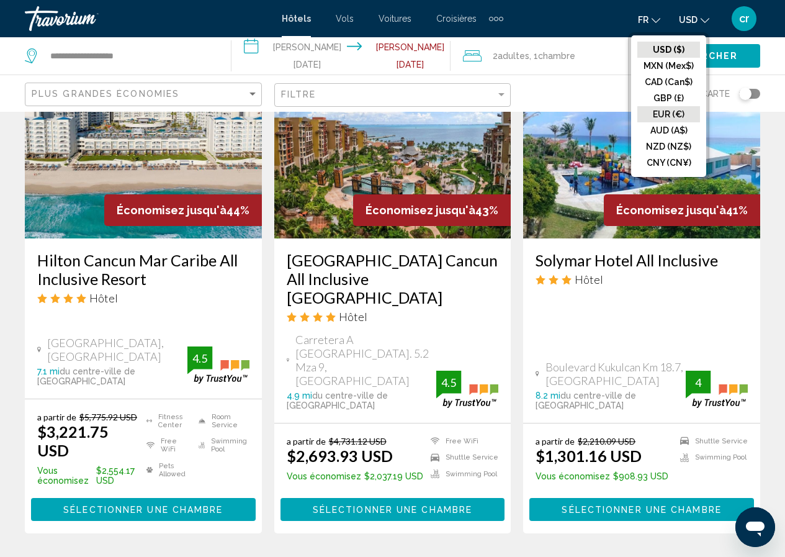
click at [677, 118] on button "EUR (€)" at bounding box center [668, 114] width 63 height 16
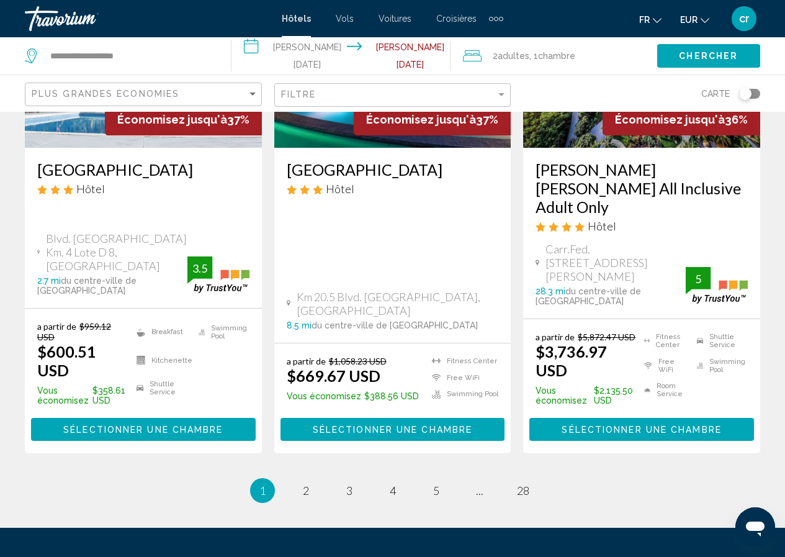
scroll to position [1731, 0]
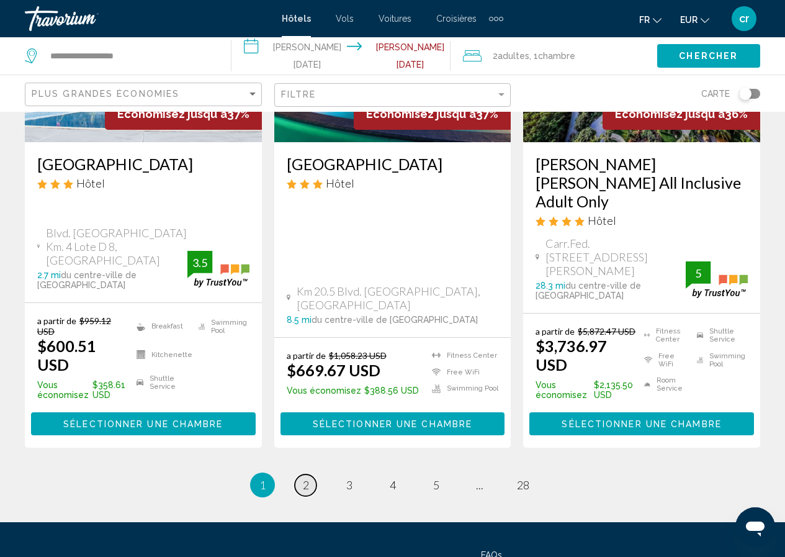
click at [306, 478] on span "2" at bounding box center [306, 485] width 6 height 14
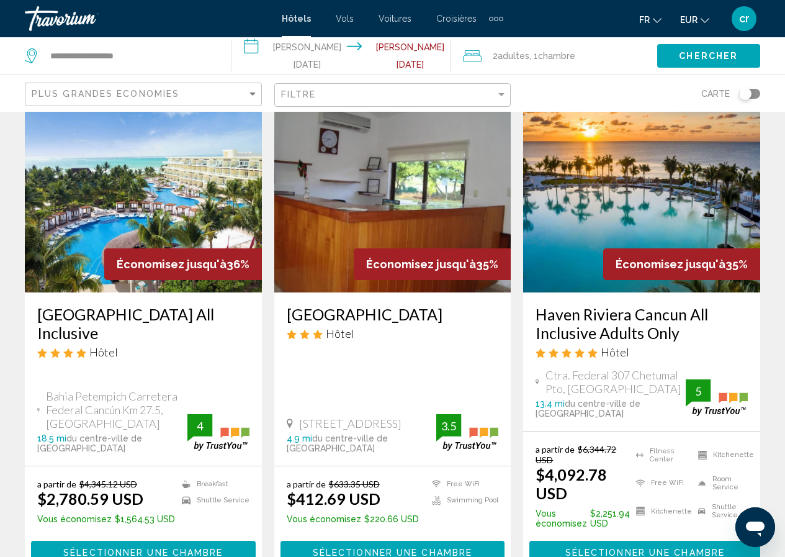
scroll to position [62, 0]
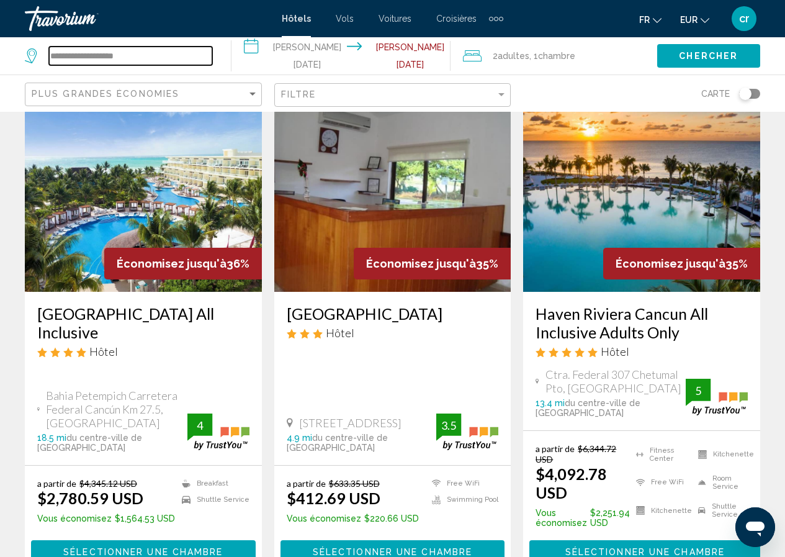
drag, startPoint x: 158, startPoint y: 53, endPoint x: 0, endPoint y: 42, distance: 158.6
click at [0, 42] on app-destination-search "**********" at bounding box center [115, 55] width 231 height 37
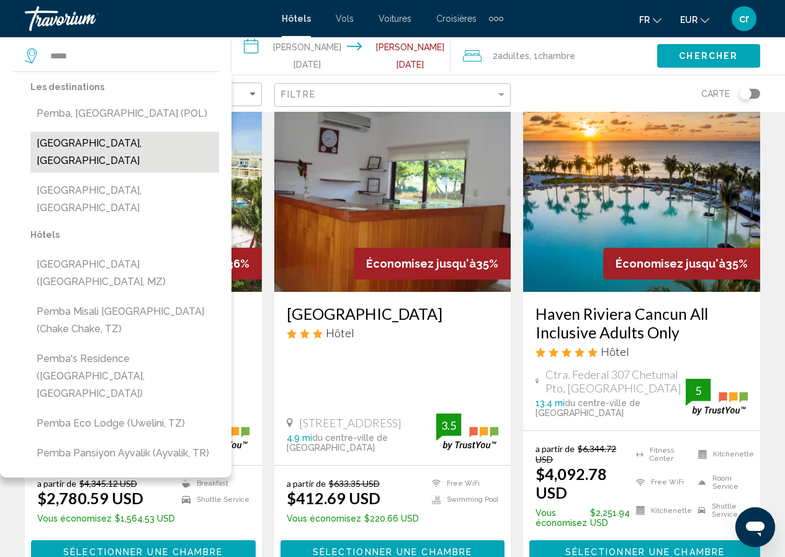
click at [70, 144] on button "[GEOGRAPHIC_DATA], [GEOGRAPHIC_DATA]" at bounding box center [124, 152] width 189 height 41
type input "**********"
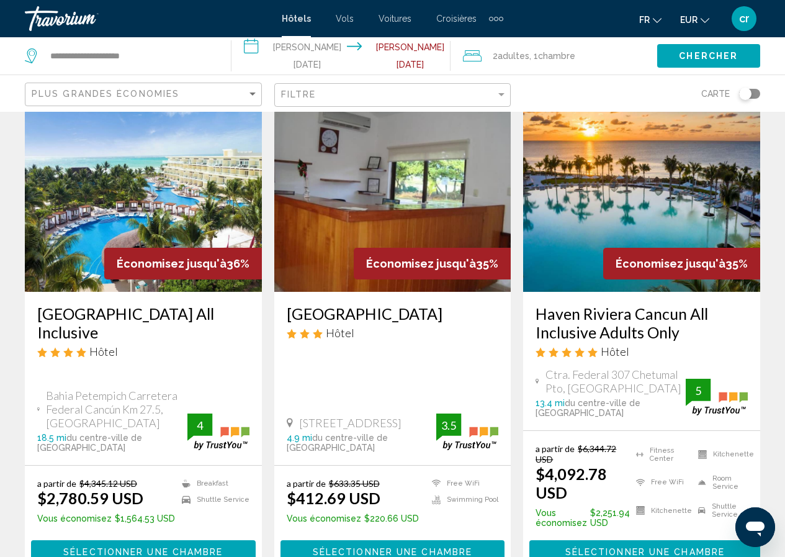
click at [296, 56] on input "**********" at bounding box center [343, 57] width 224 height 41
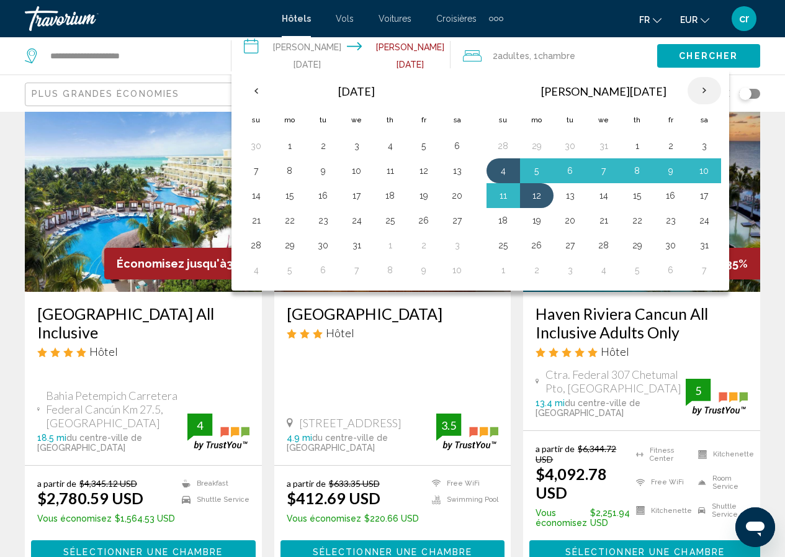
click at [696, 87] on th "Next month" at bounding box center [705, 90] width 34 height 27
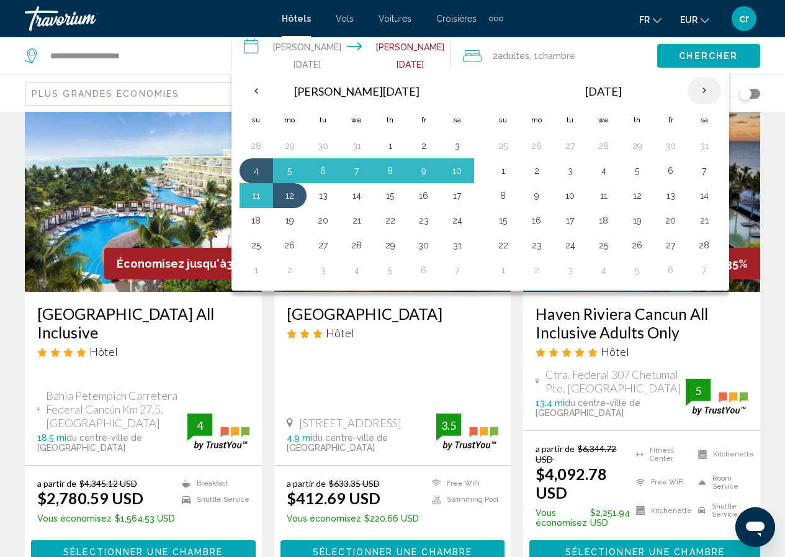
click at [697, 85] on th "Next month" at bounding box center [705, 90] width 34 height 27
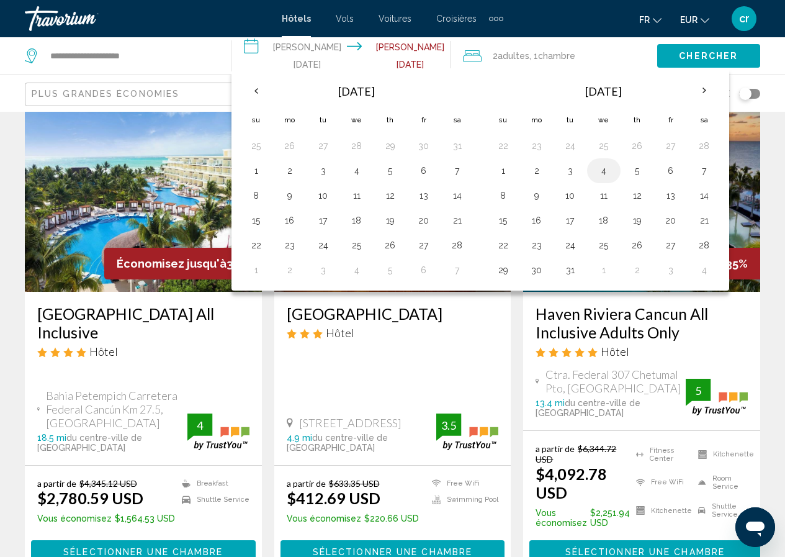
click at [609, 181] on td "4" at bounding box center [604, 170] width 34 height 25
click at [599, 174] on button "4" at bounding box center [604, 170] width 20 height 17
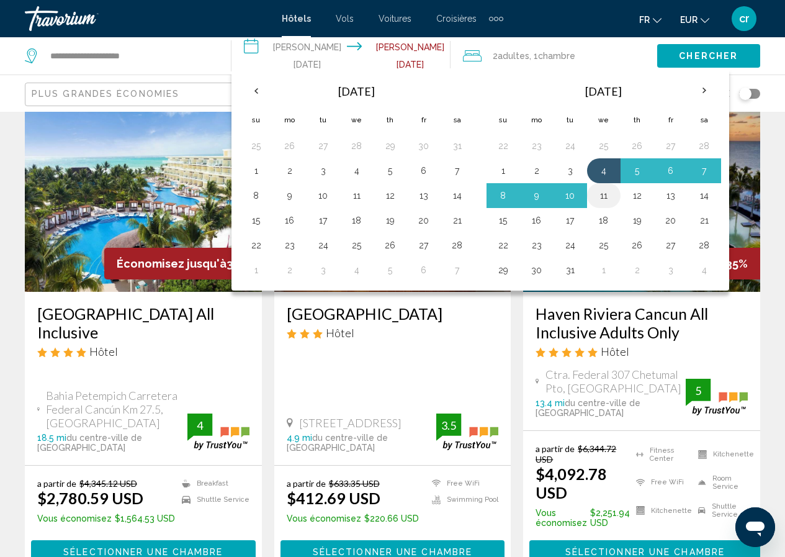
click at [603, 203] on button "11" at bounding box center [604, 195] width 20 height 17
type input "**********"
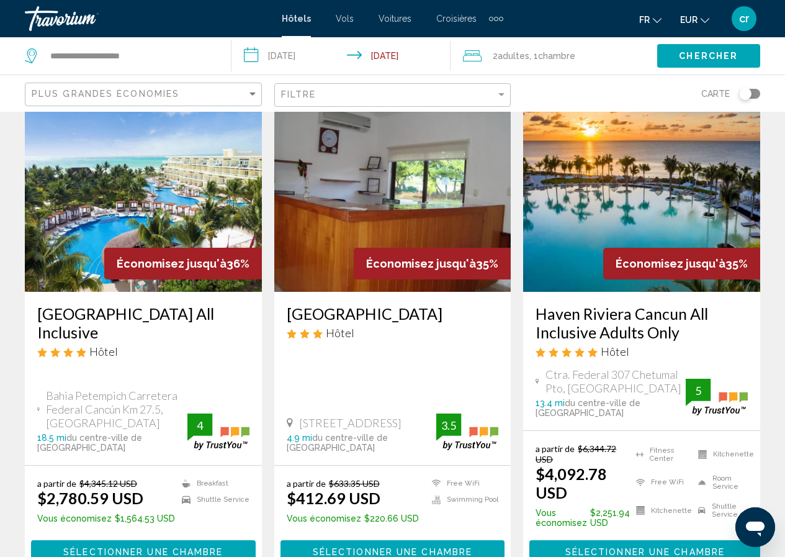
click at [686, 58] on span "Chercher" at bounding box center [708, 57] width 59 height 10
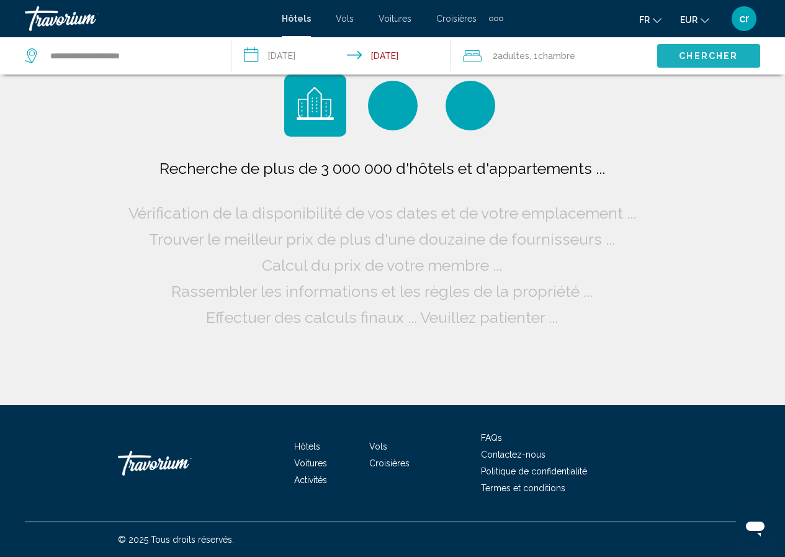
scroll to position [0, 0]
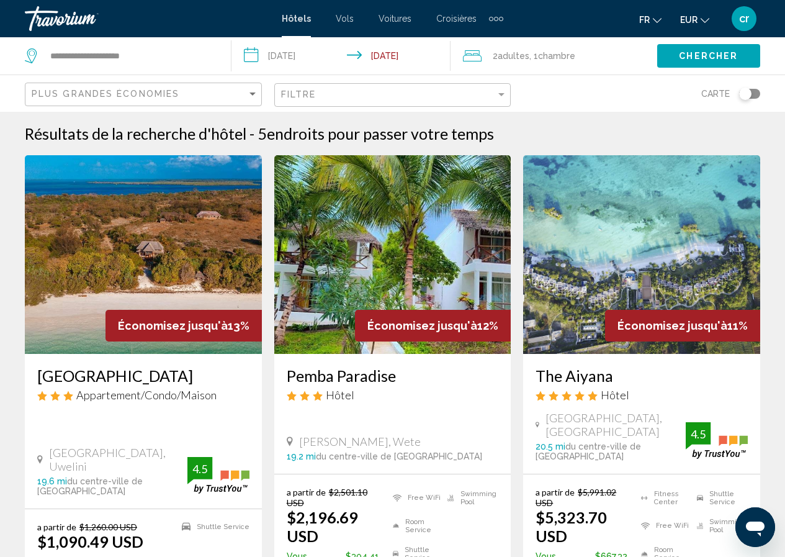
click at [688, 18] on span "EUR" at bounding box center [688, 20] width 17 height 10
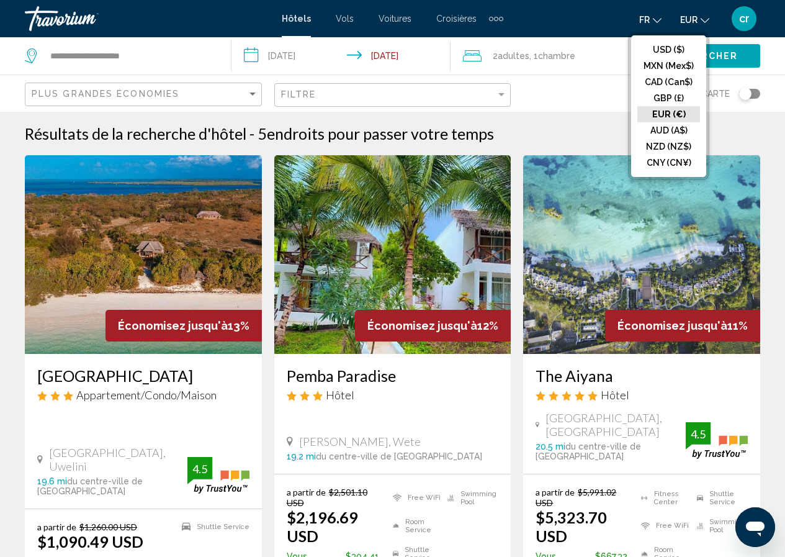
click at [657, 114] on button "EUR (€)" at bounding box center [668, 114] width 63 height 16
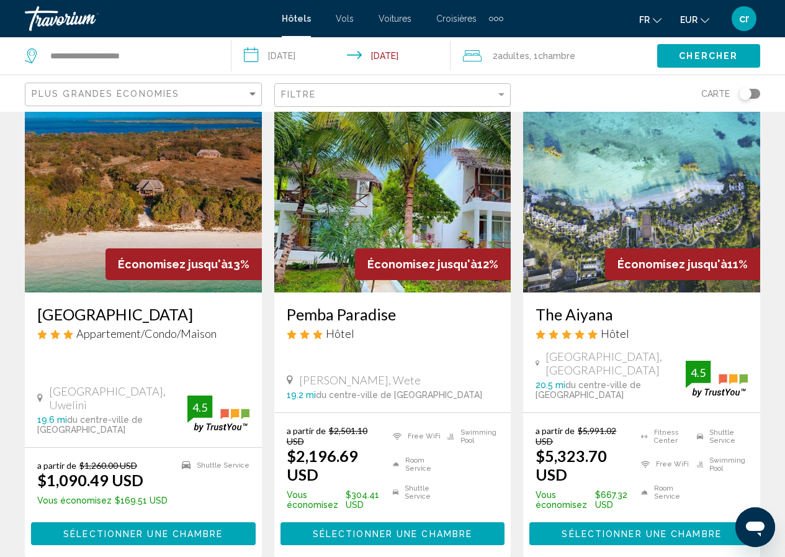
scroll to position [62, 0]
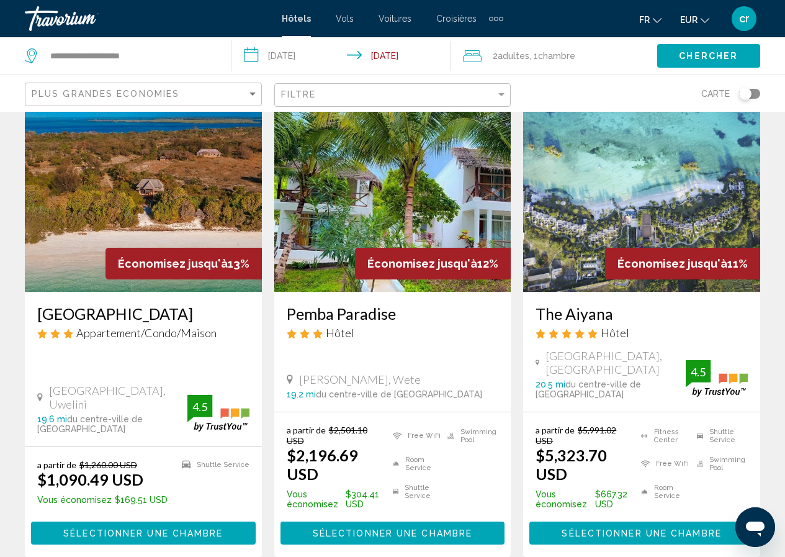
click at [79, 313] on h3 "[GEOGRAPHIC_DATA]" at bounding box center [143, 313] width 212 height 19
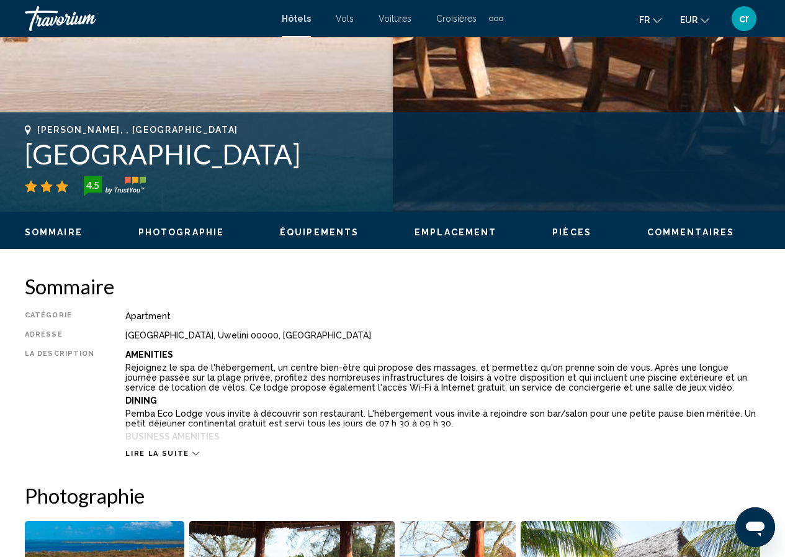
scroll to position [302, 0]
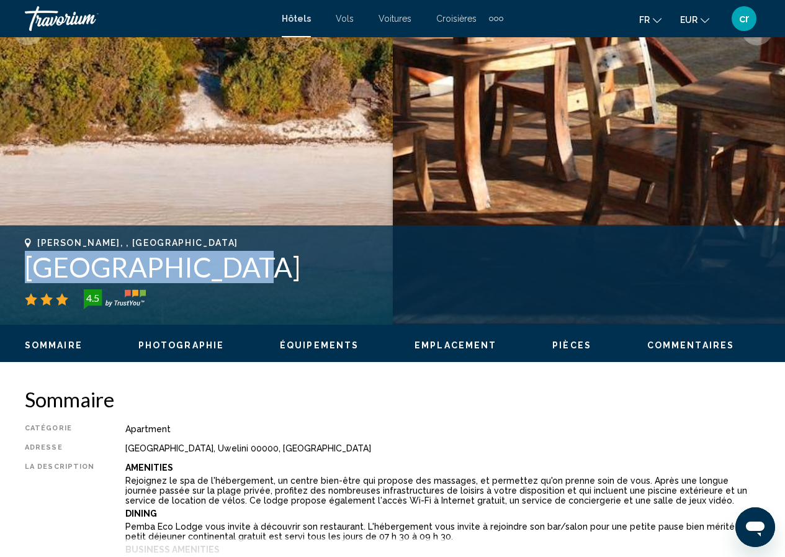
drag, startPoint x: 243, startPoint y: 272, endPoint x: 0, endPoint y: 272, distance: 242.7
click at [0, 272] on div "Uwelini, , [GEOGRAPHIC_DATA] [GEOGRAPHIC_DATA] 4.5 Adresse [GEOGRAPHIC_DATA], U…" at bounding box center [392, 275] width 785 height 74
copy h1 "[GEOGRAPHIC_DATA]"
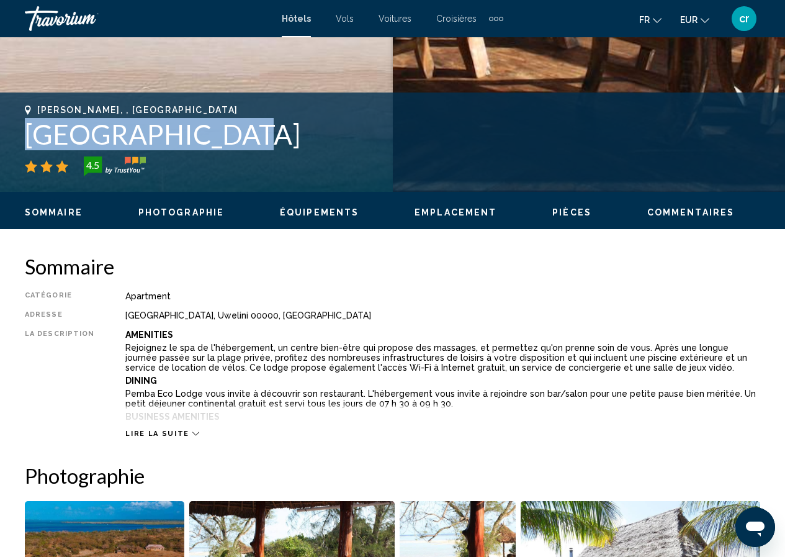
scroll to position [434, 0]
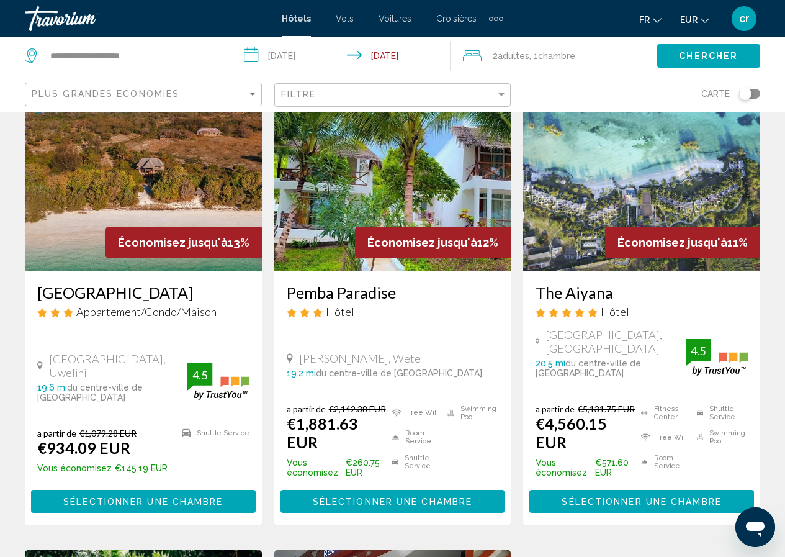
scroll to position [62, 0]
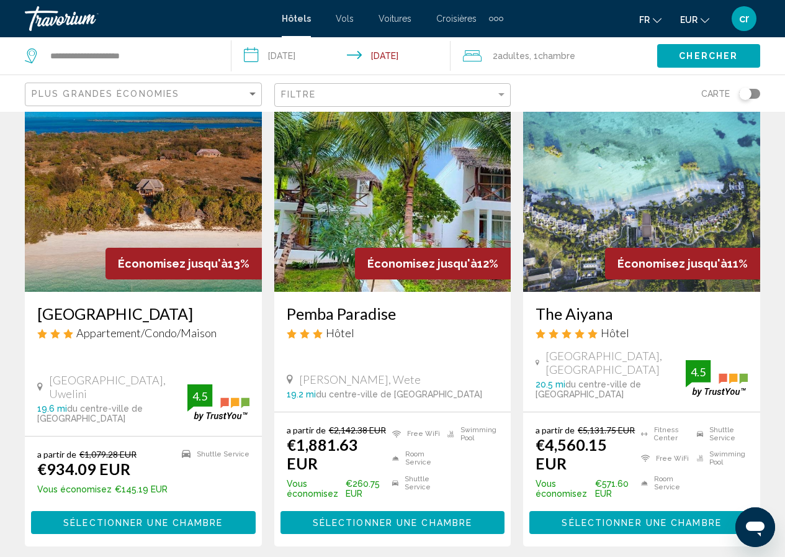
click at [576, 313] on h3 "The Aiyana" at bounding box center [642, 313] width 212 height 19
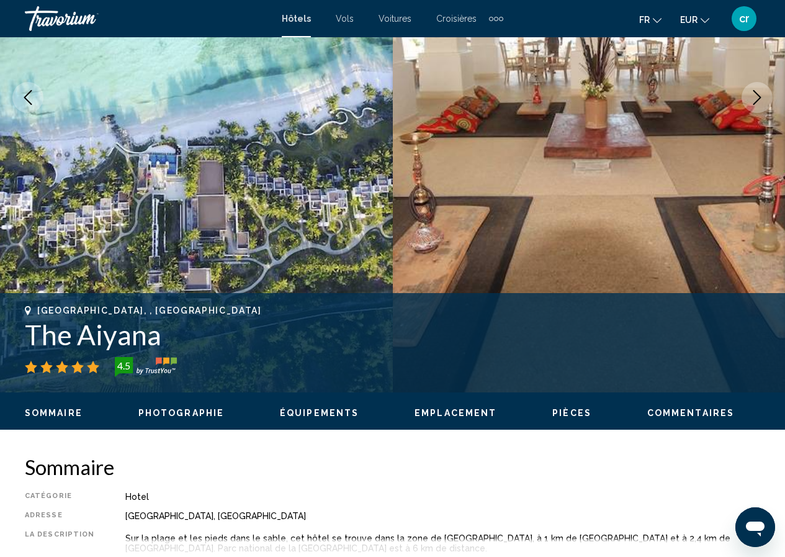
scroll to position [240, 0]
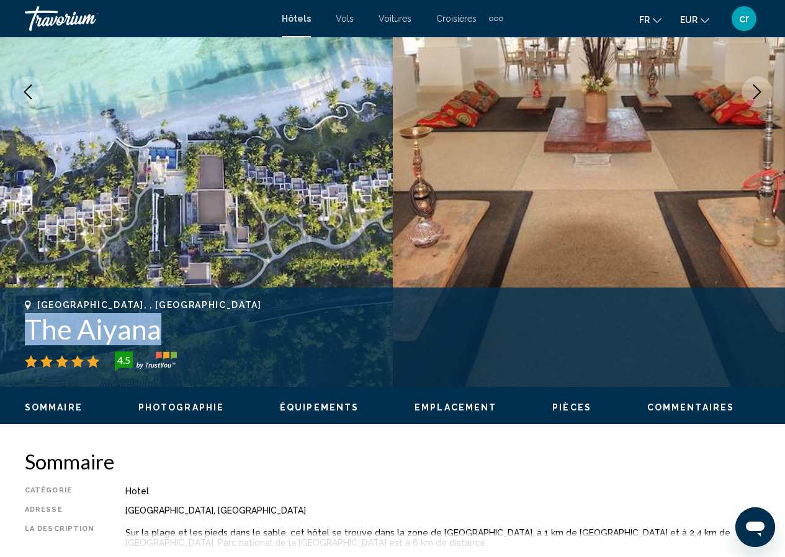
drag, startPoint x: 173, startPoint y: 339, endPoint x: 0, endPoint y: 326, distance: 173.6
click at [0, 326] on div "Zanzibar, , Tanzania The Aiyana 4.5 Adresse Makangale Beach, Zanzibar 75000, Ta…" at bounding box center [392, 337] width 785 height 74
copy h1 "The Aiyana"
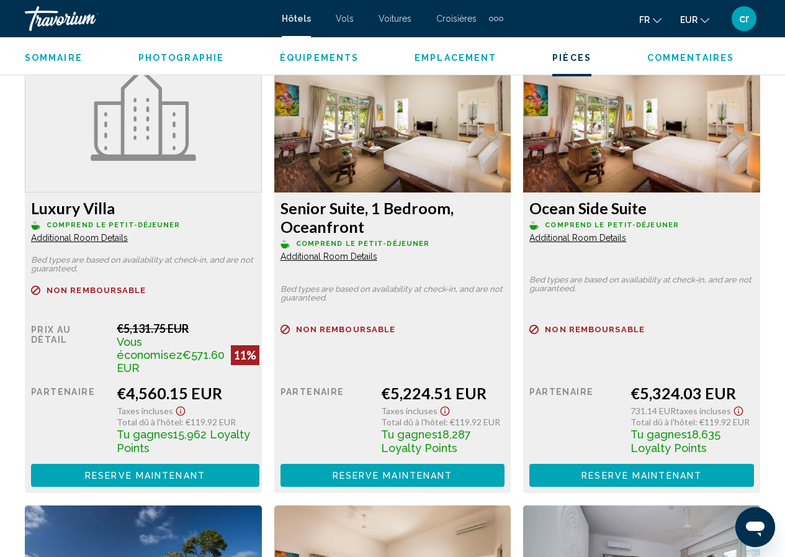
scroll to position [1978, 0]
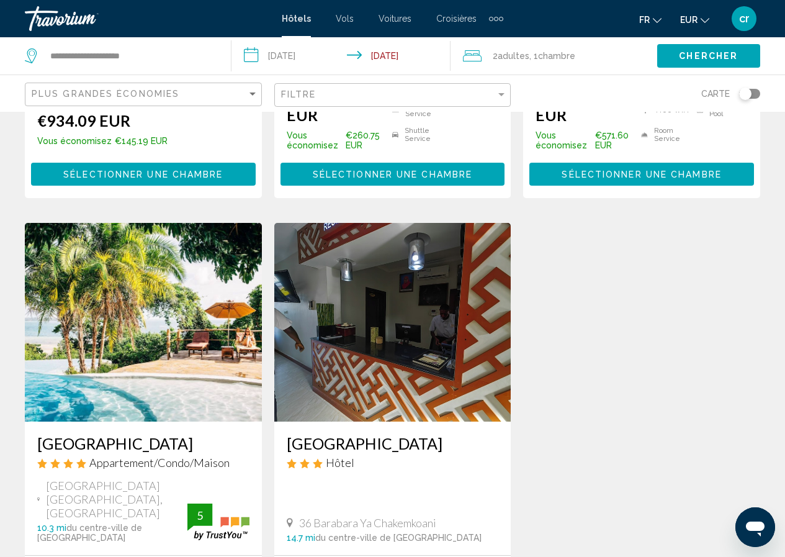
scroll to position [434, 0]
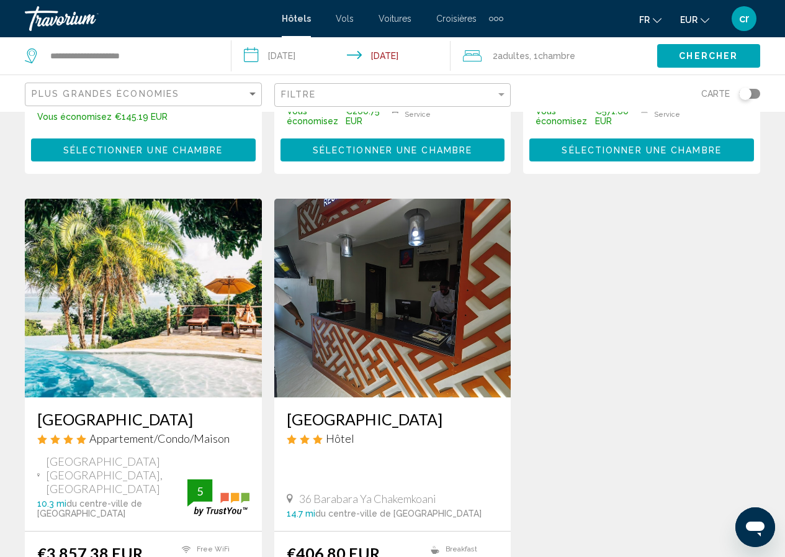
click at [91, 413] on h3 "Fundu Lagoon Lodge" at bounding box center [143, 419] width 212 height 19
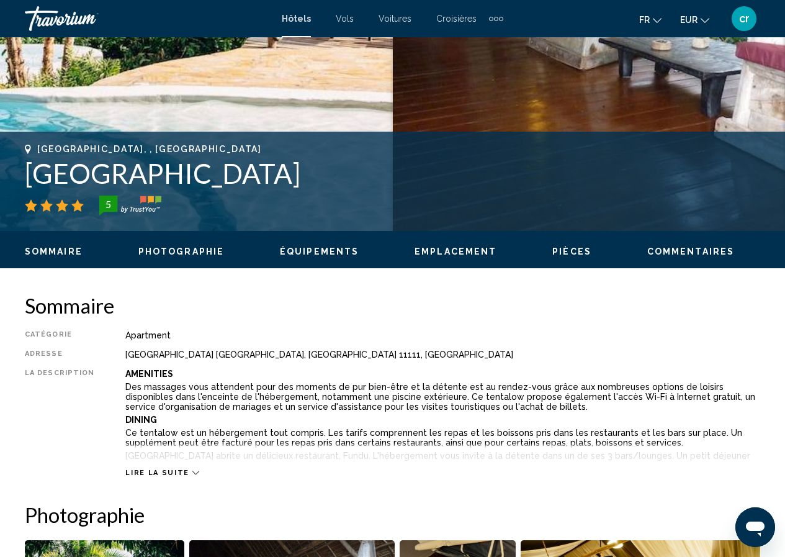
scroll to position [302, 0]
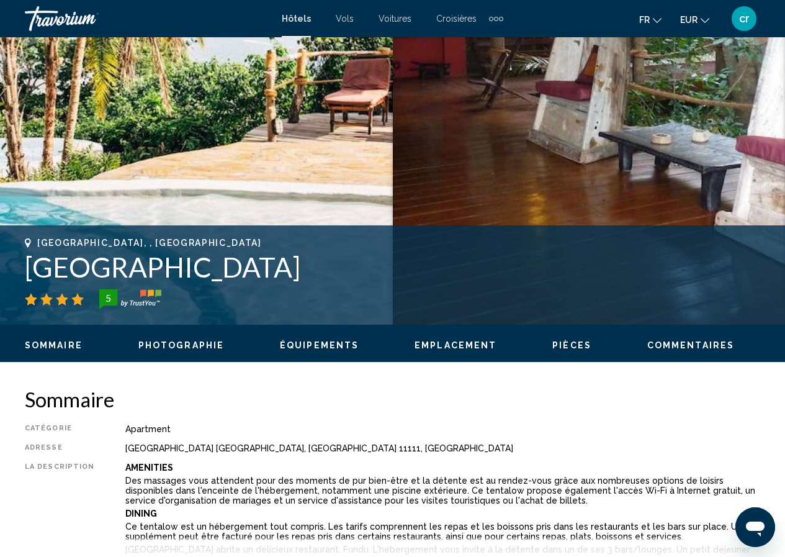
drag, startPoint x: 280, startPoint y: 266, endPoint x: 18, endPoint y: 271, distance: 261.9
click at [18, 271] on div "Zanzibar, , Tanzania Fundu Lagoon Lodge 5 Adresse Wambaa Peninsula Tanzania, Za…" at bounding box center [392, 275] width 785 height 74
copy h1 "Fundu Lagoon Lodge"
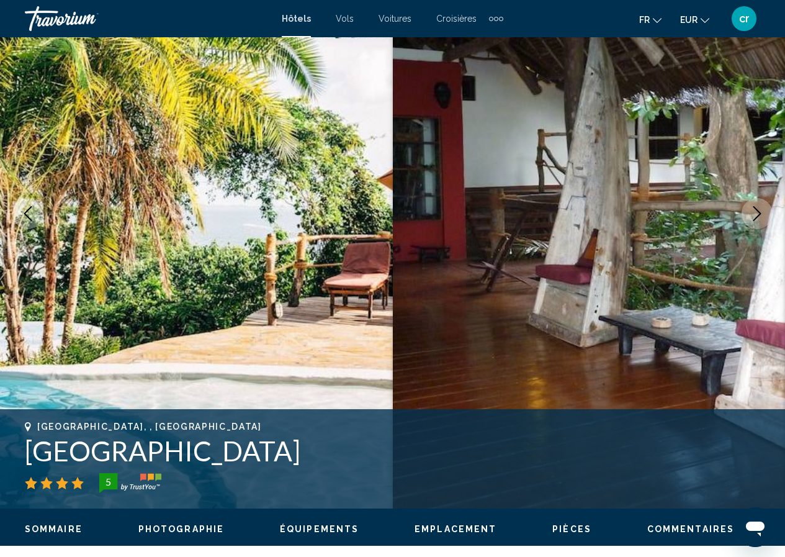
scroll to position [116, 0]
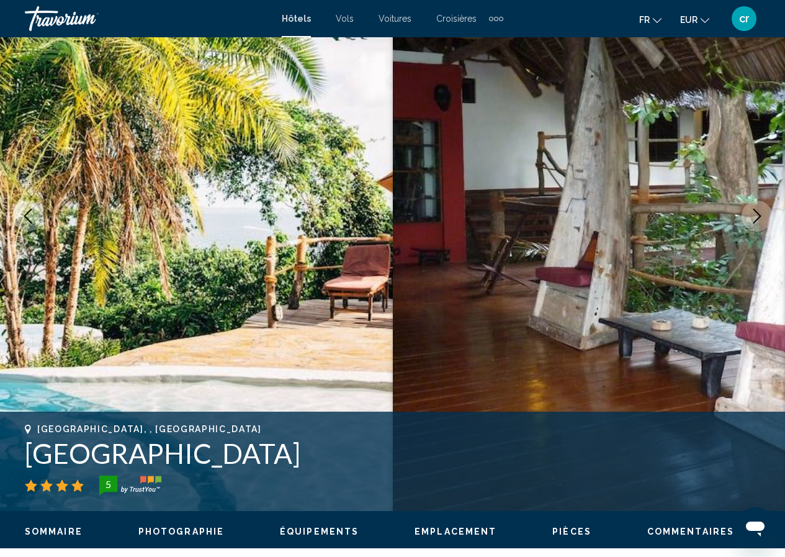
click at [753, 219] on icon "Next image" at bounding box center [757, 216] width 15 height 15
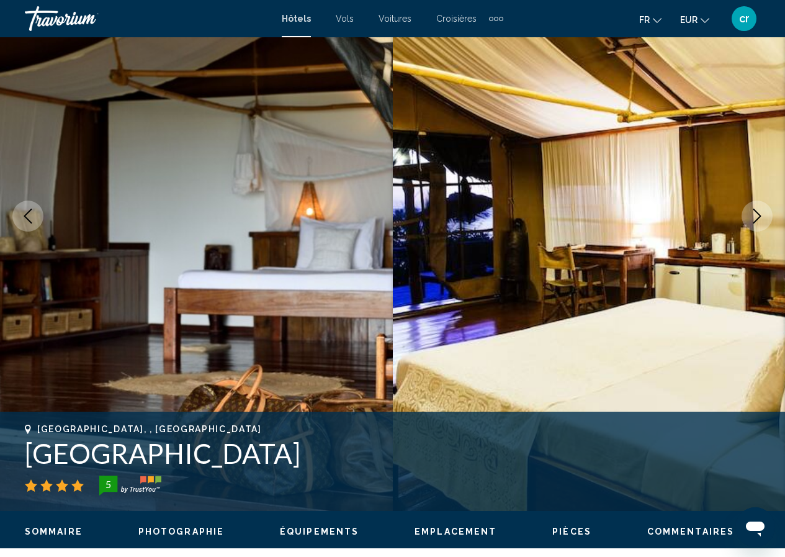
click at [753, 219] on icon "Next image" at bounding box center [757, 216] width 15 height 15
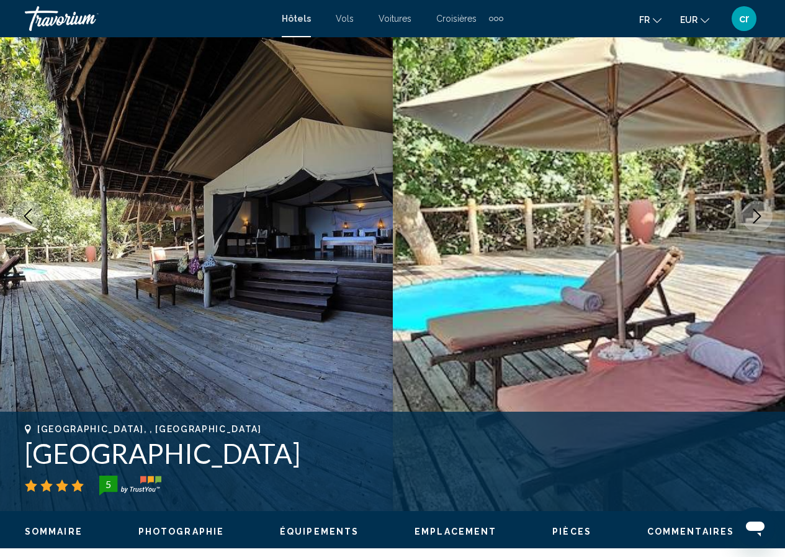
click at [753, 219] on icon "Next image" at bounding box center [757, 216] width 15 height 15
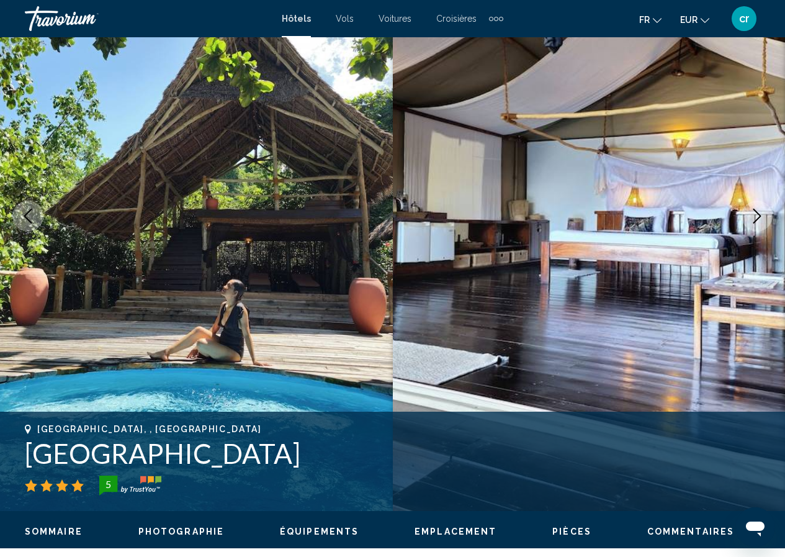
click at [753, 219] on icon "Next image" at bounding box center [757, 216] width 15 height 15
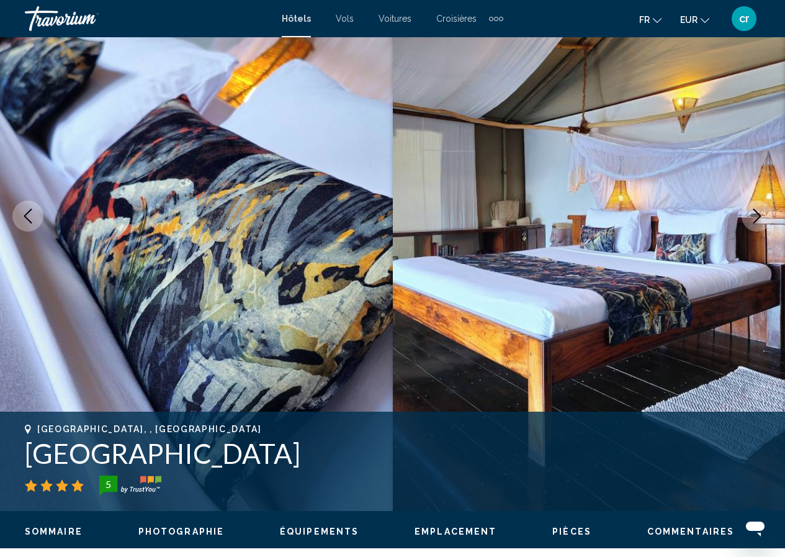
click at [753, 219] on icon "Next image" at bounding box center [757, 216] width 15 height 15
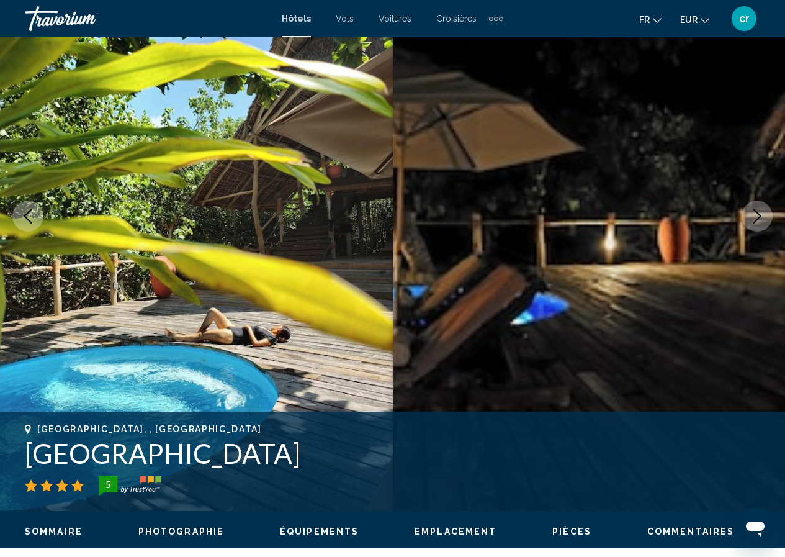
click at [753, 219] on icon "Next image" at bounding box center [757, 216] width 15 height 15
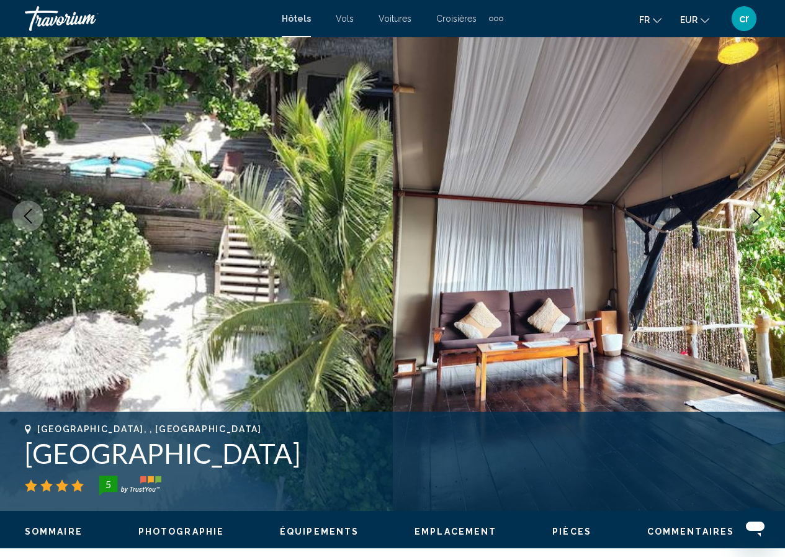
click at [753, 219] on icon "Next image" at bounding box center [757, 216] width 15 height 15
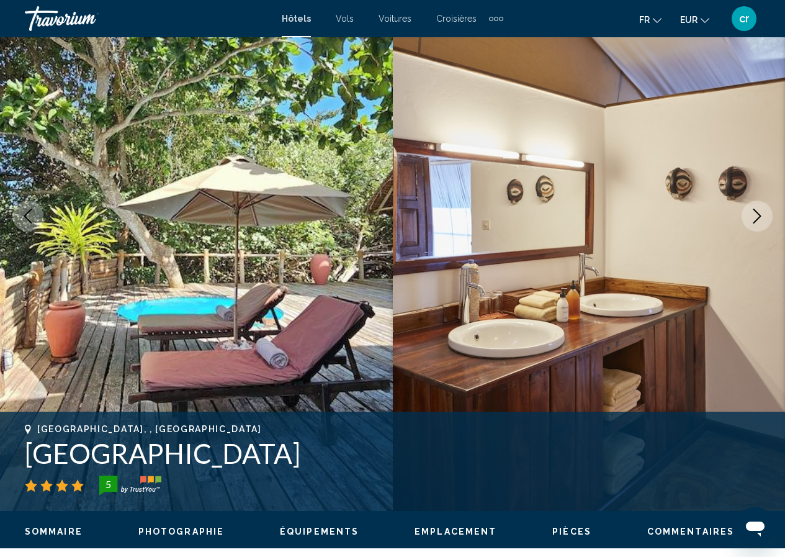
click at [753, 219] on icon "Next image" at bounding box center [757, 216] width 15 height 15
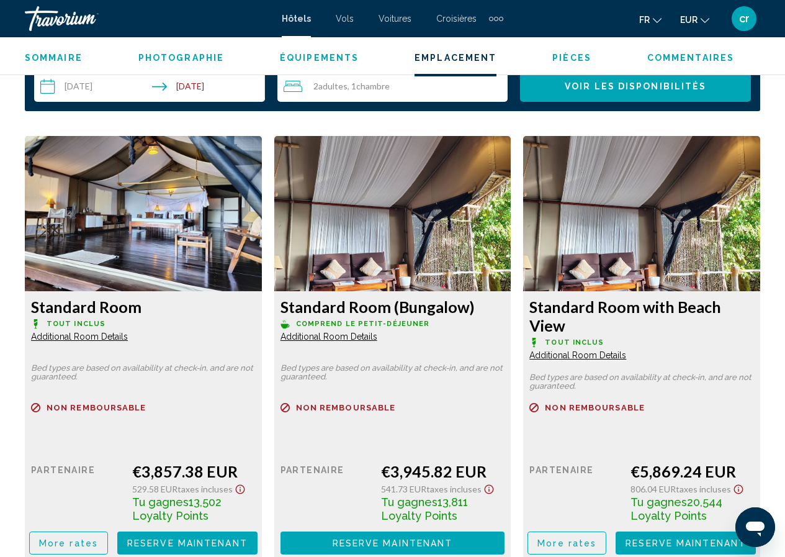
scroll to position [1854, 0]
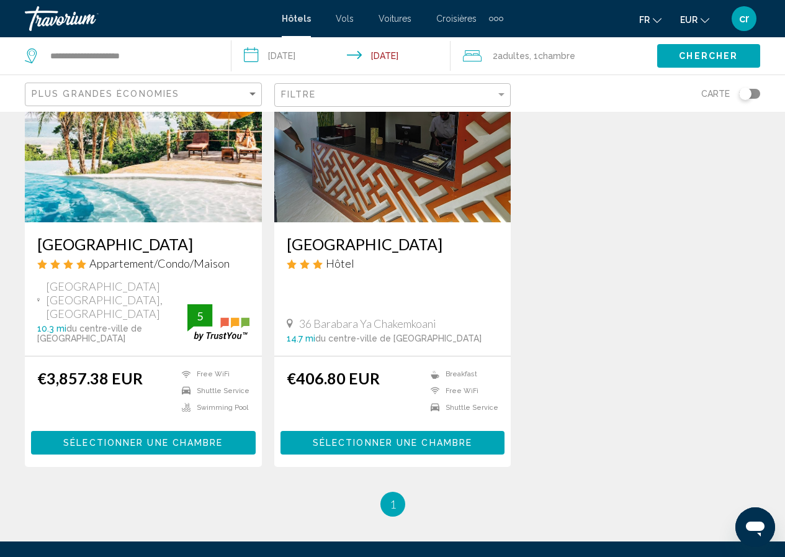
scroll to position [621, 0]
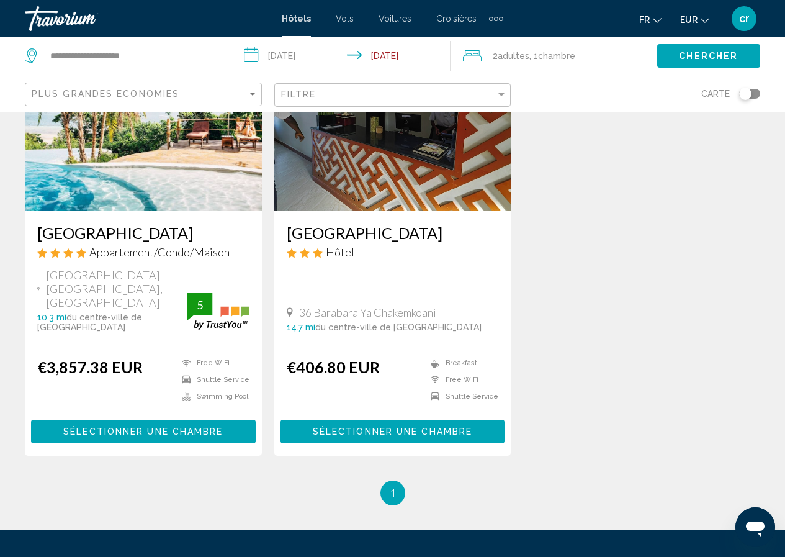
click at [368, 223] on h3 "Mkoani Hotel & Conference Center" at bounding box center [393, 232] width 212 height 19
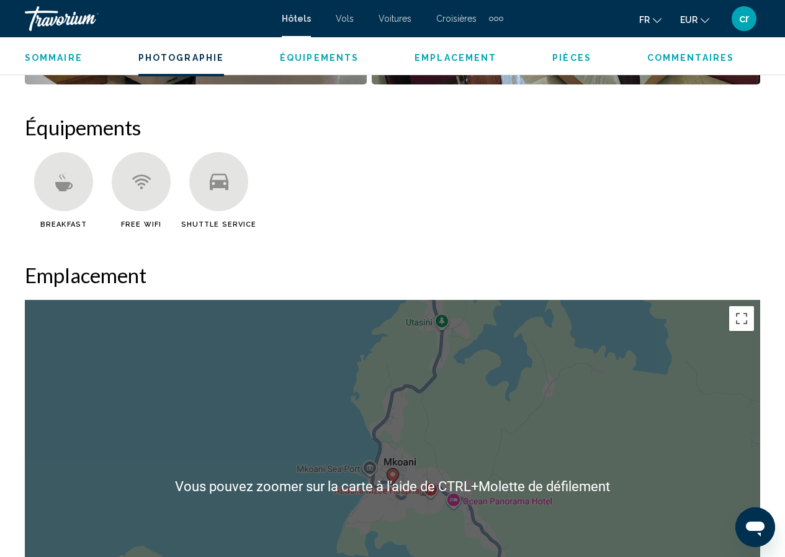
scroll to position [1109, 0]
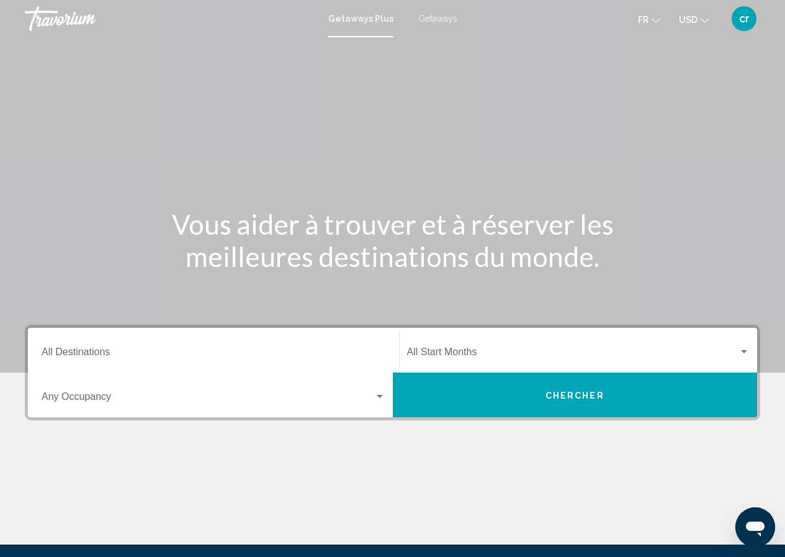
click at [256, 353] on input "Destination All Destinations" at bounding box center [214, 354] width 344 height 11
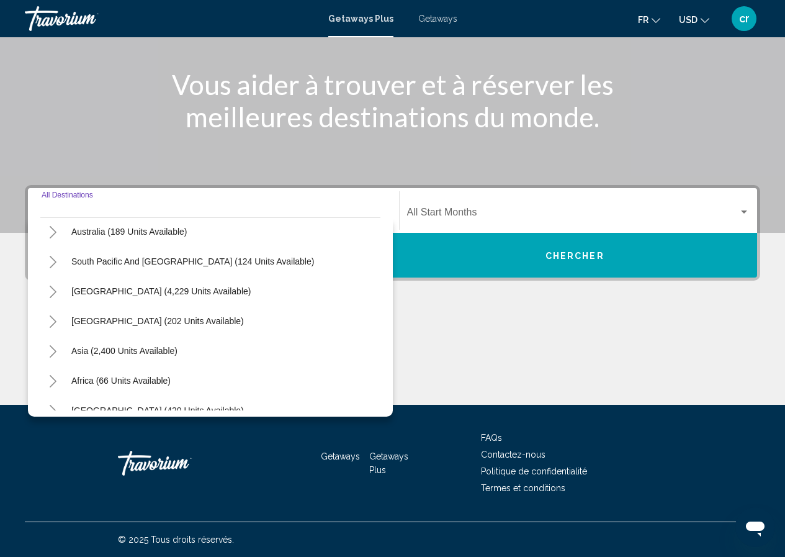
scroll to position [201, 0]
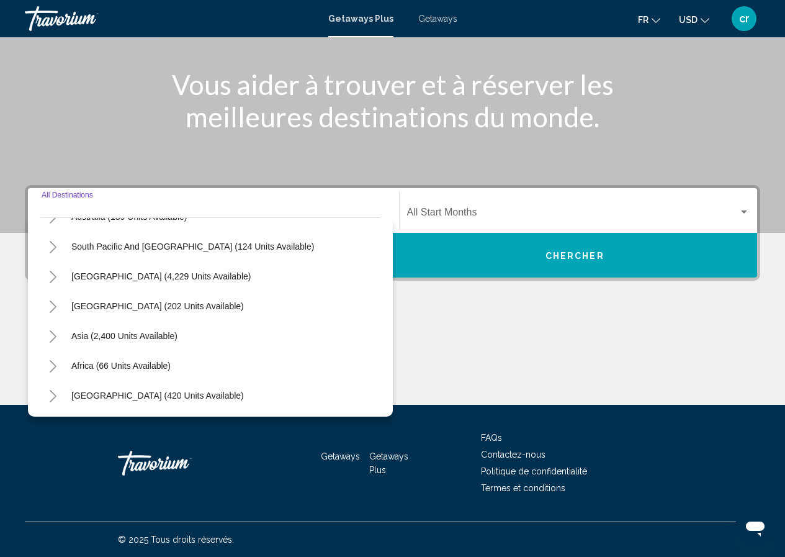
click at [58, 366] on button "Toggle Africa (66 units available)" at bounding box center [52, 365] width 25 height 25
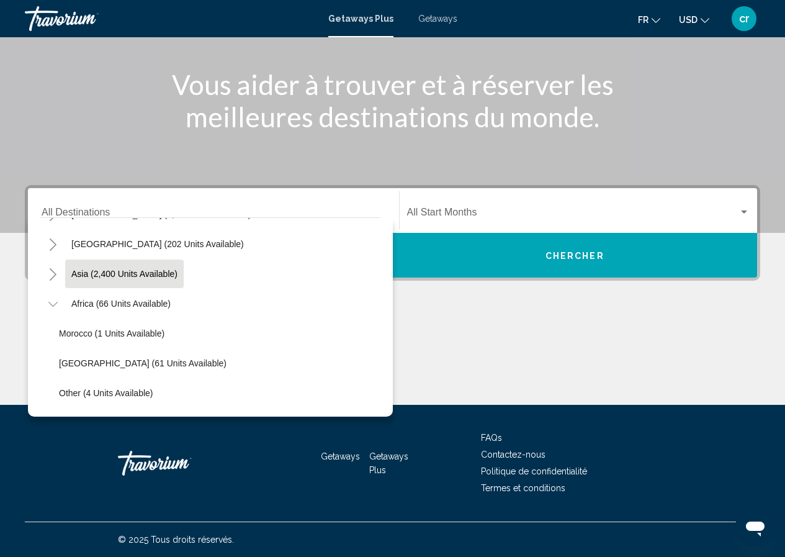
scroll to position [290, 0]
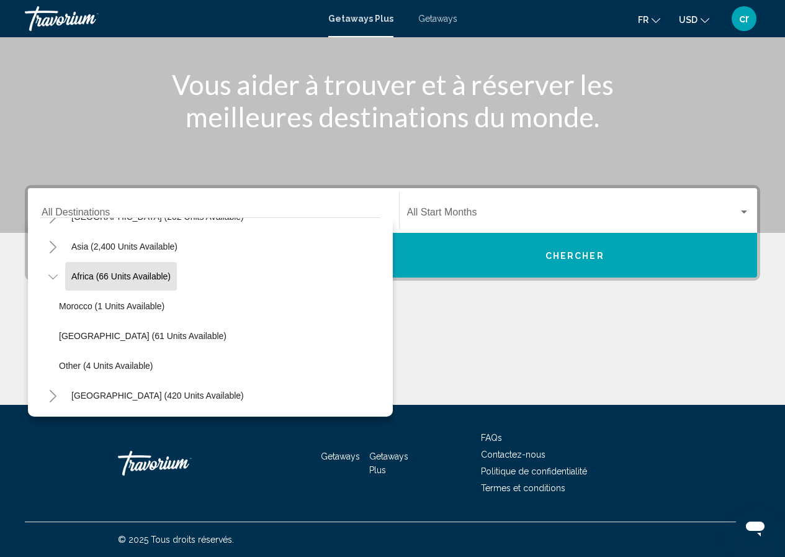
click at [99, 276] on span "Africa (66 units available)" at bounding box center [120, 276] width 99 height 10
type input "**********"
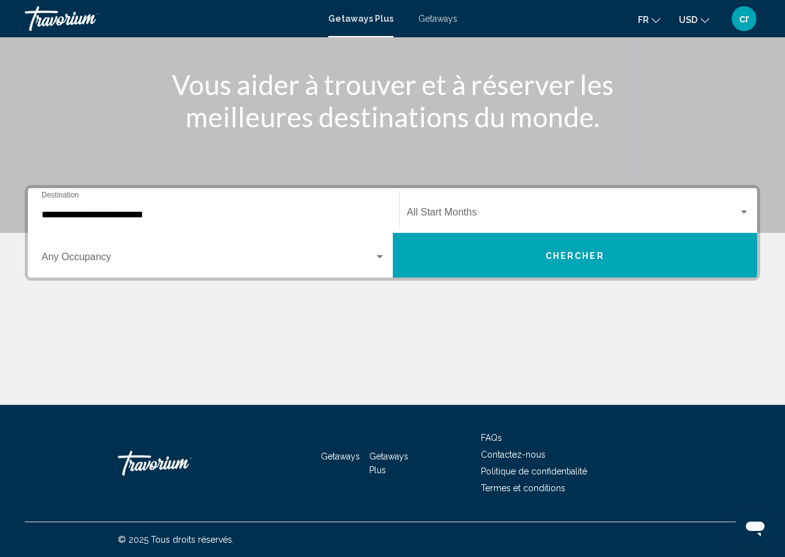
click at [519, 200] on div "Start Month All Start Months" at bounding box center [578, 210] width 343 height 39
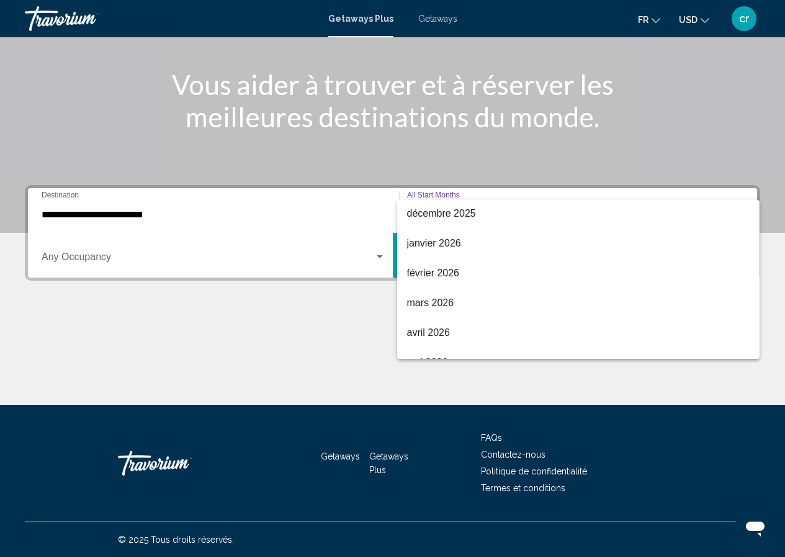
scroll to position [186, 0]
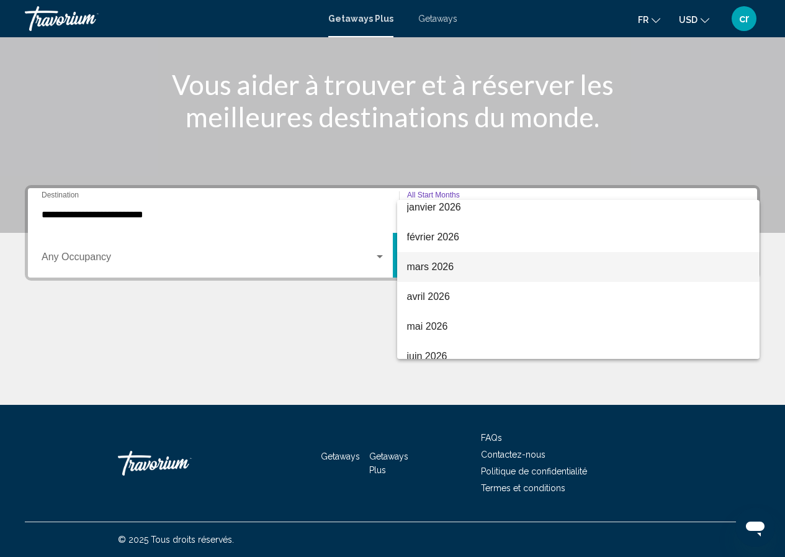
click at [462, 268] on span "mars 2026" at bounding box center [578, 267] width 343 height 30
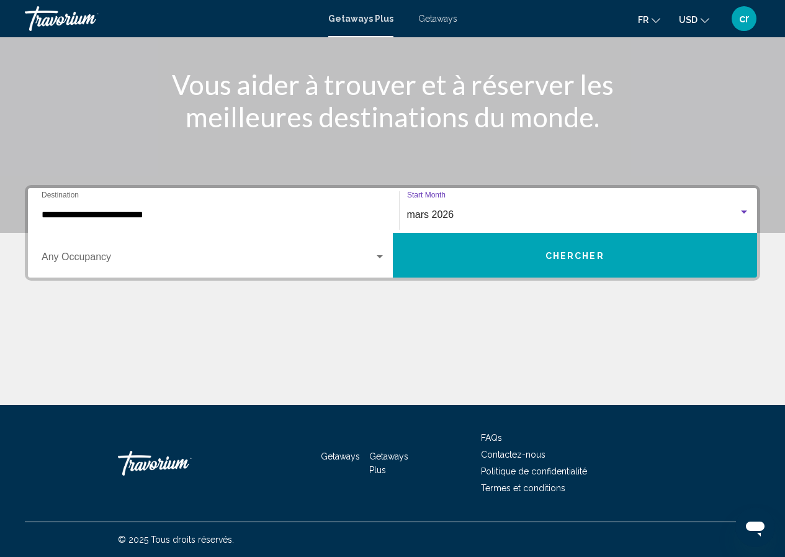
click at [279, 269] on div "Occupancy Any Occupancy" at bounding box center [214, 255] width 344 height 39
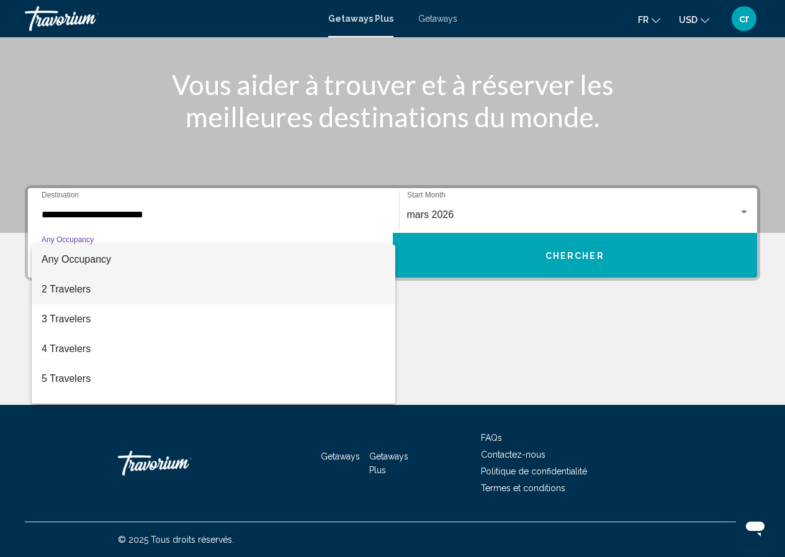
click at [96, 284] on span "2 Travelers" at bounding box center [214, 289] width 344 height 30
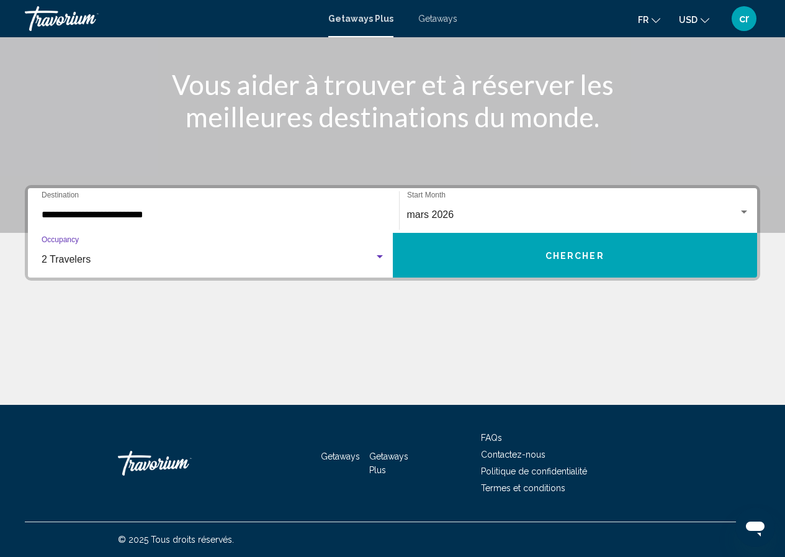
click at [513, 267] on button "Chercher" at bounding box center [575, 255] width 365 height 45
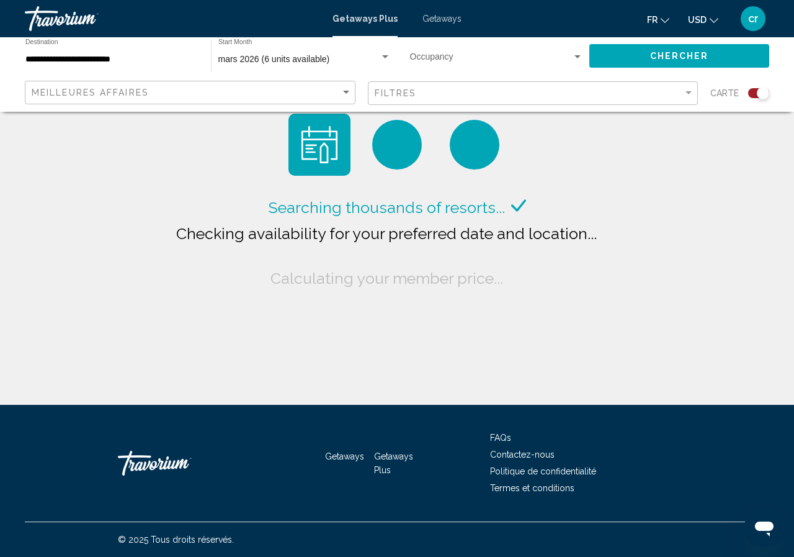
click at [444, 19] on span "Getaways" at bounding box center [442, 19] width 39 height 10
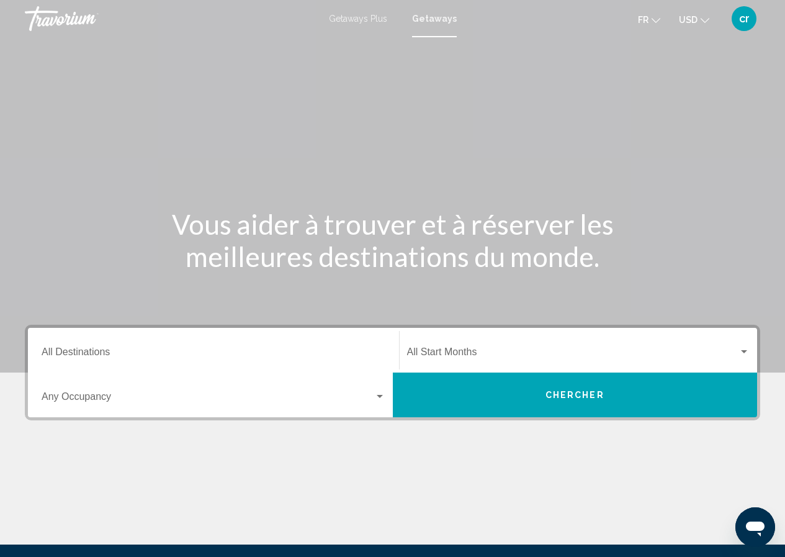
scroll to position [124, 0]
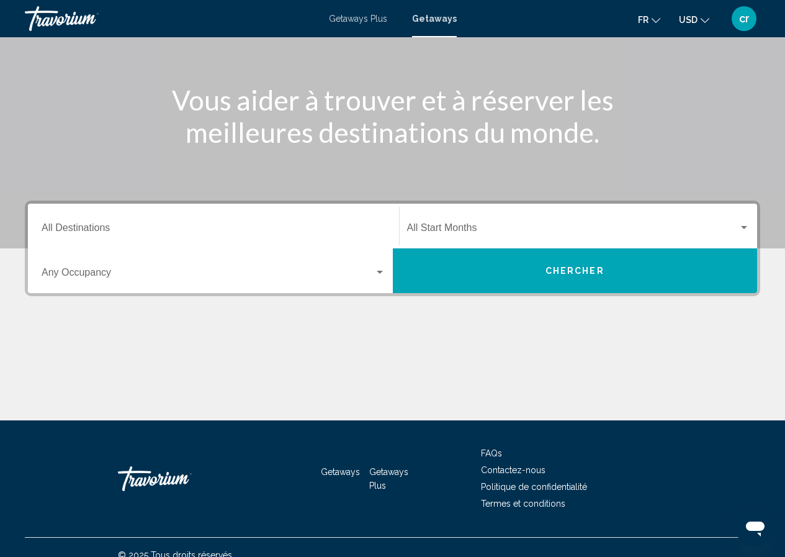
click at [127, 212] on div "Destination All Destinations" at bounding box center [214, 226] width 344 height 39
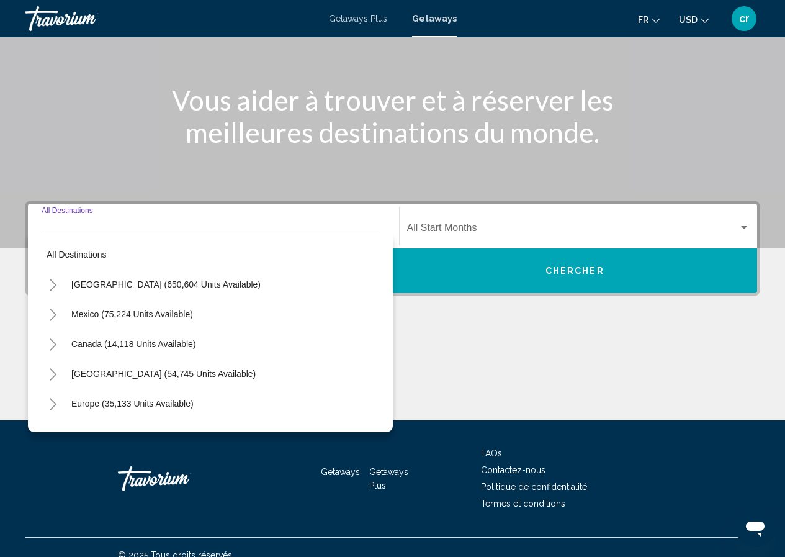
click at [99, 235] on div "All destinations [GEOGRAPHIC_DATA] (650,604 units available) [GEOGRAPHIC_DATA] …" at bounding box center [210, 329] width 340 height 192
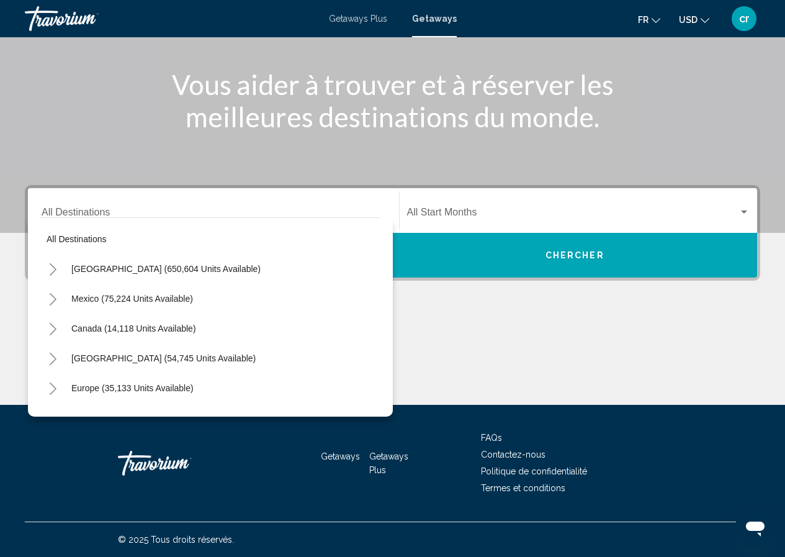
click at [70, 223] on div "All destinations [GEOGRAPHIC_DATA] (650,604 units available) [GEOGRAPHIC_DATA] …" at bounding box center [210, 314] width 340 height 192
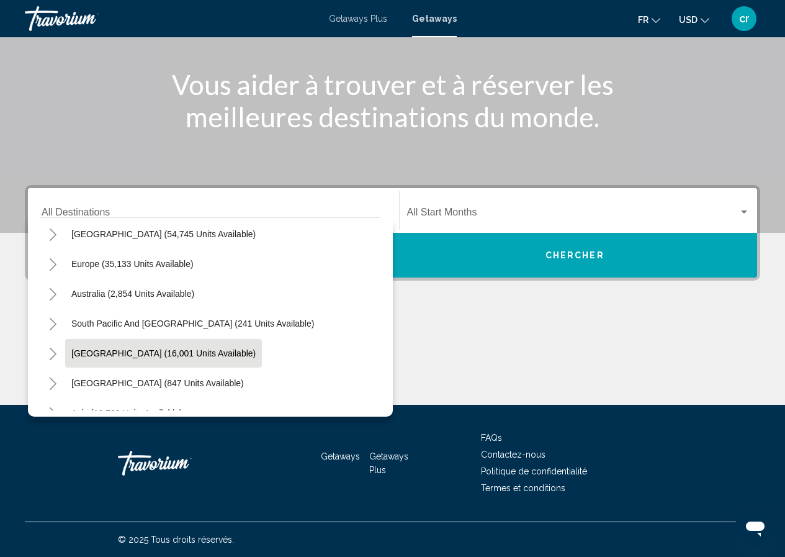
scroll to position [186, 0]
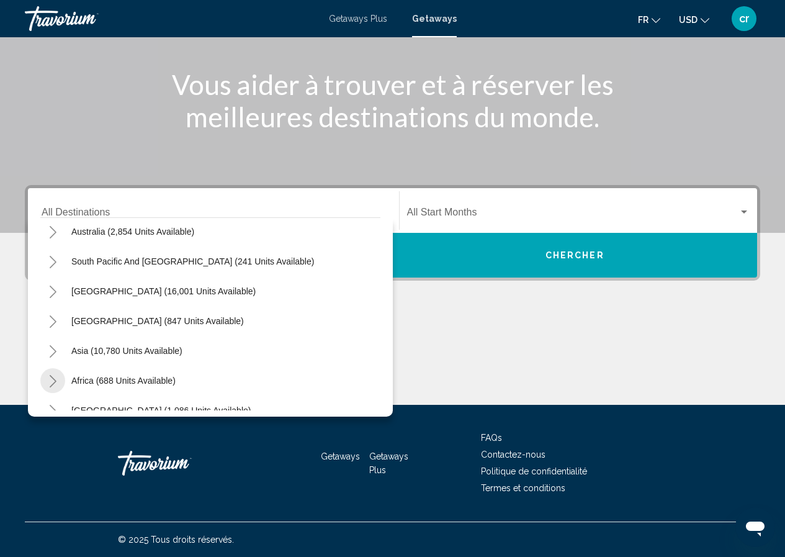
click at [56, 376] on icon "Toggle Africa (688 units available)" at bounding box center [52, 381] width 9 height 12
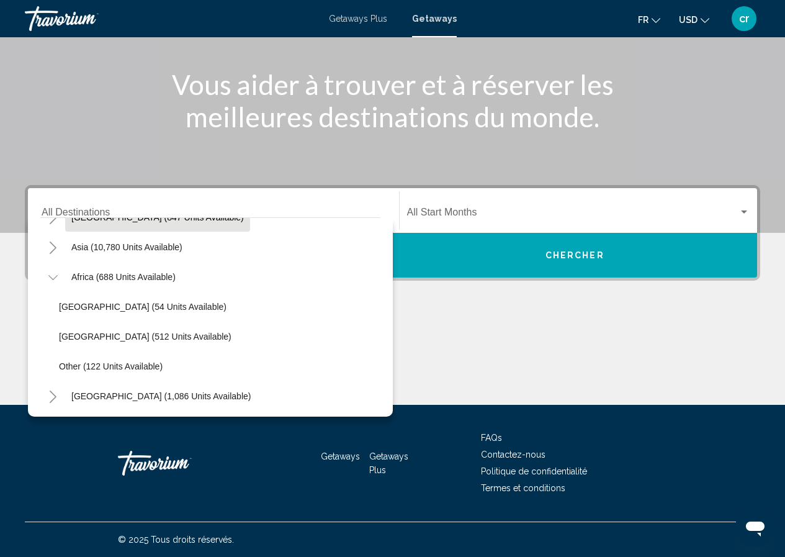
scroll to position [290, 0]
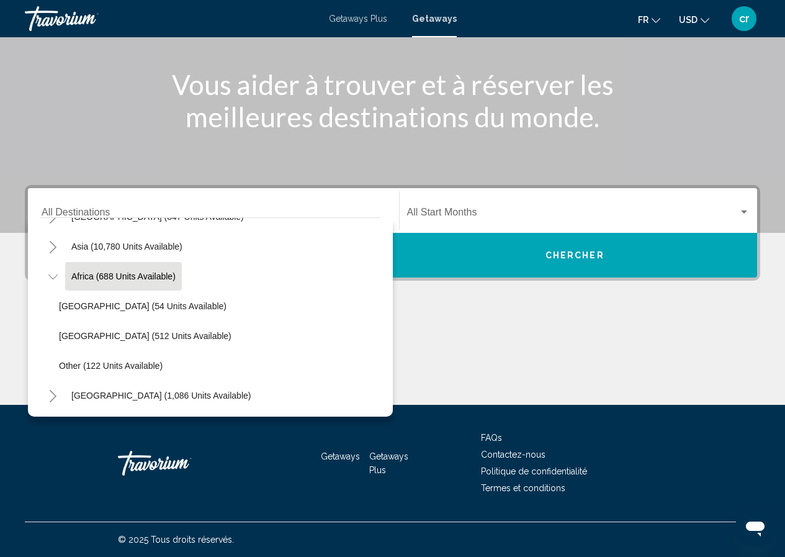
click at [95, 274] on span "Africa (688 units available)" at bounding box center [123, 276] width 104 height 10
type input "**********"
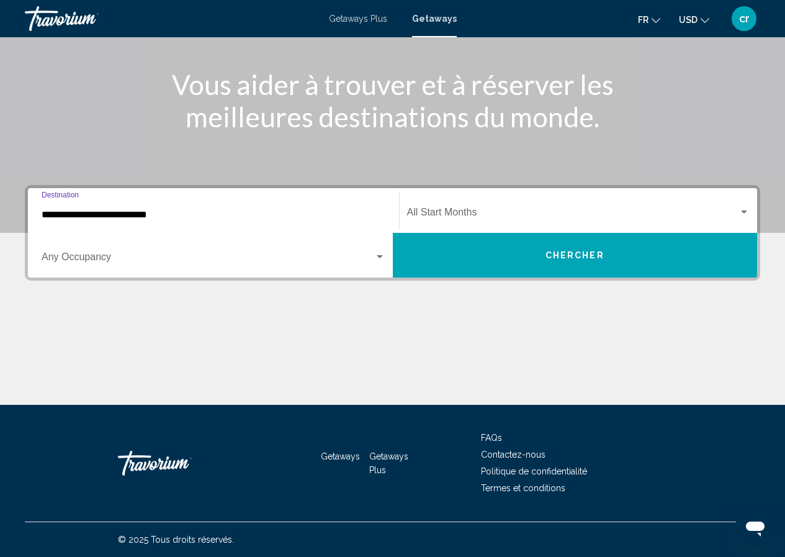
click at [188, 249] on div "Occupancy Any Occupancy" at bounding box center [214, 255] width 344 height 39
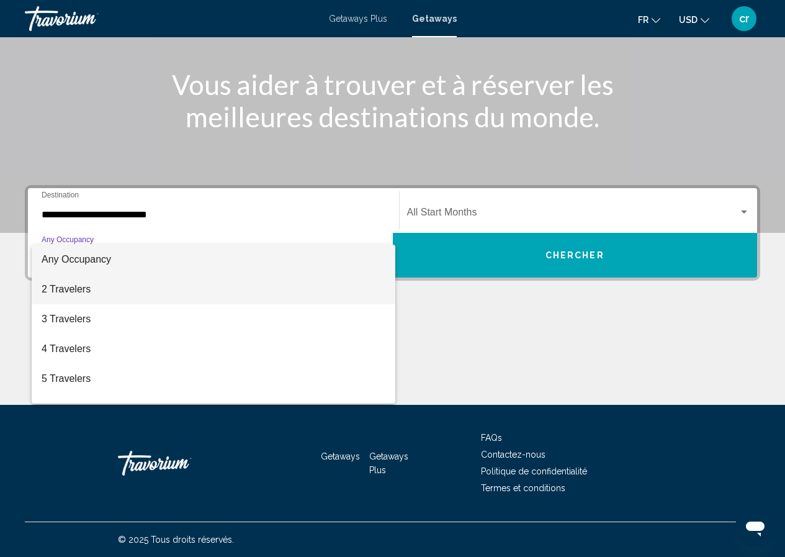
click at [117, 295] on span "2 Travelers" at bounding box center [214, 289] width 344 height 30
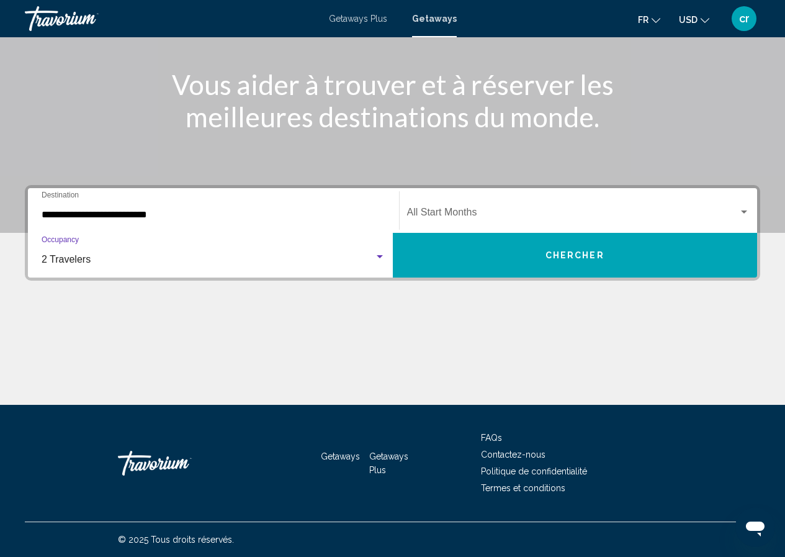
click at [430, 213] on span "Search widget" at bounding box center [573, 214] width 332 height 11
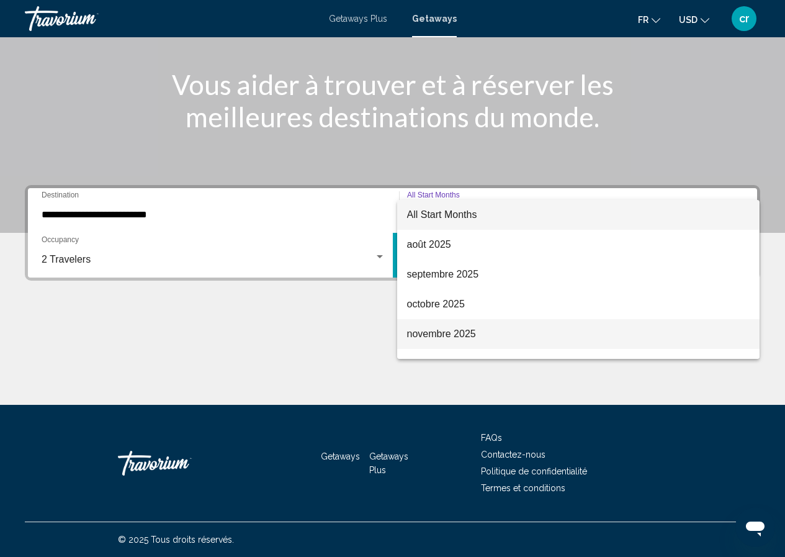
scroll to position [186, 0]
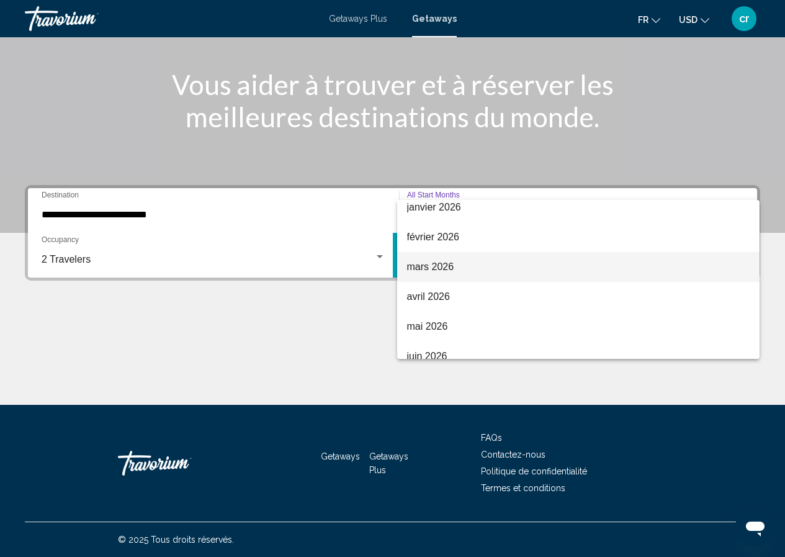
click at [438, 266] on span "mars 2026" at bounding box center [578, 267] width 343 height 30
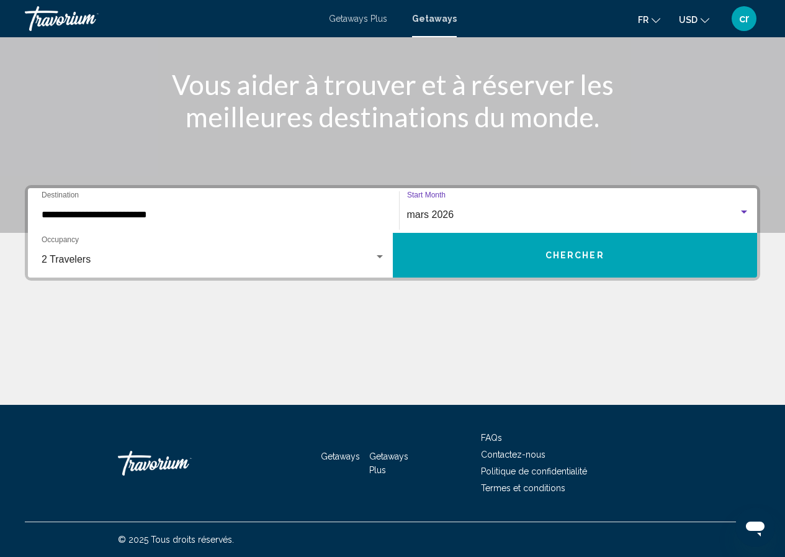
click at [434, 265] on button "Chercher" at bounding box center [575, 255] width 365 height 45
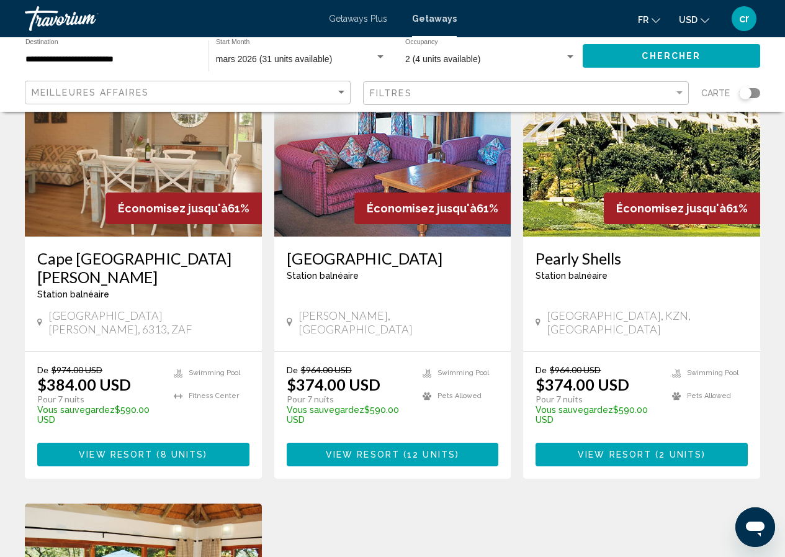
scroll to position [621, 0]
